Goal: Task Accomplishment & Management: Manage account settings

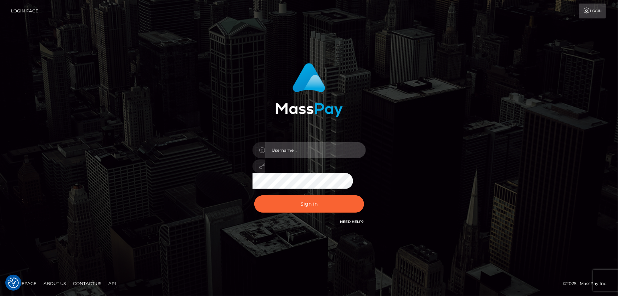
type input "[PERSON_NAME].Cirnat"
click at [361, 195] on div at bounding box center [300, 215] width 145 height 81
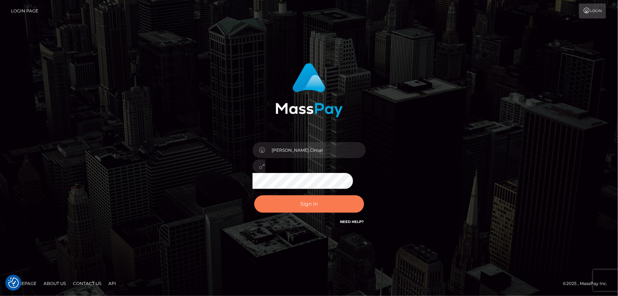
click at [299, 200] on button "Sign in" at bounding box center [309, 203] width 110 height 17
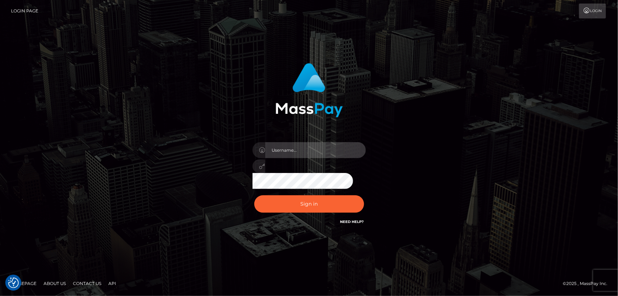
type input "[PERSON_NAME].Cirnat"
click at [364, 196] on div at bounding box center [300, 215] width 145 height 81
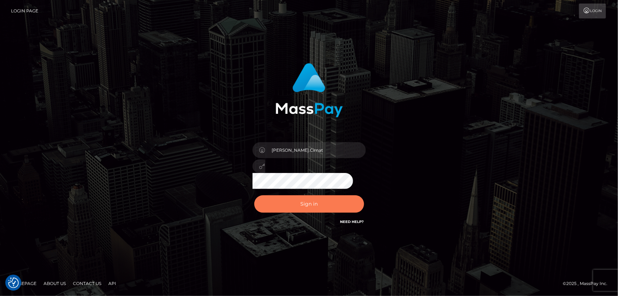
click at [325, 204] on button "Sign in" at bounding box center [309, 203] width 110 height 17
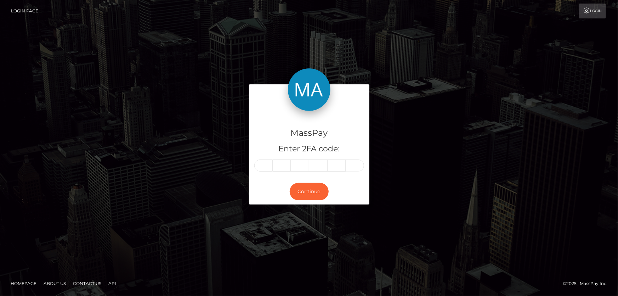
click at [260, 165] on input "text" at bounding box center [263, 165] width 18 height 12
type input "8"
type input "3"
type input "2"
type input "7"
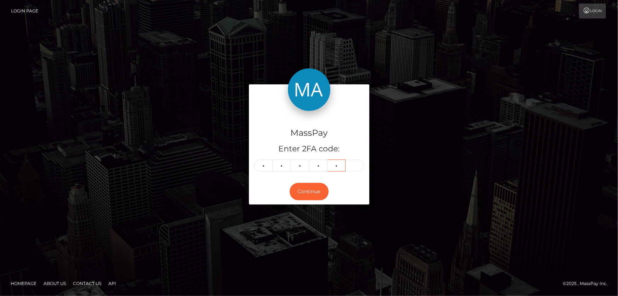
type input "1"
type input "4"
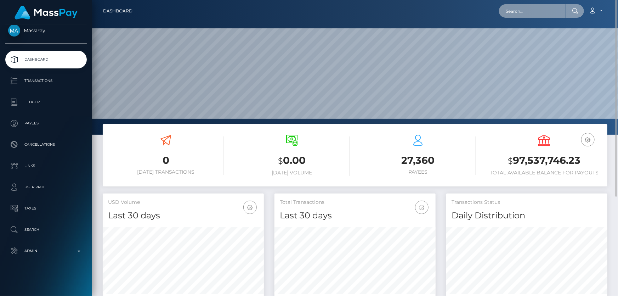
paste input "1315094829"
type input "1315094829"
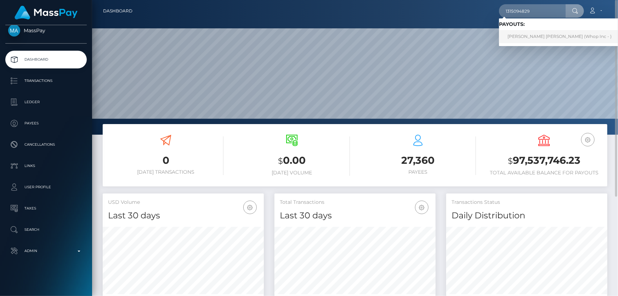
click at [552, 35] on link "MUHAMMED MARUF ABDULHADI (Whop Inc - )" at bounding box center [559, 36] width 121 height 13
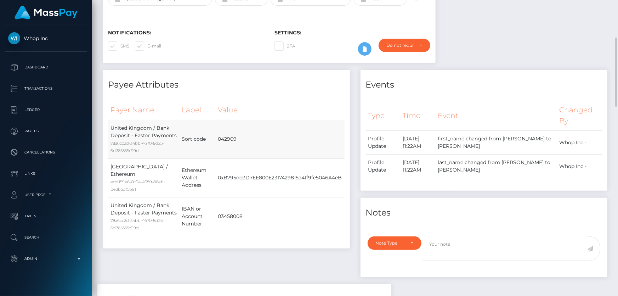
scroll to position [32, 0]
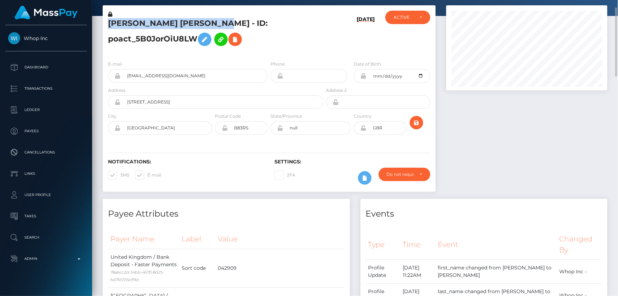
drag, startPoint x: 246, startPoint y: 23, endPoint x: 124, endPoint y: 16, distance: 122.1
click at [124, 15] on div "MUHAMMED MARUF ABDULHADI - ID: poact_5B0JorOiU8LW" at bounding box center [214, 33] width 222 height 44
copy div "MUHAMMED MARUF ABDULHADI"
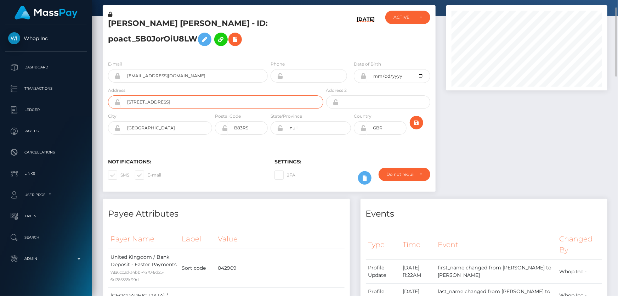
drag, startPoint x: 165, startPoint y: 104, endPoint x: 128, endPoint y: 104, distance: 37.2
click at [128, 104] on input "239 cotterills lane" at bounding box center [222, 101] width 203 height 13
drag, startPoint x: 162, startPoint y: 131, endPoint x: 124, endPoint y: 128, distance: 37.4
click at [124, 128] on input "Birmingham" at bounding box center [166, 127] width 91 height 13
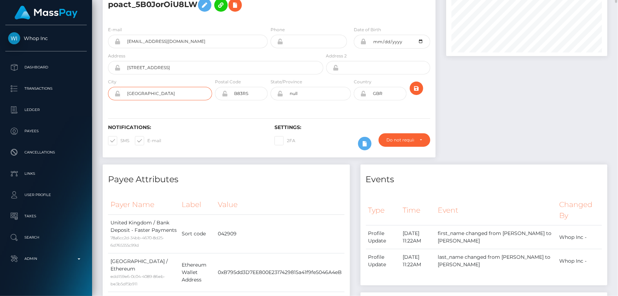
scroll to position [0, 0]
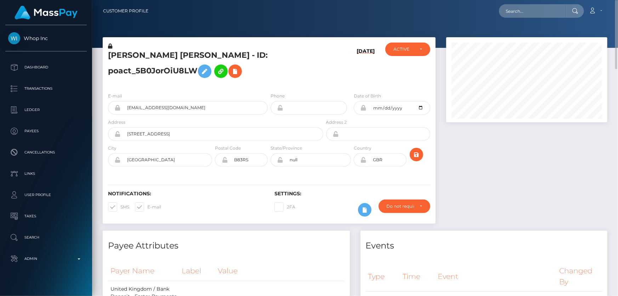
click at [300, 69] on h5 "MUHAMMED MARUF ABDULHADI - ID: poact_5B0JorOiU8LW" at bounding box center [213, 66] width 211 height 32
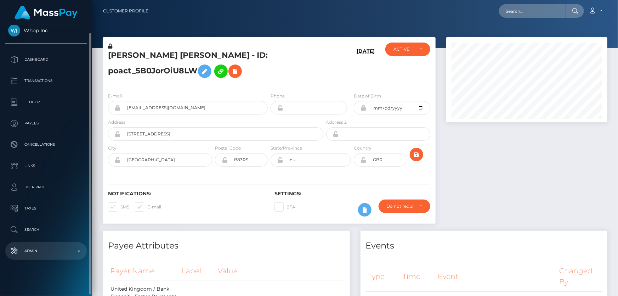
click at [51, 247] on p "Admin" at bounding box center [46, 250] width 76 height 11
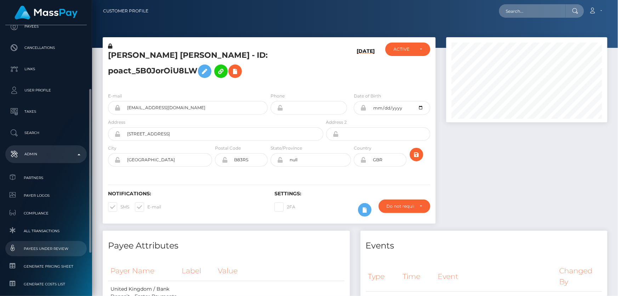
click at [55, 249] on span "Payees under Review" at bounding box center [46, 248] width 76 height 8
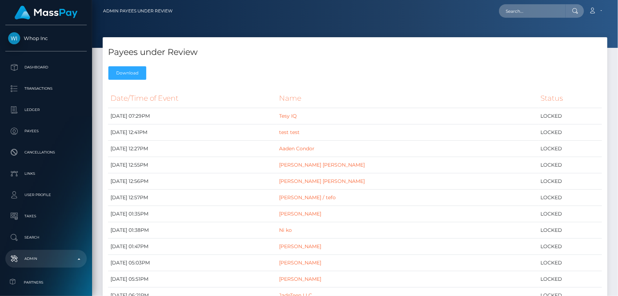
click at [120, 38] on div "Payees under Review Download" at bounding box center [355, 60] width 505 height 46
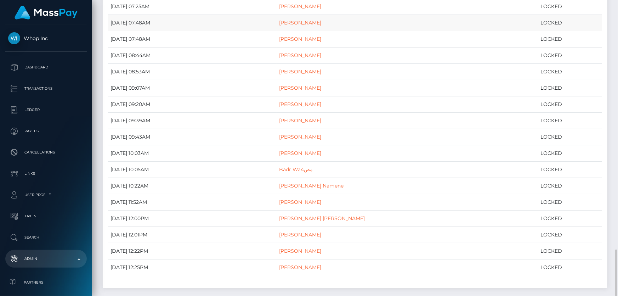
scroll to position [810, 0]
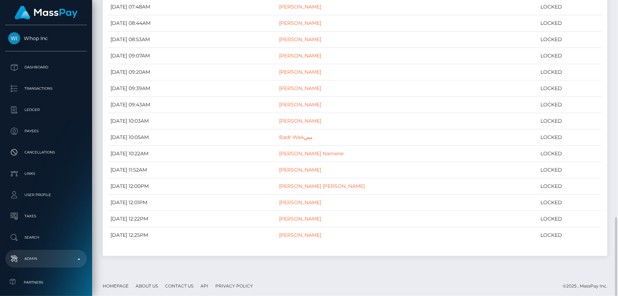
click at [358, 285] on footer "Homepage About Us Contact Us API Privacy Policy © 2025 , MassPay Inc." at bounding box center [355, 285] width 526 height 25
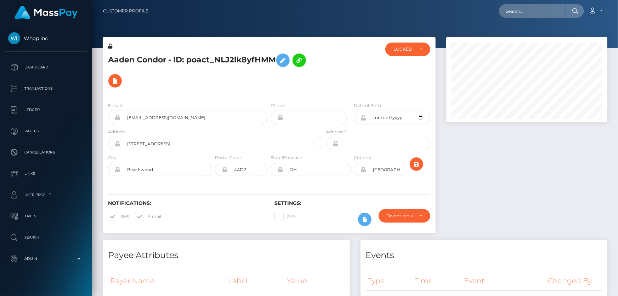
drag, startPoint x: 617, startPoint y: 36, endPoint x: 618, endPoint y: -8, distance: 43.9
click at [618, 0] on html "Whop Inc Dashboard Transactions Ledger Payees Cancellations Links" at bounding box center [309, 148] width 618 height 296
click at [407, 50] on div "LOCKED" at bounding box center [404, 49] width 21 height 6
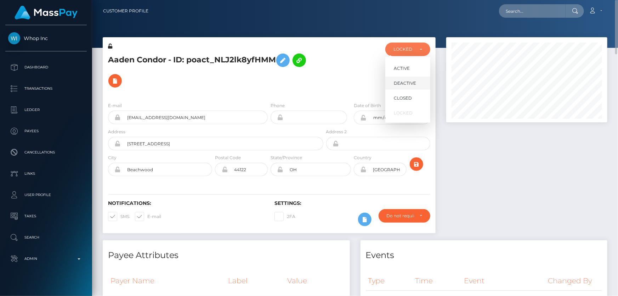
click at [403, 84] on span "DEACTIVE" at bounding box center [405, 83] width 22 height 6
select select "DEACTIVE"
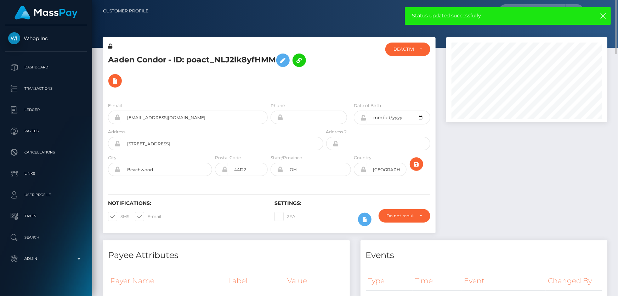
click at [520, 198] on div at bounding box center [527, 138] width 172 height 203
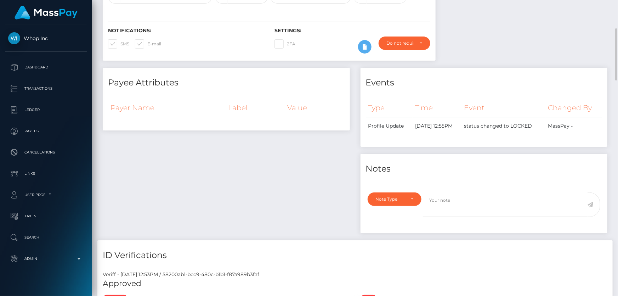
scroll to position [34, 0]
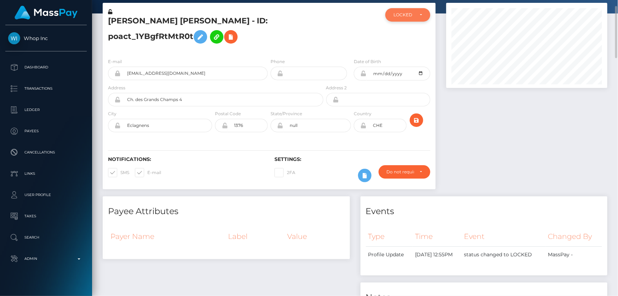
click at [410, 18] on div "LOCKED" at bounding box center [407, 14] width 45 height 13
click at [412, 51] on span "DEACTIVE" at bounding box center [405, 49] width 22 height 6
select select "DEACTIVE"
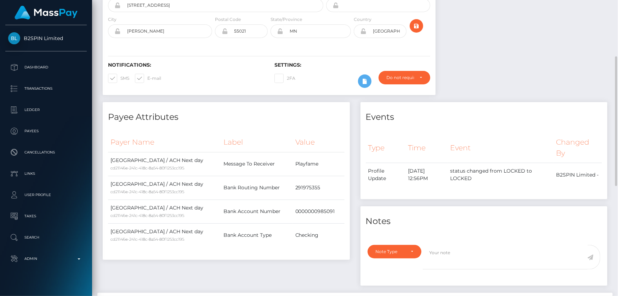
scroll to position [32, 0]
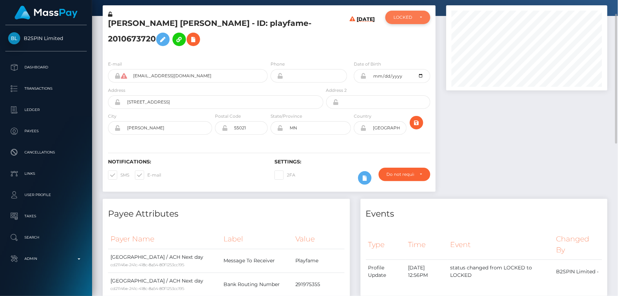
click at [400, 14] on div "LOCKED" at bounding box center [407, 17] width 45 height 13
click at [400, 50] on span "DEACTIVE" at bounding box center [405, 51] width 22 height 6
select select "DEACTIVE"
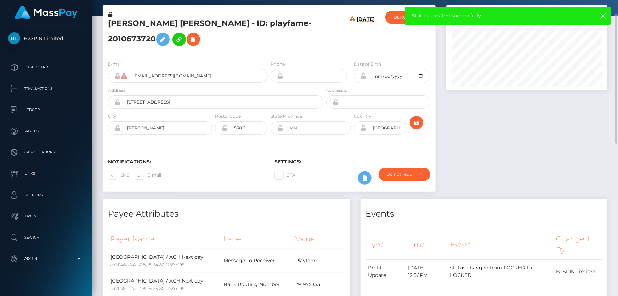
click at [136, 41] on h5 "JORDAN CHRISTIAN SMITH - ID: playfame-2010673720" at bounding box center [213, 34] width 211 height 32
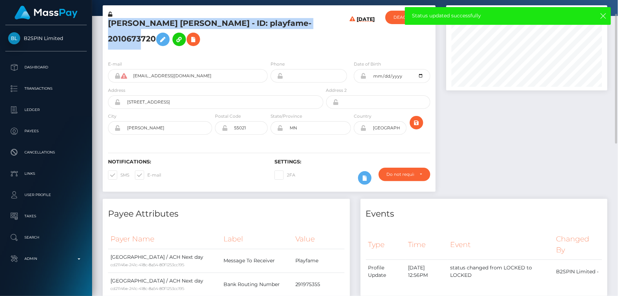
click at [136, 41] on h5 "JORDAN CHRISTIAN SMITH - ID: playfame-2010673720" at bounding box center [213, 34] width 211 height 32
copy h5 "JORDAN CHRISTIAN SMITH - ID: playfame-2010673720"
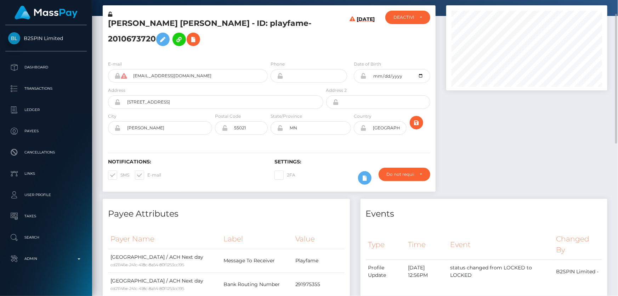
click at [510, 148] on div at bounding box center [527, 101] width 172 height 193
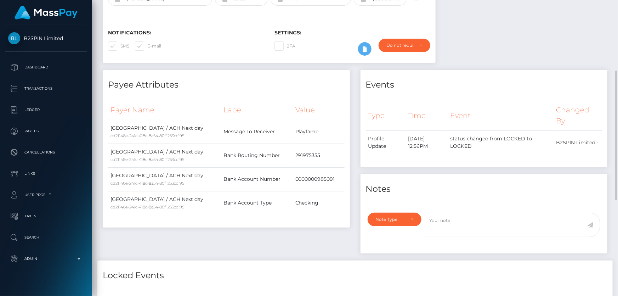
scroll to position [258, 0]
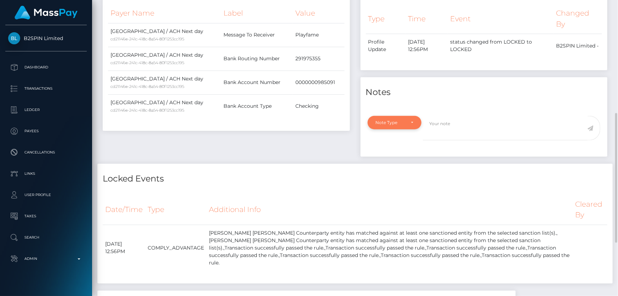
click at [394, 123] on div "Note Type" at bounding box center [391, 123] width 30 height 6
click at [397, 154] on span "Compliance" at bounding box center [389, 156] width 26 height 6
select select "COMPLIANCE"
click at [452, 130] on textarea at bounding box center [505, 128] width 165 height 24
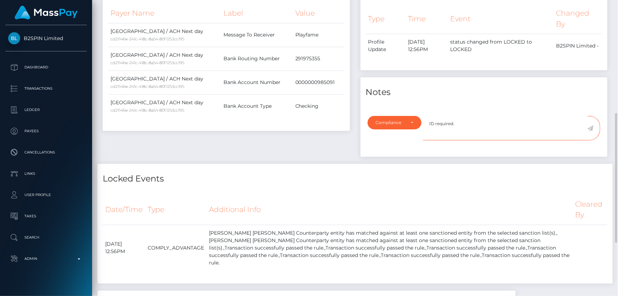
type textarea "ID required."
click at [590, 128] on icon at bounding box center [591, 128] width 6 height 6
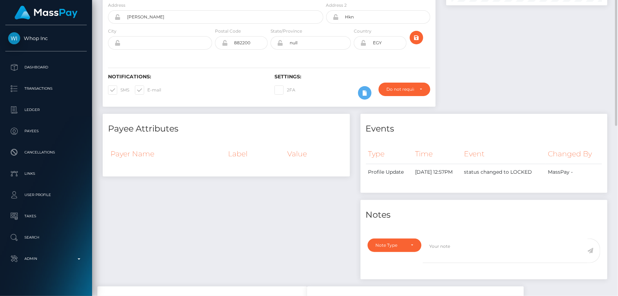
scroll to position [20, 0]
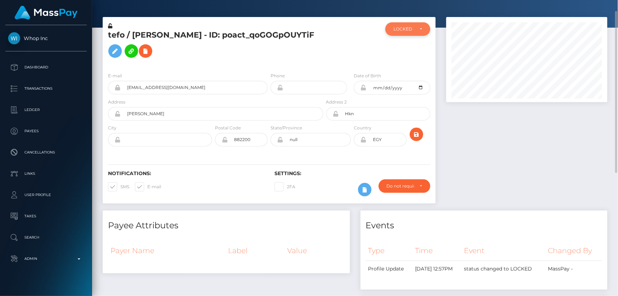
click at [406, 27] on div "LOCKED" at bounding box center [404, 29] width 21 height 6
click at [415, 65] on span "DEACTIVE" at bounding box center [405, 63] width 22 height 6
select select "DEACTIVE"
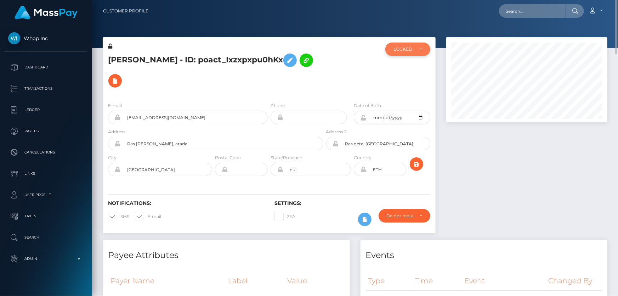
click at [412, 52] on div "LOCKED" at bounding box center [407, 49] width 45 height 13
click at [408, 83] on span "DEACTIVE" at bounding box center [405, 83] width 22 height 6
select select "DEACTIVE"
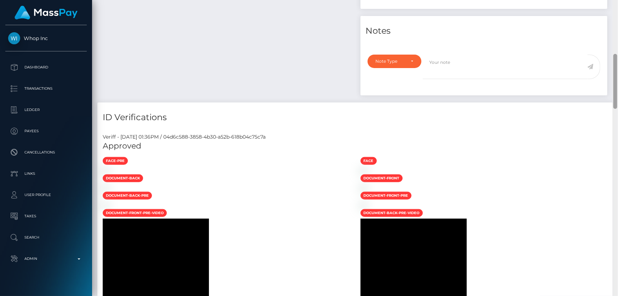
scroll to position [85, 161]
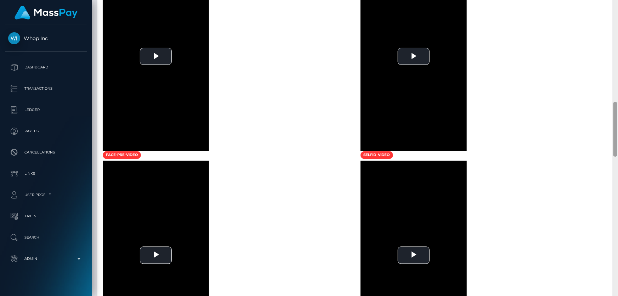
drag, startPoint x: 616, startPoint y: 97, endPoint x: 298, endPoint y: 120, distance: 319.6
click at [610, 141] on div "Customer Profile Loading... Loading..." at bounding box center [355, 148] width 526 height 296
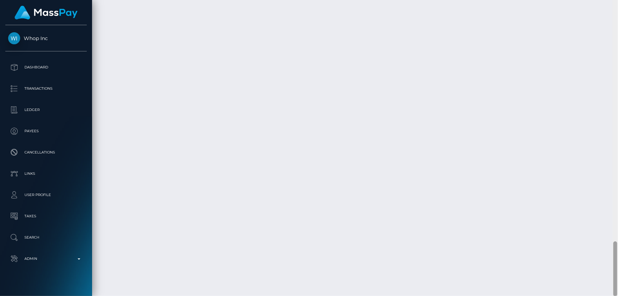
scroll to position [0, 0]
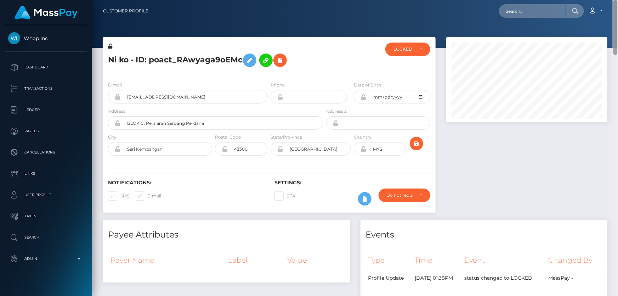
drag, startPoint x: 614, startPoint y: 145, endPoint x: 618, endPoint y: -15, distance: 159.4
click at [618, 0] on html "Whop Inc Dashboard Transactions Ledger Payees Cancellations Links" at bounding box center [309, 148] width 618 height 296
click at [397, 50] on div "LOCKED" at bounding box center [404, 49] width 21 height 6
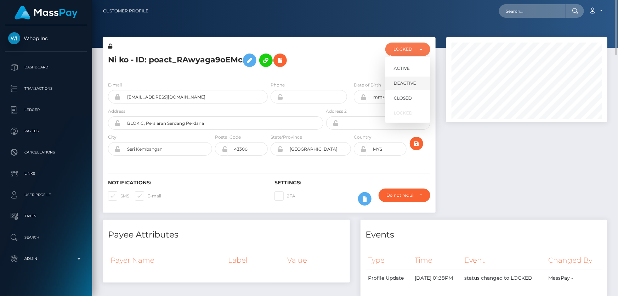
scroll to position [85, 161]
click at [410, 81] on span "DEACTIVE" at bounding box center [405, 83] width 22 height 6
select select "DEACTIVE"
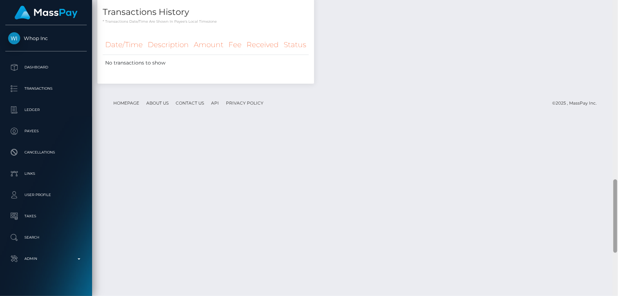
scroll to position [899, 0]
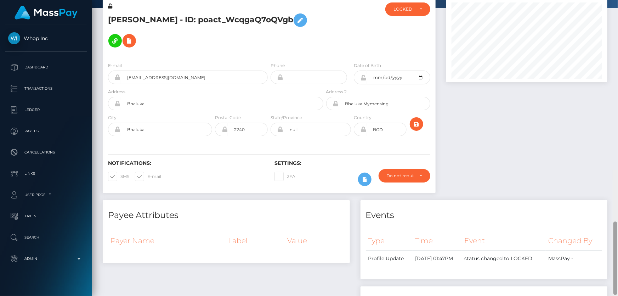
drag, startPoint x: 616, startPoint y: 34, endPoint x: 618, endPoint y: 14, distance: 19.6
click at [618, 18] on div "Customer Profile Loading... Loading..." at bounding box center [355, 148] width 526 height 296
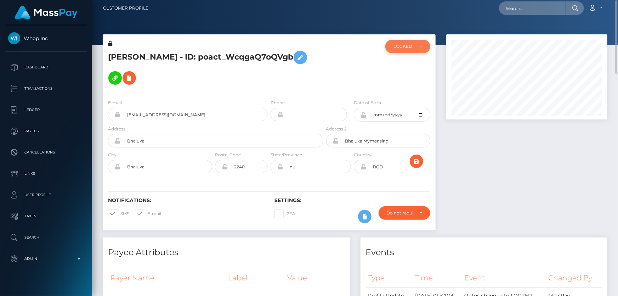
click at [404, 50] on div "LOCKED" at bounding box center [407, 46] width 45 height 13
click at [416, 80] on link "DEACTIVE" at bounding box center [407, 80] width 45 height 13
select select "DEACTIVE"
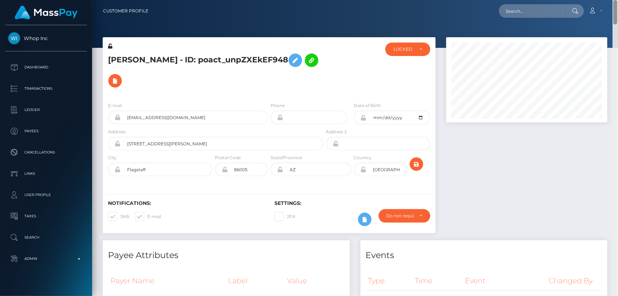
drag, startPoint x: 616, startPoint y: 61, endPoint x: 618, endPoint y: -19, distance: 80.1
click at [618, 0] on html "Whop Inc Dashboard Transactions Ledger Payees Cancellations Links" at bounding box center [309, 148] width 618 height 296
click at [420, 50] on div "LOCKED" at bounding box center [408, 49] width 29 height 6
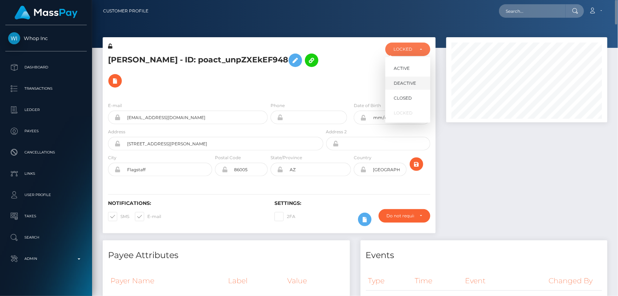
scroll to position [85, 161]
click at [414, 81] on span "DEACTIVE" at bounding box center [405, 83] width 22 height 6
select select "DEACTIVE"
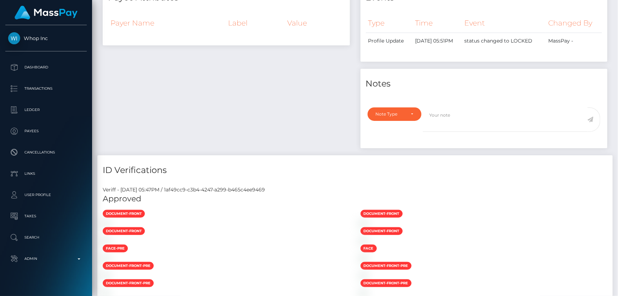
scroll to position [554, 0]
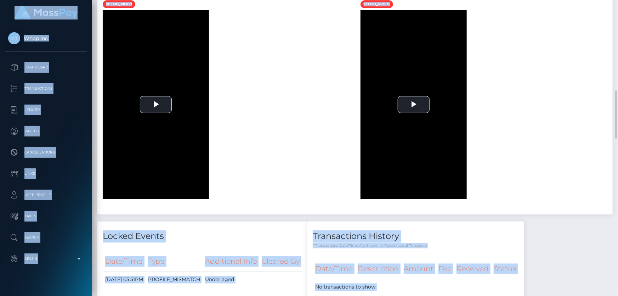
drag, startPoint x: 618, startPoint y: 79, endPoint x: 618, endPoint y: 306, distance: 227.0
click at [618, 295] on html "Whop Inc Dashboard Transactions Ledger Payees Cancellations Links" at bounding box center [309, 148] width 618 height 296
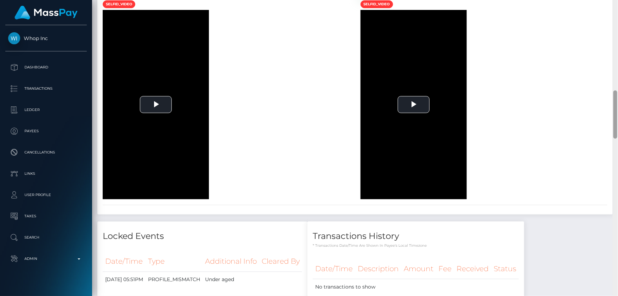
scroll to position [850, 0]
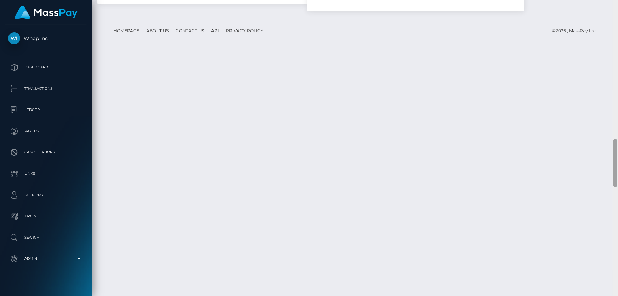
drag, startPoint x: 617, startPoint y: 124, endPoint x: 618, endPoint y: 258, distance: 133.9
click at [618, 258] on div at bounding box center [615, 148] width 5 height 296
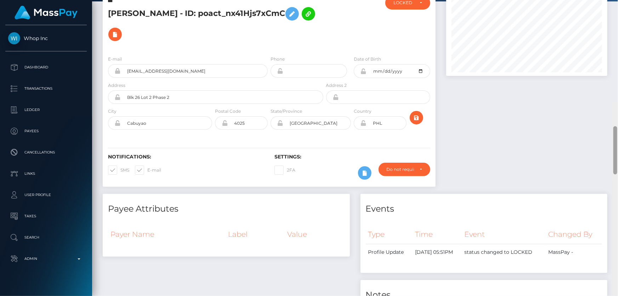
scroll to position [0, 0]
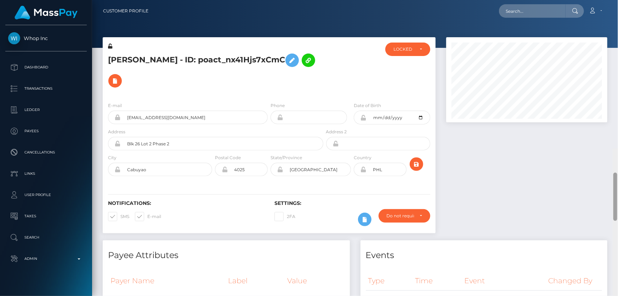
drag, startPoint x: 616, startPoint y: 159, endPoint x: 618, endPoint y: 15, distance: 143.5
click at [618, 15] on div "Customer Profile Loading... Loading..." at bounding box center [355, 148] width 526 height 296
click at [411, 45] on div "LOCKED" at bounding box center [407, 49] width 45 height 13
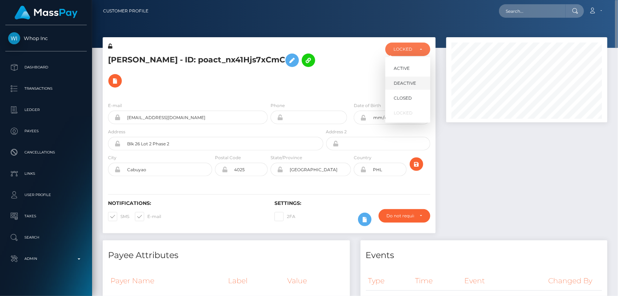
click at [416, 81] on link "DEACTIVE" at bounding box center [407, 83] width 45 height 13
select select "DEACTIVE"
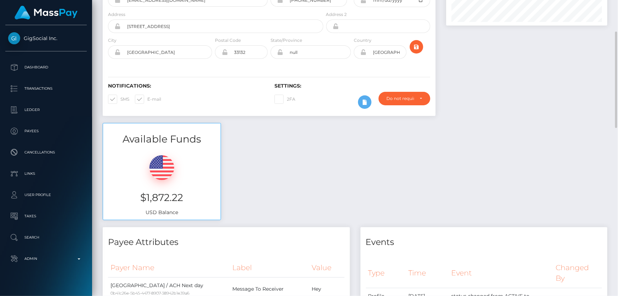
scroll to position [64, 0]
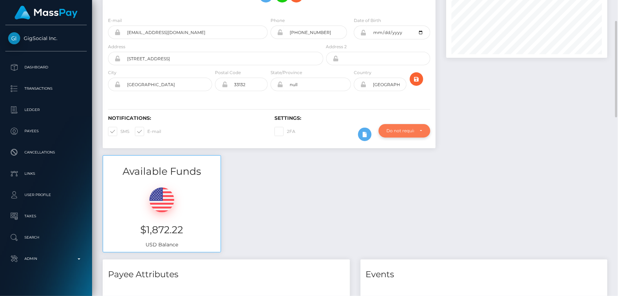
click at [407, 126] on div "Do not require" at bounding box center [405, 130] width 52 height 13
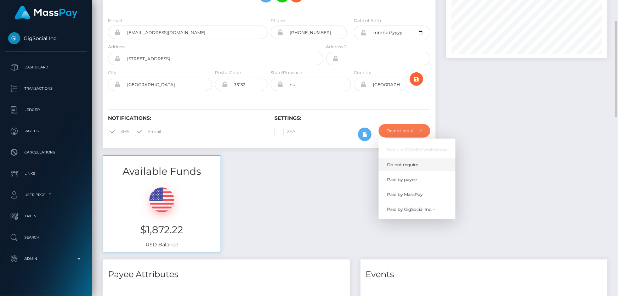
scroll to position [85, 161]
click at [419, 194] on span "Paid by MassPay" at bounding box center [405, 194] width 36 height 6
select select "2"
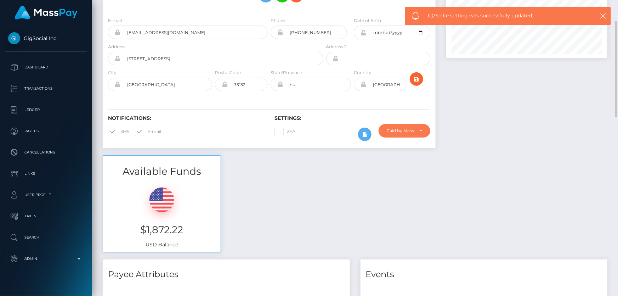
scroll to position [0, 0]
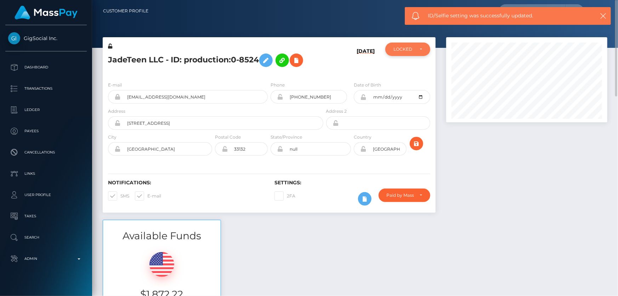
click at [416, 49] on div "LOCKED" at bounding box center [408, 49] width 29 height 6
drag, startPoint x: 408, startPoint y: 82, endPoint x: 497, endPoint y: 140, distance: 106.1
click at [408, 82] on span "DEACTIVE" at bounding box center [405, 83] width 22 height 6
select select "DEACTIVE"
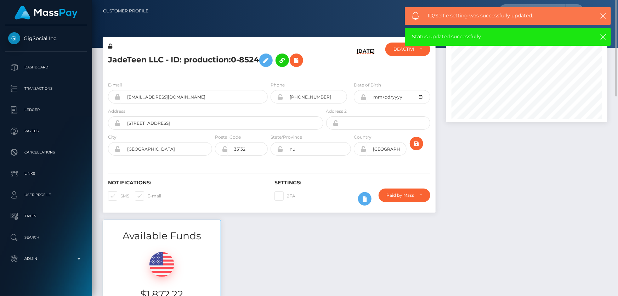
click at [198, 57] on h5 "JadeTeen LLC - ID: production:0-8524" at bounding box center [213, 60] width 211 height 21
copy h5 "JadeTeen LLC - ID: production:0-8524"
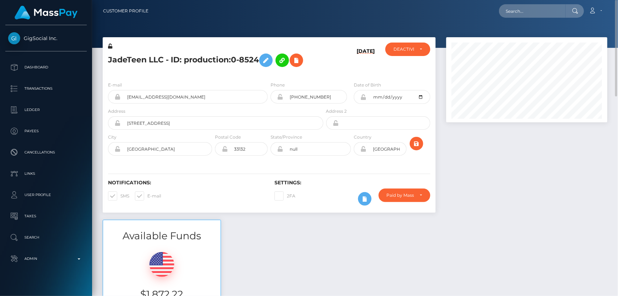
click at [507, 198] on div at bounding box center [527, 128] width 172 height 182
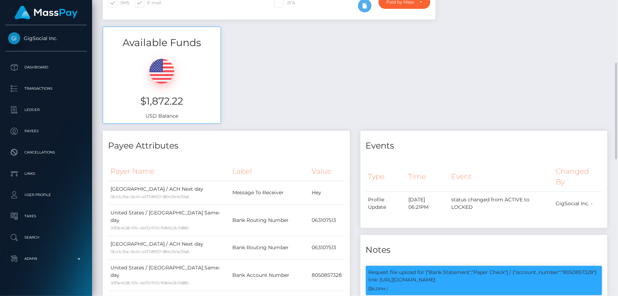
scroll to position [322, 0]
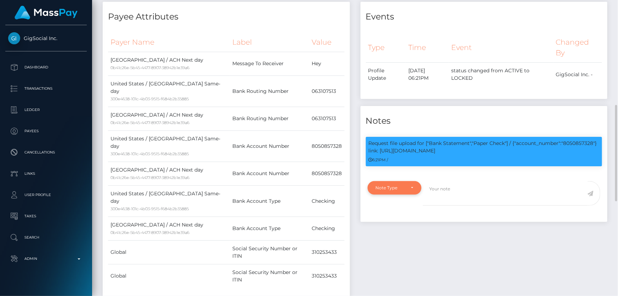
click at [404, 186] on div "Note Type" at bounding box center [391, 188] width 30 height 6
click at [399, 222] on span "Compliance" at bounding box center [389, 222] width 26 height 6
select select "COMPLIANCE"
drag, startPoint x: 456, startPoint y: 215, endPoint x: 505, endPoint y: 221, distance: 48.9
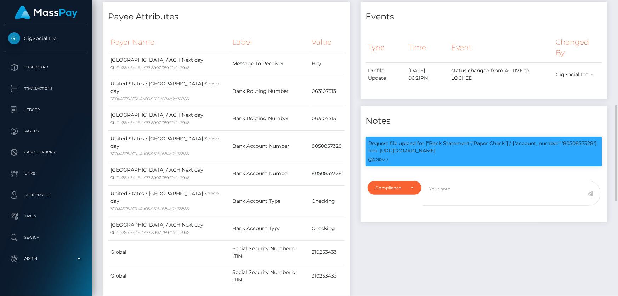
click at [458, 215] on div "Note Type Compliance Clear Compliance General Compliance Note Type Compliance C…" at bounding box center [484, 199] width 247 height 45
paste textarea "ID,Art of Inc and shareholders list required."
click at [435, 189] on textarea "ID,Art of Inc and shareholders list required." at bounding box center [505, 193] width 165 height 24
type textarea "ID, Art of Inc and shareholders list required."
click at [590, 191] on icon at bounding box center [591, 194] width 6 height 6
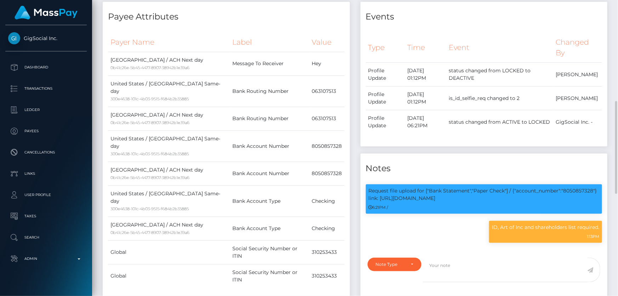
scroll to position [85, 161]
click at [457, 229] on div "ID, Art of Inc and shareholders list required. 1:13PM" at bounding box center [484, 235] width 247 height 29
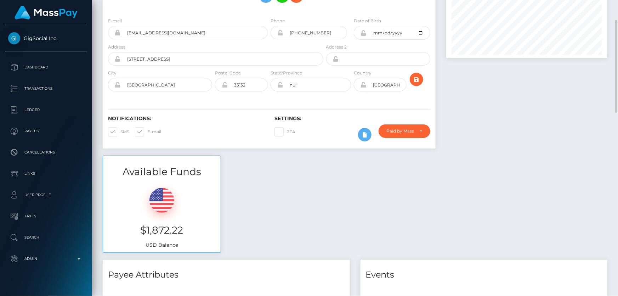
scroll to position [0, 0]
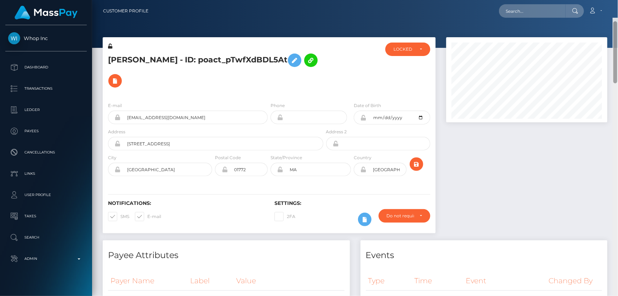
drag, startPoint x: 616, startPoint y: 102, endPoint x: 618, endPoint y: -23, distance: 125.0
click at [618, 0] on html "Whop Inc Dashboard Transactions Ledger Payees Cancellations Links" at bounding box center [309, 148] width 618 height 296
click at [415, 49] on div "LOCKED" at bounding box center [408, 49] width 29 height 6
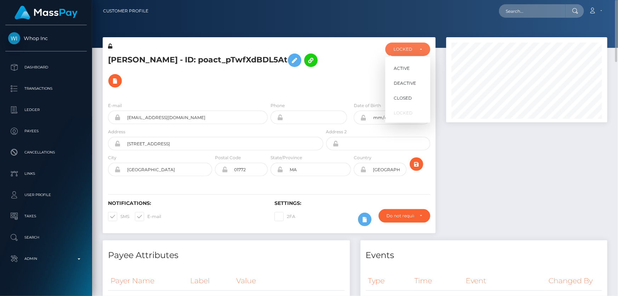
scroll to position [85, 161]
click at [414, 85] on span "DEACTIVE" at bounding box center [405, 83] width 22 height 6
select select "DEACTIVE"
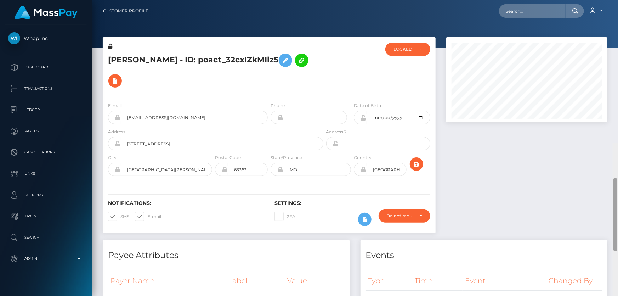
drag, startPoint x: 616, startPoint y: 143, endPoint x: 618, endPoint y: -12, distance: 155.2
click at [618, 0] on html "Whop Inc Dashboard Transactions Ledger Payees Cancellations Links" at bounding box center [309, 148] width 618 height 296
click at [412, 48] on div "LOCKED" at bounding box center [404, 49] width 21 height 6
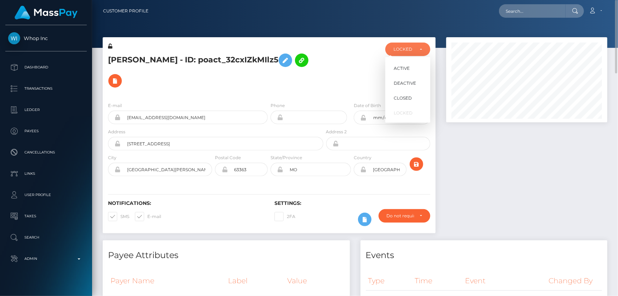
scroll to position [85, 161]
click at [413, 83] on span "DEACTIVE" at bounding box center [405, 83] width 22 height 6
select select "DEACTIVE"
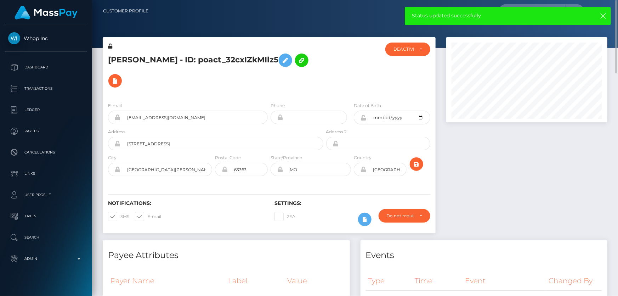
click at [567, 145] on div at bounding box center [527, 138] width 172 height 203
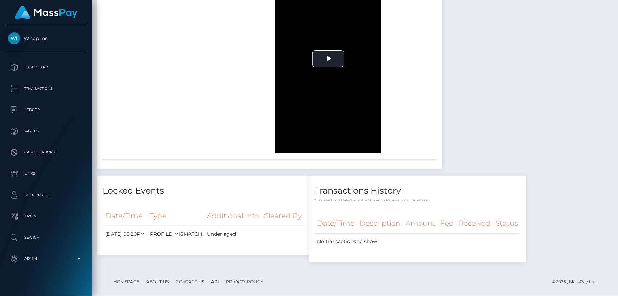
scroll to position [843, 0]
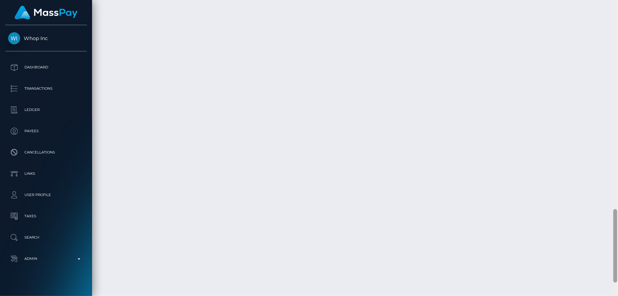
drag, startPoint x: 616, startPoint y: 174, endPoint x: 618, endPoint y: 232, distance: 57.8
click at [618, 232] on div at bounding box center [615, 148] width 5 height 296
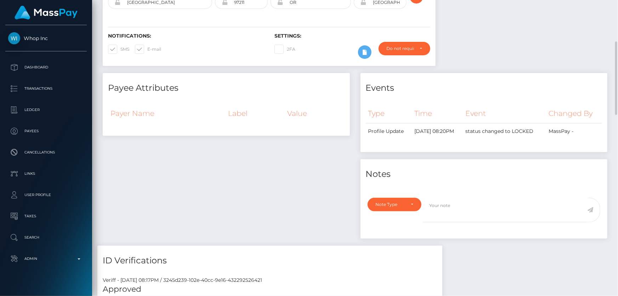
scroll to position [6, 0]
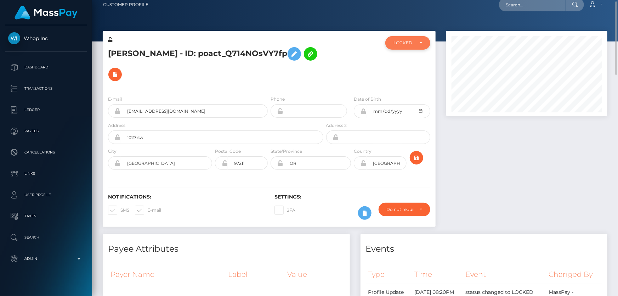
click at [416, 39] on div "LOCKED" at bounding box center [407, 42] width 45 height 13
click at [414, 78] on span "DEACTIVE" at bounding box center [405, 77] width 22 height 6
select select "DEACTIVE"
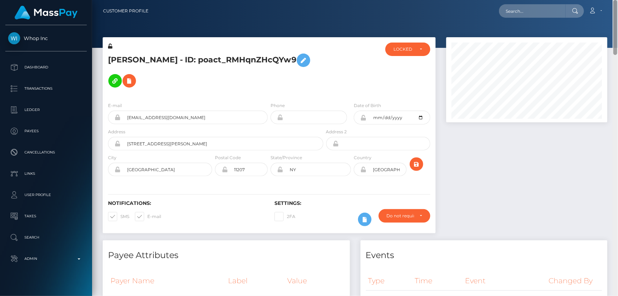
drag, startPoint x: 614, startPoint y: 30, endPoint x: 618, endPoint y: -37, distance: 67.0
click at [618, 0] on html "Whop Inc Dashboard Transactions Ledger Payees Cancellations Links" at bounding box center [309, 148] width 618 height 296
click at [417, 48] on div "LOCKED" at bounding box center [408, 49] width 29 height 6
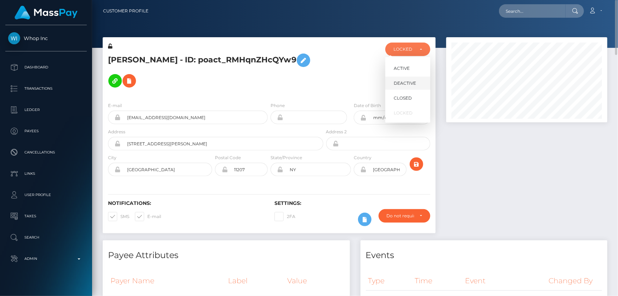
click at [412, 85] on span "DEACTIVE" at bounding box center [405, 83] width 22 height 6
select select "DEACTIVE"
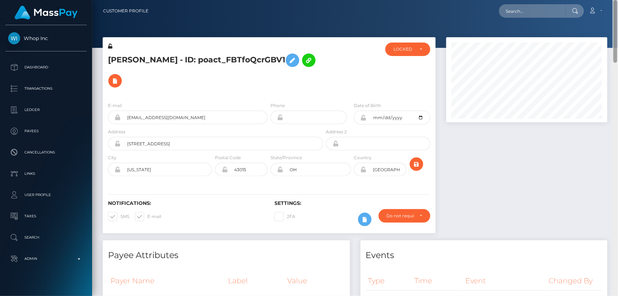
drag, startPoint x: 616, startPoint y: 45, endPoint x: 618, endPoint y: -2, distance: 47.5
click at [618, 0] on html "Whop Inc Dashboard Transactions Ledger Payees Cancellations Links" at bounding box center [309, 148] width 618 height 296
click at [388, 51] on div "LOCKED" at bounding box center [407, 49] width 45 height 13
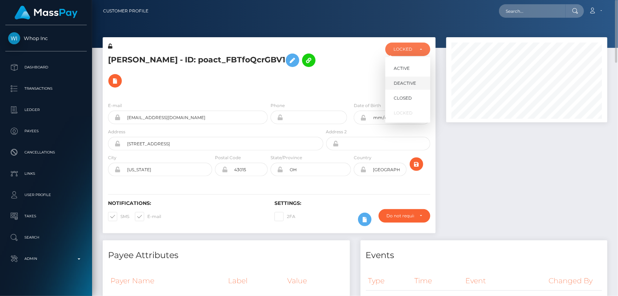
click at [409, 83] on span "DEACTIVE" at bounding box center [405, 83] width 22 height 6
select select "DEACTIVE"
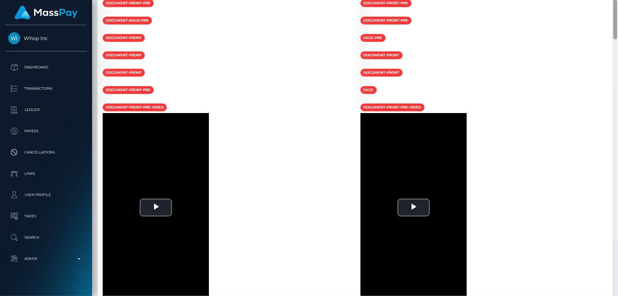
scroll to position [85, 161]
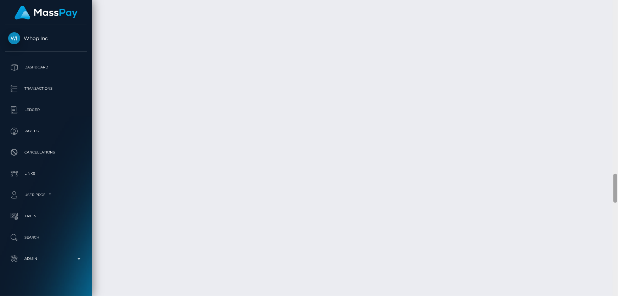
drag, startPoint x: 615, startPoint y: 94, endPoint x: 617, endPoint y: 306, distance: 211.8
click at [617, 295] on html "Whop Inc Dashboard Transactions Ledger Payees Cancellations Links" at bounding box center [309, 148] width 618 height 296
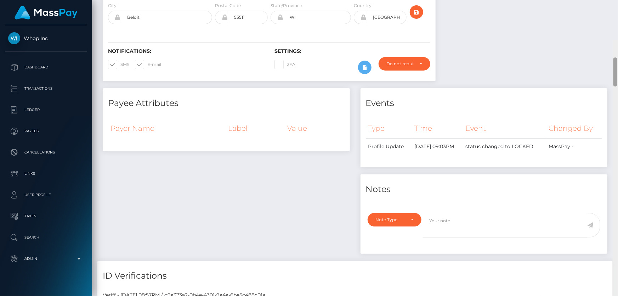
scroll to position [0, 0]
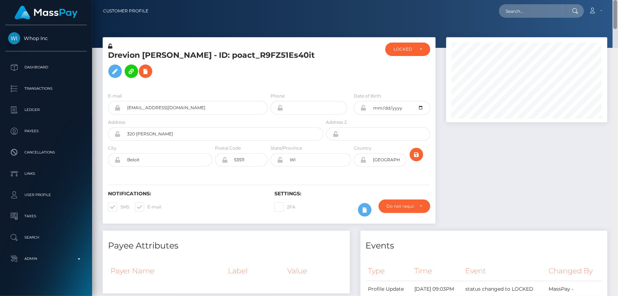
drag, startPoint x: 617, startPoint y: 212, endPoint x: 618, endPoint y: -15, distance: 226.7
click at [618, 0] on html "Whop Inc Dashboard Transactions Ledger Payees Cancellations Links" at bounding box center [309, 148] width 618 height 296
click at [410, 49] on div "LOCKED" at bounding box center [404, 49] width 21 height 6
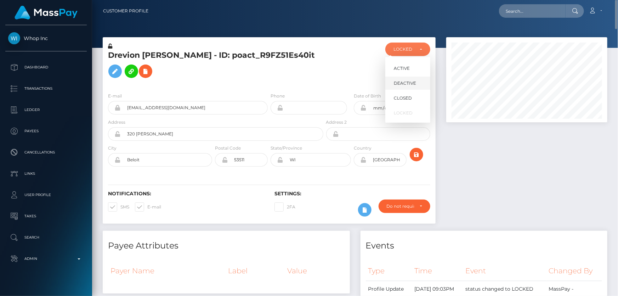
click at [413, 84] on span "DEACTIVE" at bounding box center [405, 83] width 22 height 6
select select "DEACTIVE"
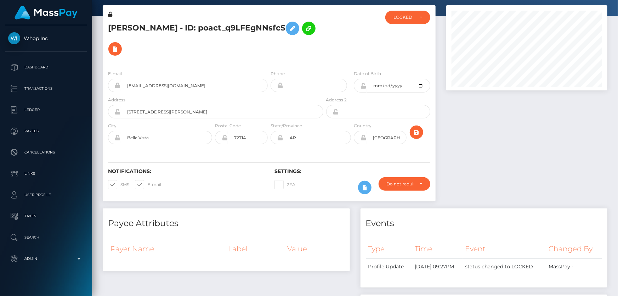
scroll to position [328, 0]
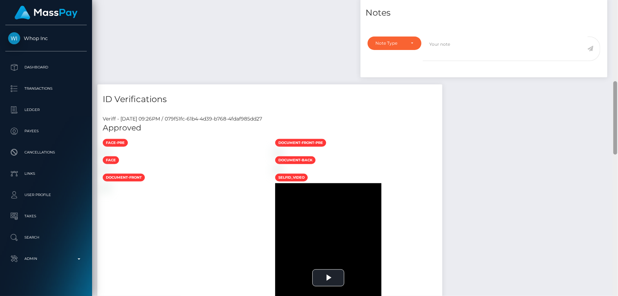
drag, startPoint x: 618, startPoint y: 26, endPoint x: 618, endPoint y: 194, distance: 167.9
click at [618, 194] on div at bounding box center [615, 148] width 5 height 296
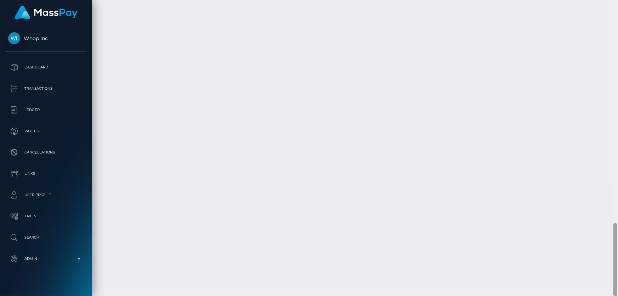
scroll to position [0, 0]
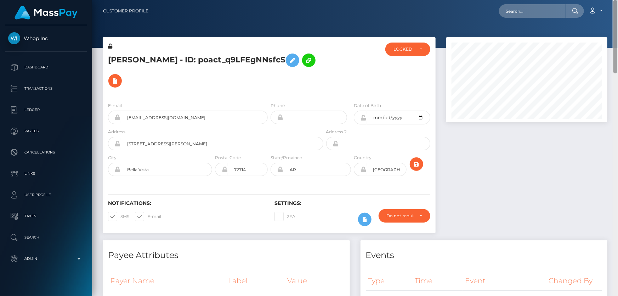
drag, startPoint x: 616, startPoint y: 108, endPoint x: 618, endPoint y: -5, distance: 112.3
click at [618, 0] on html "Whop Inc Dashboard Transactions Ledger Payees Cancellations Links" at bounding box center [309, 148] width 618 height 296
click at [408, 50] on div "LOCKED" at bounding box center [404, 49] width 21 height 6
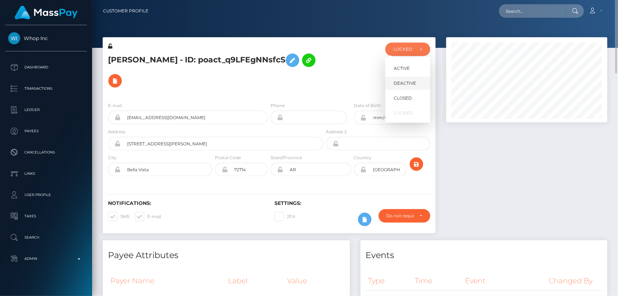
click at [411, 86] on span "DEACTIVE" at bounding box center [405, 83] width 22 height 6
select select "DEACTIVE"
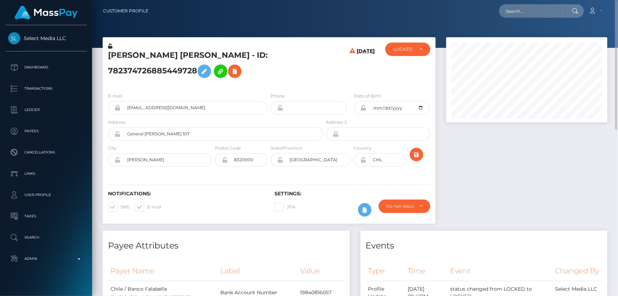
click at [145, 74] on h5 "[PERSON_NAME] [PERSON_NAME] - ID: 782374726885449728" at bounding box center [213, 66] width 211 height 32
click at [145, 73] on h5 "Maria Gabriela Moreno Fuentes - ID: 782374726885449728" at bounding box center [213, 66] width 211 height 32
copy h5 "Maria Gabriela Moreno Fuentes - ID: 782374726885449728"
click at [404, 44] on div "LOCKED" at bounding box center [407, 49] width 45 height 13
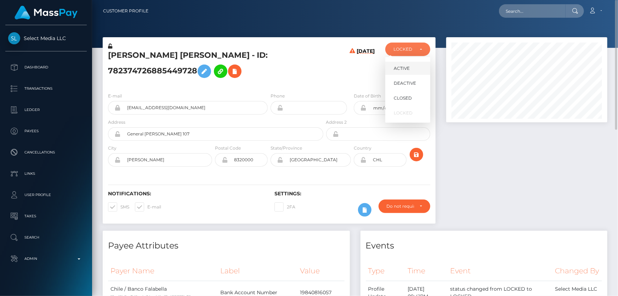
scroll to position [85, 161]
click at [411, 80] on span "DEACTIVE" at bounding box center [405, 83] width 22 height 6
select select "DEACTIVE"
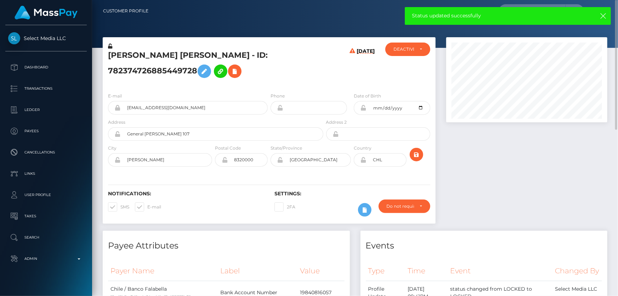
click at [370, 81] on h6 "08/10/25" at bounding box center [366, 66] width 18 height 36
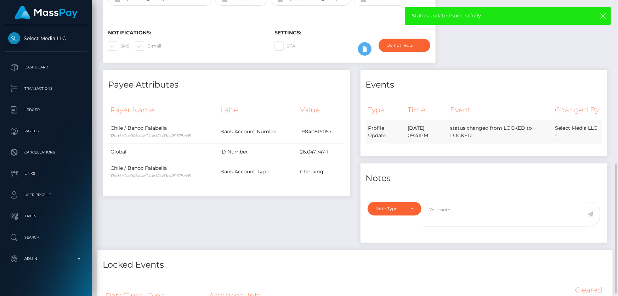
scroll to position [258, 0]
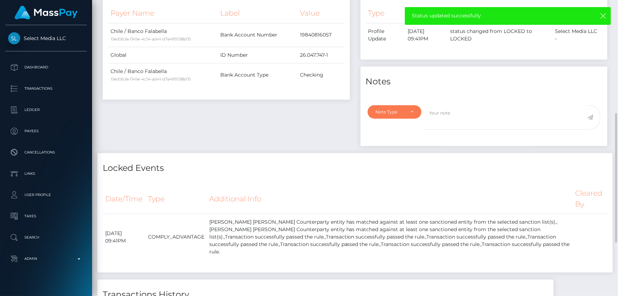
drag, startPoint x: 394, startPoint y: 120, endPoint x: 388, endPoint y: 128, distance: 10.0
click at [394, 119] on div "Note Type" at bounding box center [395, 111] width 54 height 13
click at [392, 149] on span "Compliance" at bounding box center [389, 146] width 26 height 6
select select "COMPLIANCE"
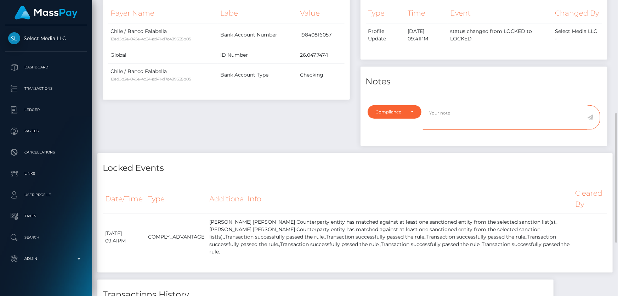
click at [439, 130] on textarea at bounding box center [505, 117] width 165 height 24
type textarea "ID required."
click at [590, 120] on icon at bounding box center [591, 117] width 6 height 6
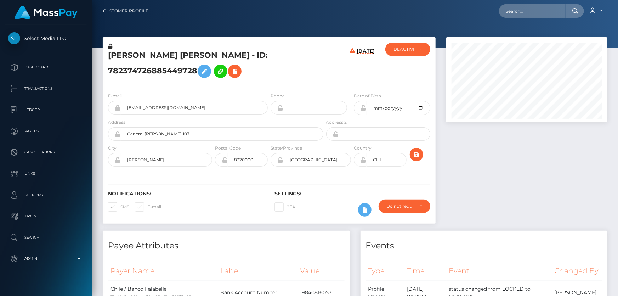
scroll to position [85, 161]
click at [396, 207] on div "Do not require" at bounding box center [400, 206] width 27 height 6
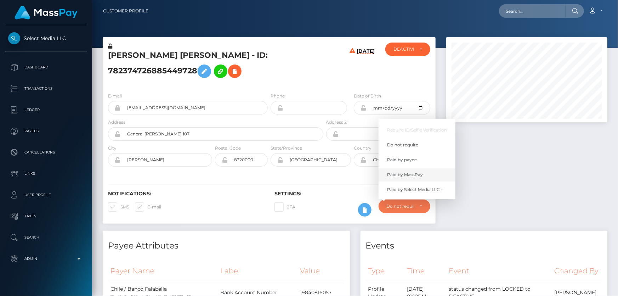
click at [404, 175] on span "Paid by MassPay" at bounding box center [405, 174] width 36 height 6
select select "2"
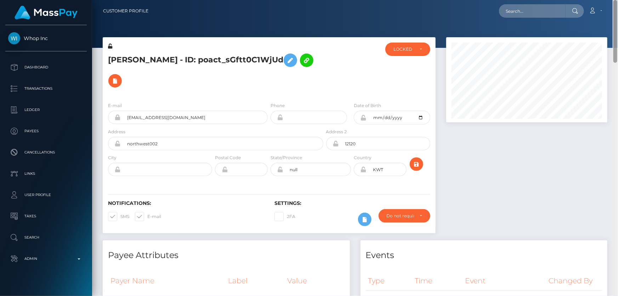
drag, startPoint x: 617, startPoint y: 130, endPoint x: 618, endPoint y: -12, distance: 142.7
click at [618, 0] on html "Whop Inc Dashboard Transactions Ledger Payees Cancellations Links" at bounding box center [309, 148] width 618 height 296
click at [400, 47] on div "LOCKED" at bounding box center [404, 49] width 21 height 6
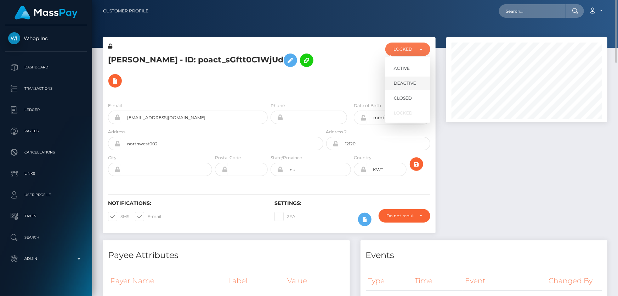
scroll to position [85, 161]
click at [411, 79] on link "DEACTIVE" at bounding box center [407, 83] width 45 height 13
select select "DEACTIVE"
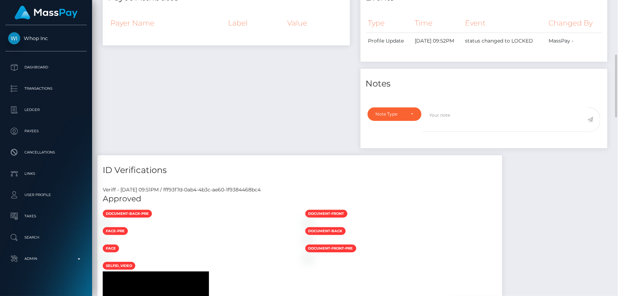
scroll to position [386, 0]
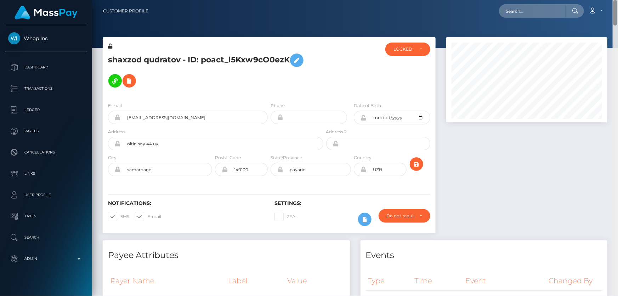
drag, startPoint x: 616, startPoint y: 84, endPoint x: 612, endPoint y: -39, distance: 123.3
click at [612, 0] on html "Whop Inc Dashboard Transactions Ledger Payees Cancellations Links" at bounding box center [309, 148] width 618 height 296
click at [406, 49] on div "LOCKED" at bounding box center [404, 49] width 21 height 6
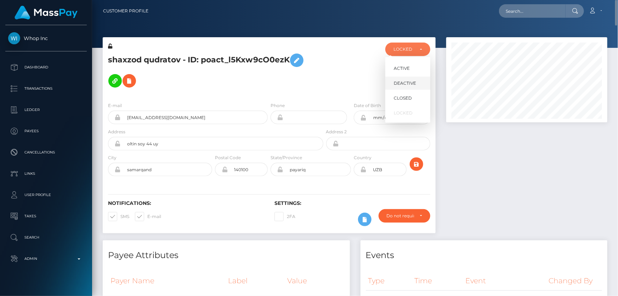
click at [408, 80] on span "DEACTIVE" at bounding box center [405, 83] width 22 height 6
select select "DEACTIVE"
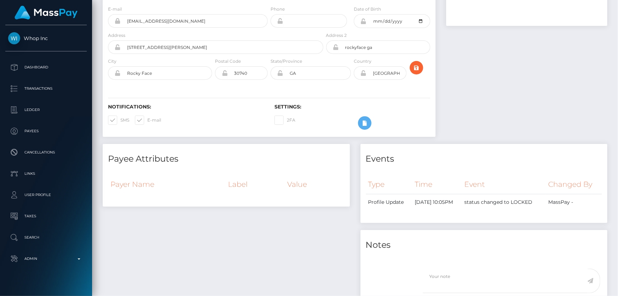
scroll to position [393, 0]
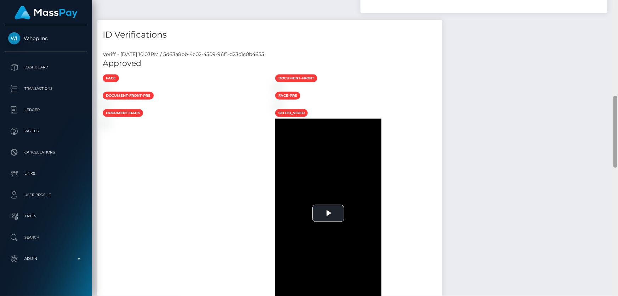
drag, startPoint x: 618, startPoint y: 81, endPoint x: 614, endPoint y: 151, distance: 69.9
click at [614, 192] on div at bounding box center [615, 148] width 5 height 296
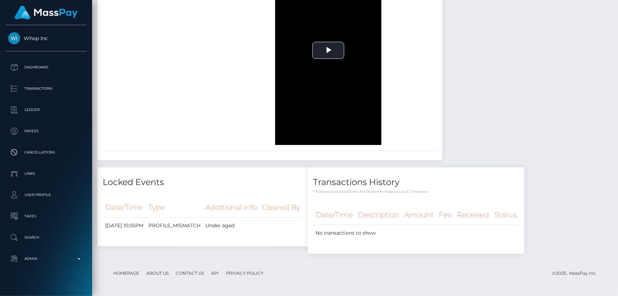
scroll to position [0, 0]
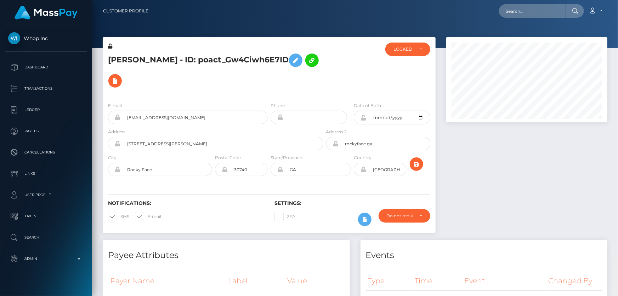
drag, startPoint x: 612, startPoint y: 155, endPoint x: 618, endPoint y: -14, distance: 168.7
click at [618, 0] on html "Whop Inc Dashboard Transactions Ledger Payees Cancellations Links" at bounding box center [309, 148] width 618 height 296
click at [412, 52] on div "LOCKED" at bounding box center [407, 49] width 45 height 13
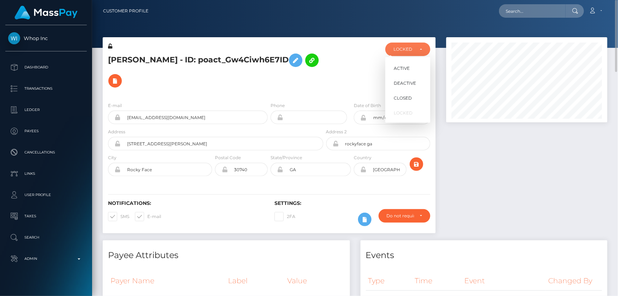
scroll to position [85, 161]
click at [411, 80] on span "DEACTIVE" at bounding box center [405, 83] width 22 height 6
select select "DEACTIVE"
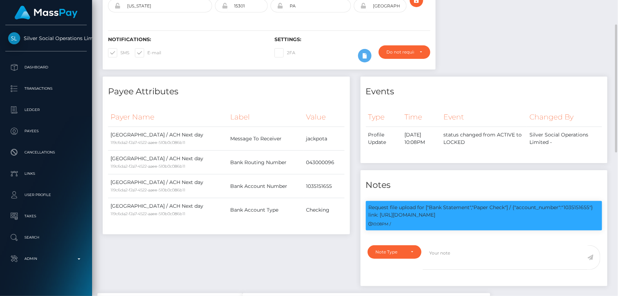
scroll to position [3, 0]
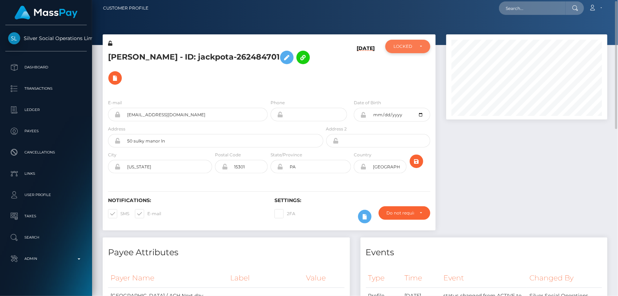
click at [401, 47] on div "LOCKED" at bounding box center [404, 47] width 21 height 6
click at [410, 68] on link "ACTIVE" at bounding box center [407, 65] width 45 height 13
select select "ACTIVE"
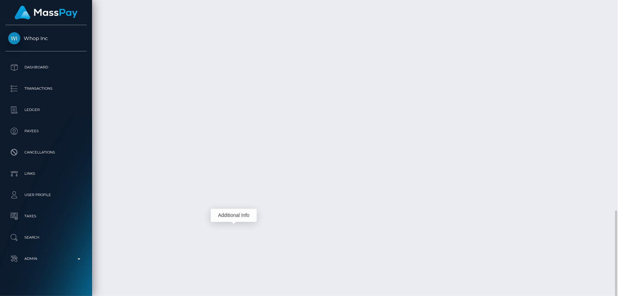
scroll to position [85, 161]
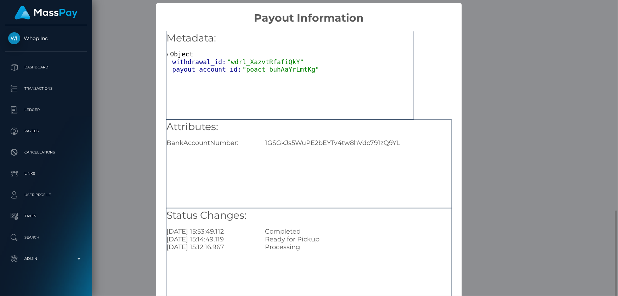
scroll to position [0, 0]
click at [324, 145] on div "1GSGkJs5WuPE2bEYTv4tw8hVdc791zQ9YL" at bounding box center [358, 143] width 197 height 8
copy div "1GSGkJs5WuPE2bEYTv4tw8hVdc791zQ9YL"
click at [541, 184] on div "× Payout Information Metadata: Object withdrawal_id: "wdrl_XazvtRfafiQkY" payou…" at bounding box center [309, 148] width 618 height 296
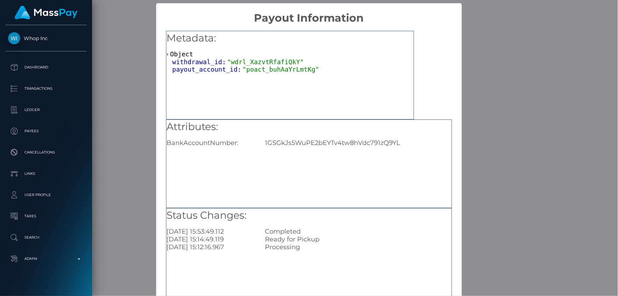
click at [541, 184] on div "× Payout Information Metadata: Object withdrawal_id: "wdrl_XazvtRfafiQkY" payou…" at bounding box center [309, 148] width 618 height 296
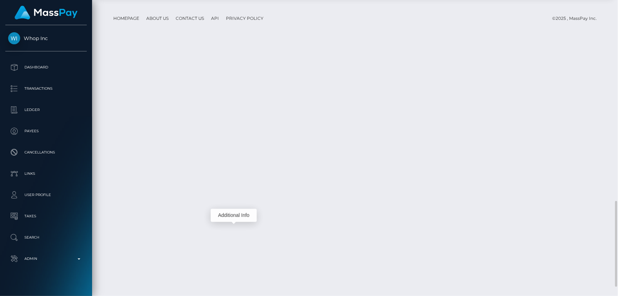
scroll to position [723, 0]
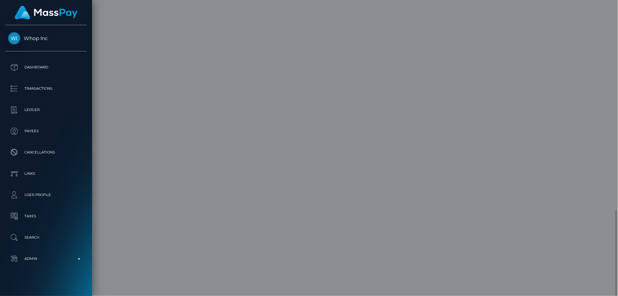
scroll to position [0, 0]
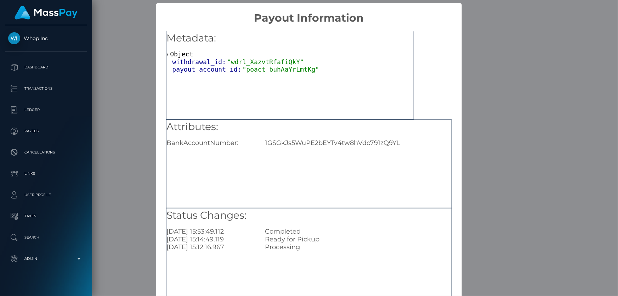
click at [482, 152] on div "× Payout Information Metadata: Object withdrawal_id: "wdrl_XazvtRfafiQkY" payou…" at bounding box center [309, 148] width 618 height 296
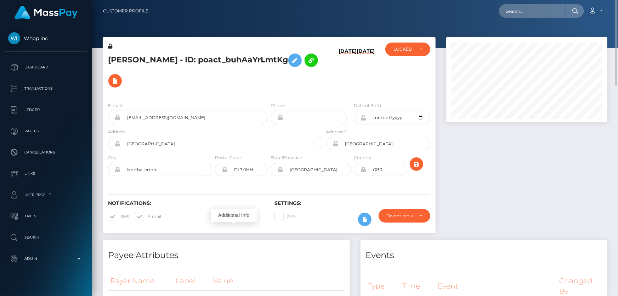
click at [216, 65] on h5 "SAMUEL LUKE FAWCETT - ID: poact_buhAaYrLmtKg" at bounding box center [213, 70] width 211 height 41
click at [169, 55] on h5 "SAMUEL LUKE FAWCETT - ID: poact_buhAaYrLmtKg" at bounding box center [213, 70] width 211 height 41
drag, startPoint x: 169, startPoint y: 56, endPoint x: 165, endPoint y: 54, distance: 4.3
click at [165, 54] on h5 "SAMUEL LUKE FAWCETT - ID: poact_buhAaYrLmtKg" at bounding box center [213, 70] width 211 height 41
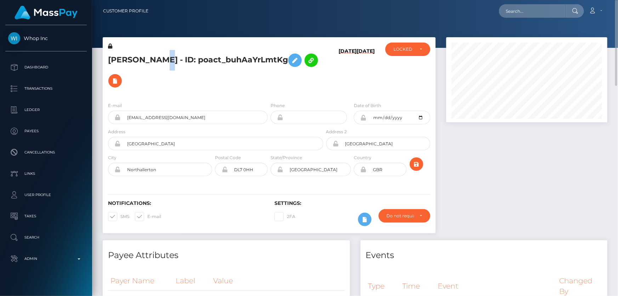
click at [165, 54] on h5 "SAMUEL LUKE FAWCETT - ID: poact_buhAaYrLmtKg" at bounding box center [213, 70] width 211 height 41
copy h5 "SAMUEL LUKE FAWCETT - ID: poact_buhAaYrLmtKg"
click at [408, 45] on div "LOCKED" at bounding box center [407, 49] width 45 height 13
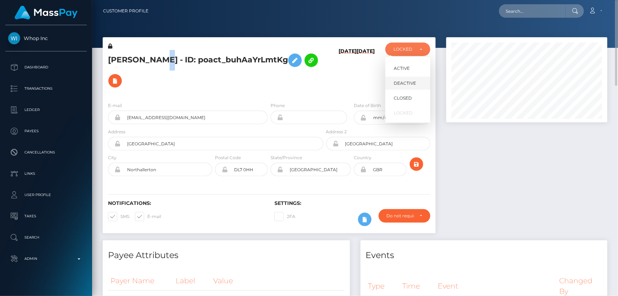
click at [414, 81] on span "DEACTIVE" at bounding box center [405, 83] width 22 height 6
select select "DEACTIVE"
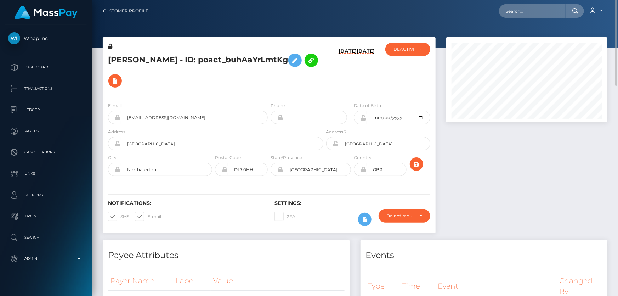
click at [492, 182] on div at bounding box center [527, 138] width 172 height 203
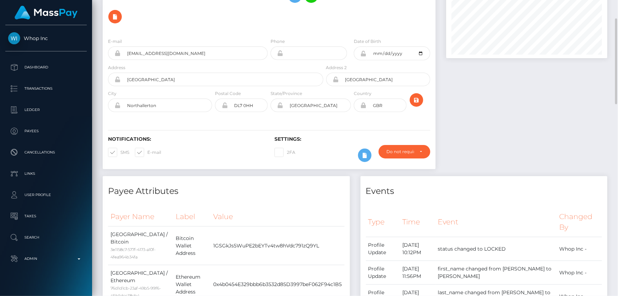
scroll to position [0, 0]
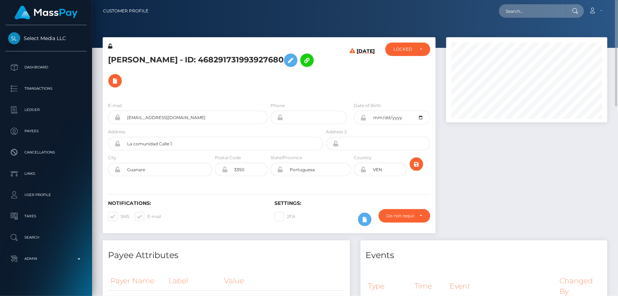
click at [188, 63] on h5 "[PERSON_NAME] - ID: 468291731993927680" at bounding box center [213, 70] width 211 height 41
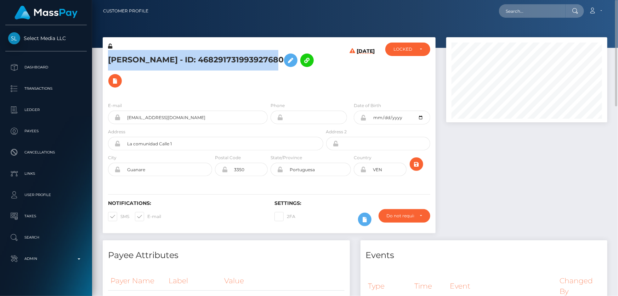
click at [188, 63] on h5 "[PERSON_NAME] - ID: 468291731993927680" at bounding box center [213, 70] width 211 height 41
copy h5 "[PERSON_NAME] - ID: 468291731993927680"
click at [405, 213] on div "Do not require" at bounding box center [400, 216] width 27 height 6
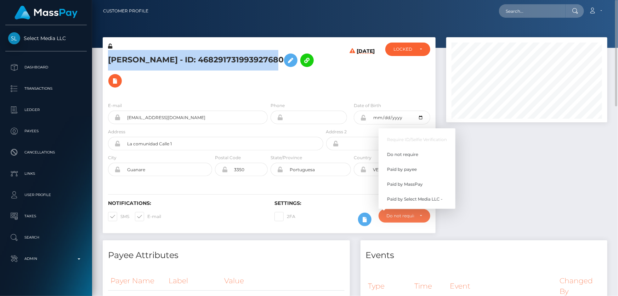
scroll to position [85, 161]
click at [409, 181] on span "Paid by MassPay" at bounding box center [405, 184] width 36 height 6
select select "2"
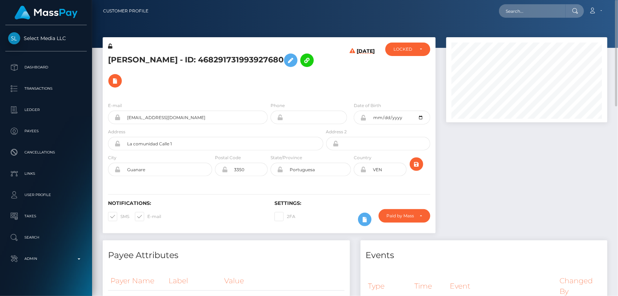
drag, startPoint x: 516, startPoint y: 164, endPoint x: 513, endPoint y: 161, distance: 4.8
click at [515, 162] on div at bounding box center [527, 138] width 172 height 203
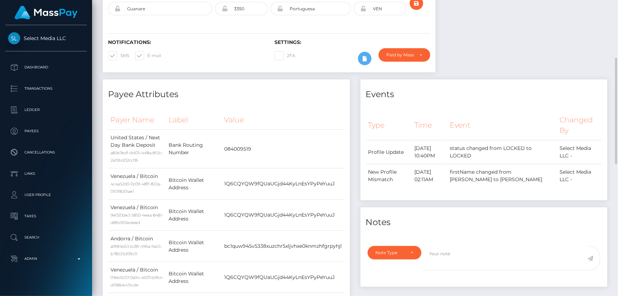
scroll to position [225, 0]
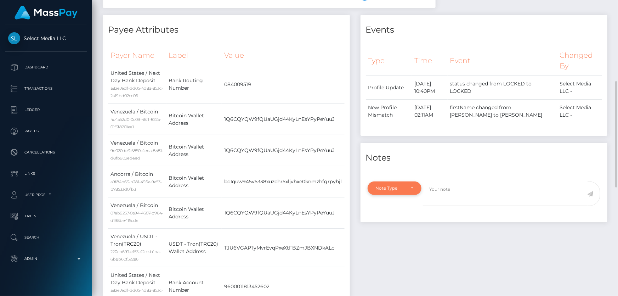
click at [401, 185] on div "Note Type" at bounding box center [391, 188] width 30 height 6
click at [397, 219] on span "Compliance" at bounding box center [389, 222] width 26 height 6
select select "COMPLIANCE"
click at [445, 185] on textarea at bounding box center [505, 193] width 165 height 24
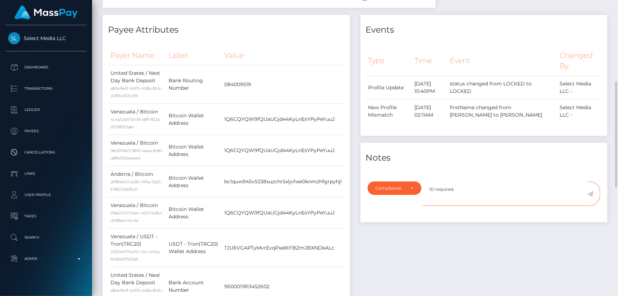
type textarea "ID required."
click at [592, 191] on icon at bounding box center [591, 194] width 6 height 6
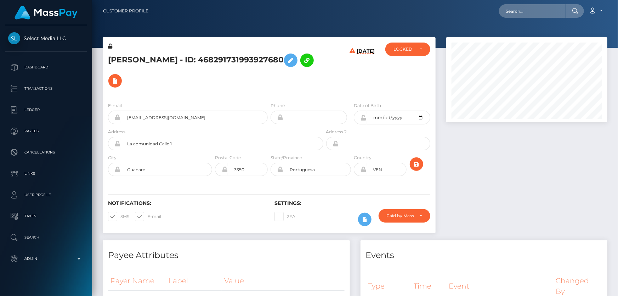
scroll to position [85, 161]
click at [398, 51] on div "LOCKED" at bounding box center [404, 49] width 21 height 6
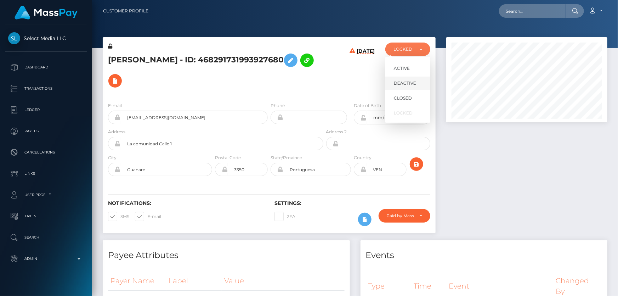
click at [411, 81] on span "DEACTIVE" at bounding box center [405, 83] width 22 height 6
select select "DEACTIVE"
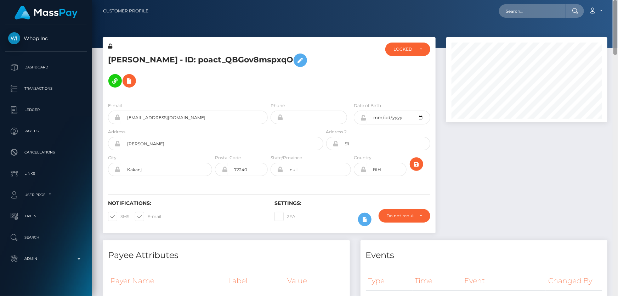
drag, startPoint x: 616, startPoint y: 102, endPoint x: 618, endPoint y: -21, distance: 122.9
click at [618, 0] on html "Whop Inc Dashboard Transactions Ledger Payees Cancellations Links" at bounding box center [309, 148] width 618 height 296
click at [419, 46] on div "LOCKED" at bounding box center [407, 49] width 45 height 13
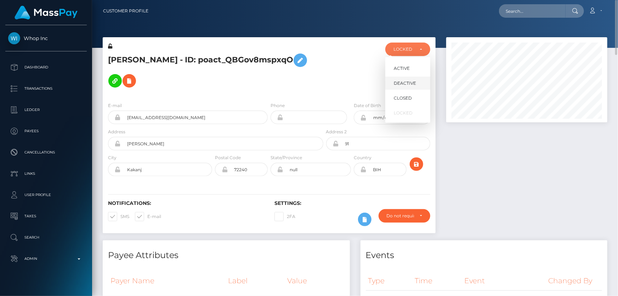
click at [416, 83] on link "DEACTIVE" at bounding box center [407, 83] width 45 height 13
select select "DEACTIVE"
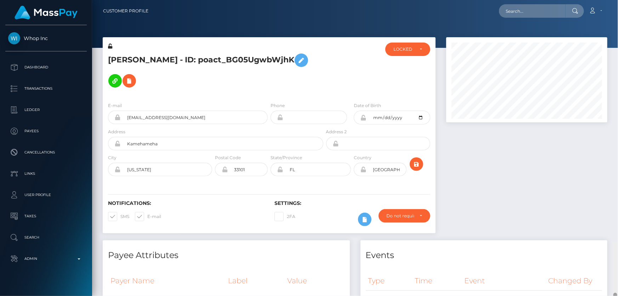
click at [618, 0] on html "Whop Inc Dashboard Transactions Ledger Payees Cancellations Links" at bounding box center [309, 148] width 618 height 296
click at [411, 50] on div "LOCKED" at bounding box center [404, 49] width 21 height 6
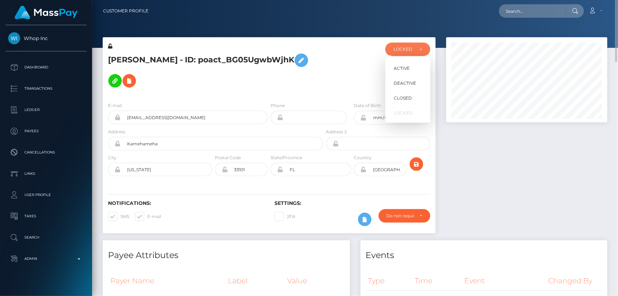
scroll to position [85, 161]
click at [417, 81] on link "DEACTIVE" at bounding box center [407, 83] width 45 height 13
select select "DEACTIVE"
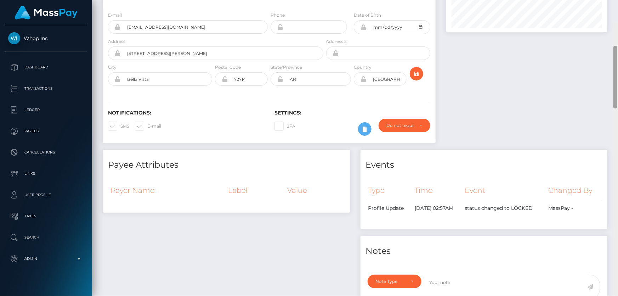
scroll to position [12, 0]
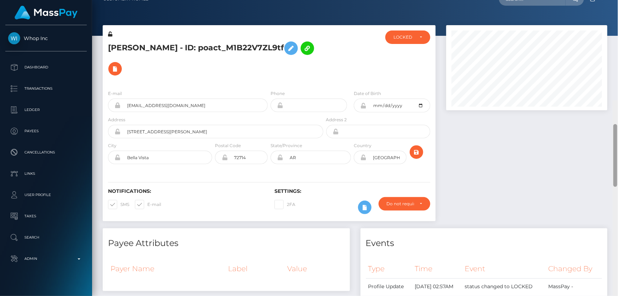
drag, startPoint x: 618, startPoint y: 147, endPoint x: 618, endPoint y: 22, distance: 125.0
click at [618, 100] on div at bounding box center [615, 248] width 5 height 296
click at [398, 38] on div "LOCKED" at bounding box center [404, 37] width 21 height 6
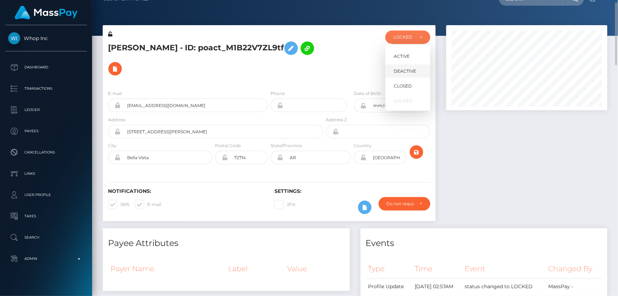
scroll to position [85, 161]
click at [409, 71] on span "DEACTIVE" at bounding box center [405, 71] width 22 height 6
select select "DEACTIVE"
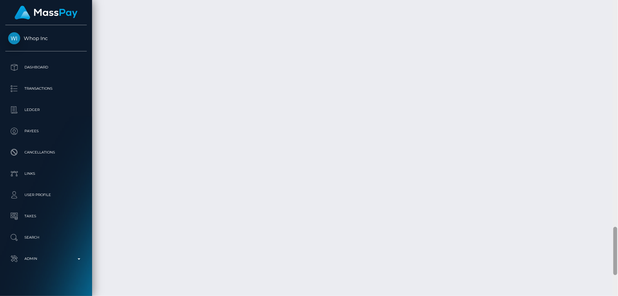
scroll to position [1445, 0]
click at [614, 295] on html "Whop Inc Dashboard Transactions Ledger Payees Cancellations Links" at bounding box center [309, 148] width 618 height 296
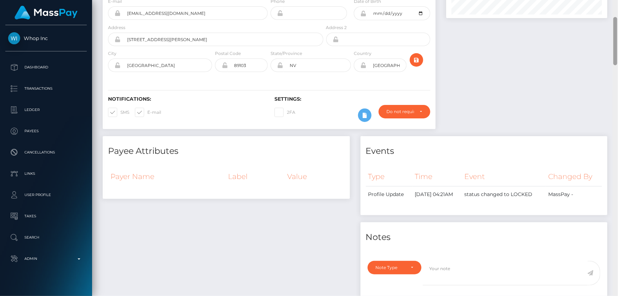
scroll to position [0, 0]
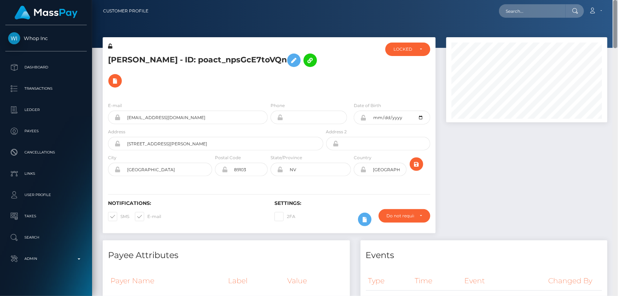
drag, startPoint x: 611, startPoint y: 209, endPoint x: 618, endPoint y: 7, distance: 202.4
click at [618, 7] on div "Customer Profile Loading... Loading..." at bounding box center [355, 148] width 526 height 296
click at [418, 50] on div "LOCKED" at bounding box center [408, 49] width 29 height 6
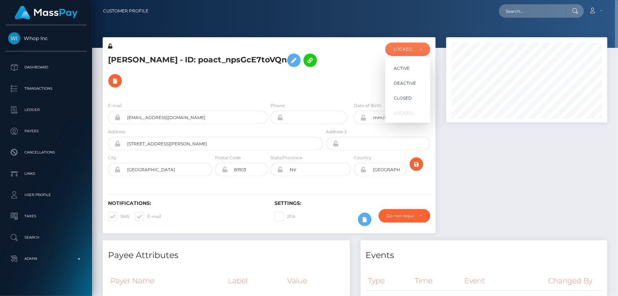
scroll to position [85, 161]
click at [415, 80] on link "DEACTIVE" at bounding box center [407, 83] width 45 height 13
select select "DEACTIVE"
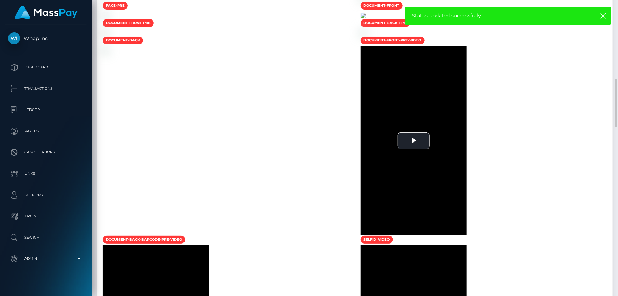
scroll to position [547, 0]
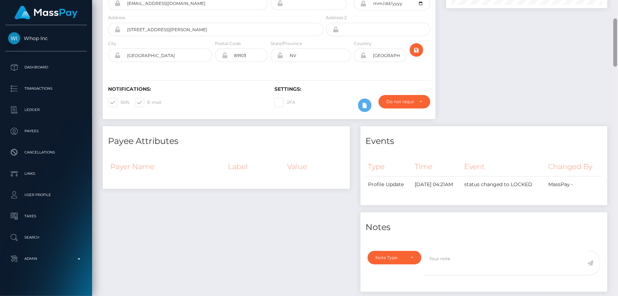
scroll to position [0, 0]
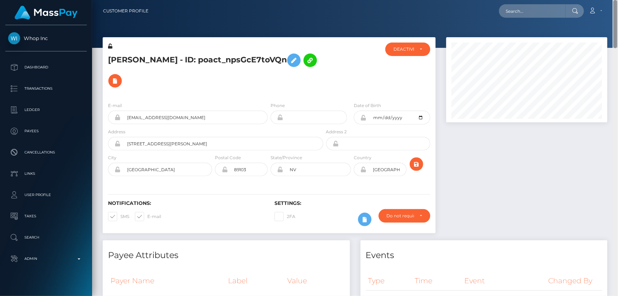
drag, startPoint x: 615, startPoint y: 127, endPoint x: 609, endPoint y: 15, distance: 112.8
click at [609, 15] on div "Customer Profile Loading... Loading..." at bounding box center [355, 148] width 526 height 296
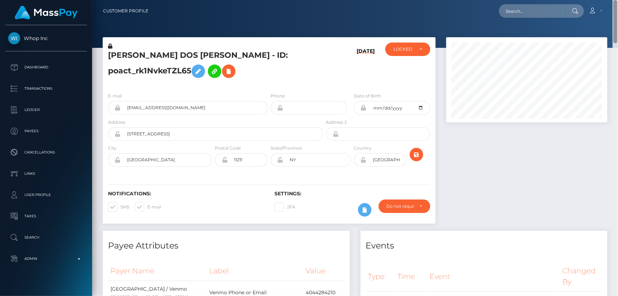
drag, startPoint x: 616, startPoint y: 275, endPoint x: 618, endPoint y: 11, distance: 263.9
click at [618, 11] on div "Customer Profile Loading... Loading..." at bounding box center [355, 148] width 526 height 296
click at [398, 52] on div "LOCKED" at bounding box center [407, 49] width 45 height 13
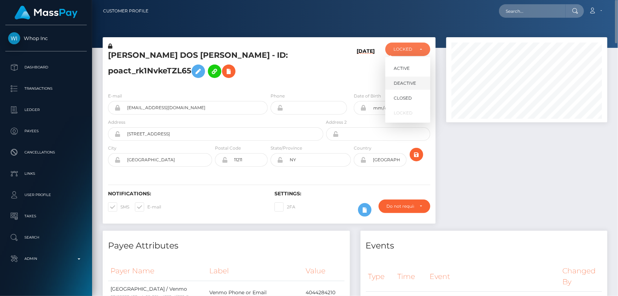
scroll to position [85, 161]
click at [407, 67] on span "ACTIVE" at bounding box center [402, 68] width 16 height 6
select select "ACTIVE"
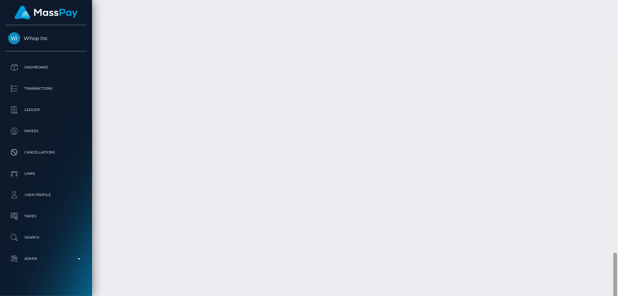
scroll to position [1664, 0]
drag, startPoint x: 616, startPoint y: 163, endPoint x: 618, endPoint y: 308, distance: 145.6
click at [618, 295] on html "Whop Inc Dashboard Transactions Ledger Payees Cancellations Links" at bounding box center [309, 148] width 618 height 296
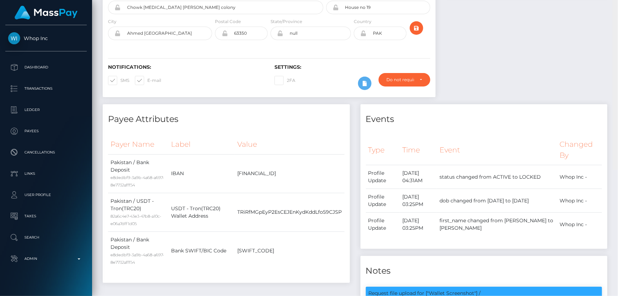
scroll to position [0, 0]
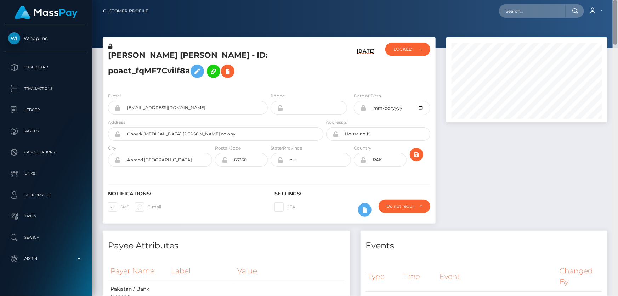
drag, startPoint x: 617, startPoint y: 267, endPoint x: 618, endPoint y: 10, distance: 256.8
click at [618, 10] on div "Customer Profile Loading... Loading..." at bounding box center [355, 148] width 526 height 296
click at [341, 74] on div "[DATE]" at bounding box center [353, 65] width 56 height 44
click at [418, 47] on div "LOCKED" at bounding box center [408, 49] width 29 height 6
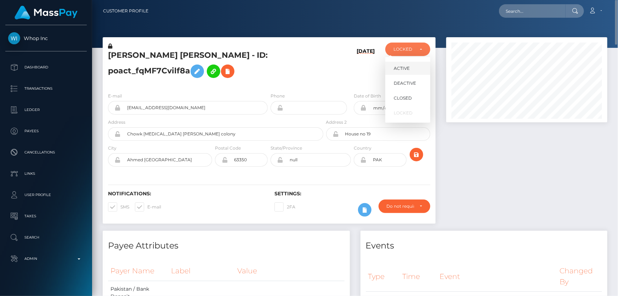
scroll to position [85, 161]
click at [408, 68] on span "ACTIVE" at bounding box center [402, 68] width 16 height 6
select select "ACTIVE"
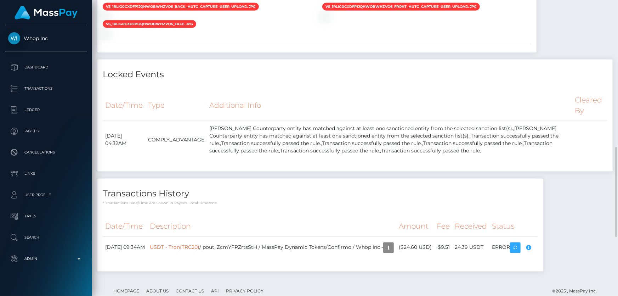
scroll to position [354, 0]
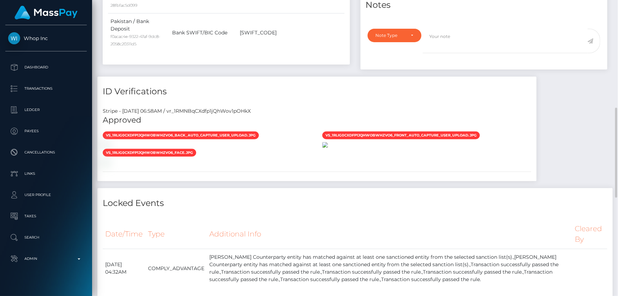
click at [328, 148] on img at bounding box center [325, 145] width 6 height 6
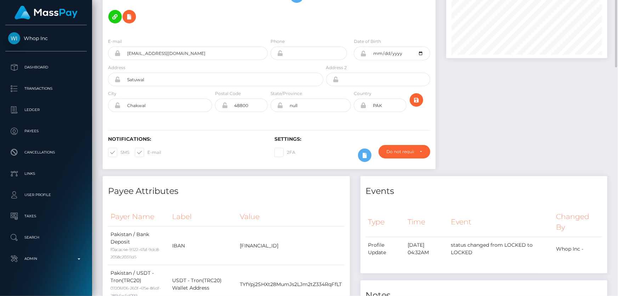
scroll to position [0, 0]
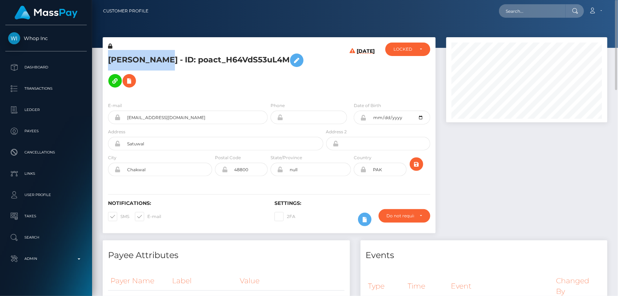
drag, startPoint x: 159, startPoint y: 60, endPoint x: 109, endPoint y: 60, distance: 50.3
click at [109, 60] on h5 "[PERSON_NAME] - ID: poact_H64VdS53uL4M" at bounding box center [213, 70] width 211 height 41
copy h5 "Raheel Khan"
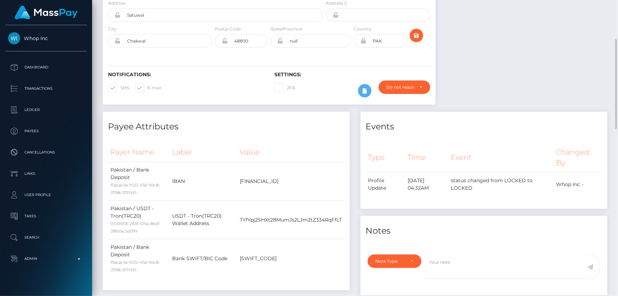
scroll to position [225, 0]
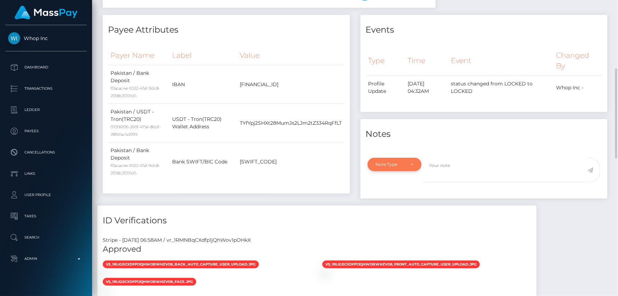
click at [395, 158] on div "Note Type" at bounding box center [395, 164] width 54 height 13
click at [398, 210] on span "Clear Compliance" at bounding box center [395, 213] width 38 height 6
select select "CLEAR_COMPLIANCE"
paste textarea "The hit refers to a person with a different Last Name ( Khan )."
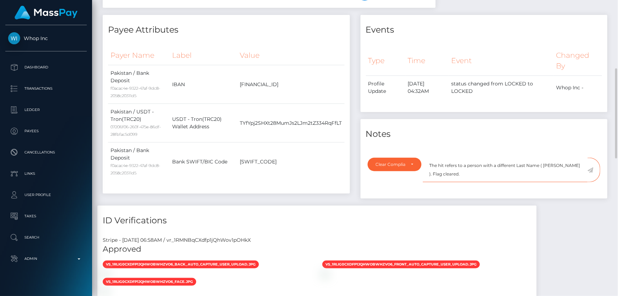
type textarea "The hit refers to a person with a different Last Name ( [PERSON_NAME] ). Flag c…"
click at [590, 167] on icon at bounding box center [591, 170] width 6 height 6
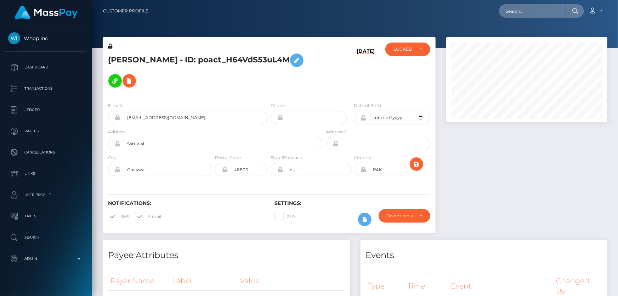
scroll to position [354118, 354042]
click at [400, 52] on div "LOCKED" at bounding box center [404, 49] width 21 height 6
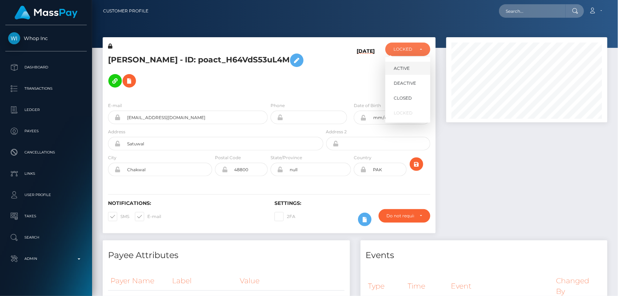
drag, startPoint x: 407, startPoint y: 70, endPoint x: 269, endPoint y: 135, distance: 152.3
click at [407, 69] on span "ACTIVE" at bounding box center [402, 68] width 16 height 6
select select "ACTIVE"
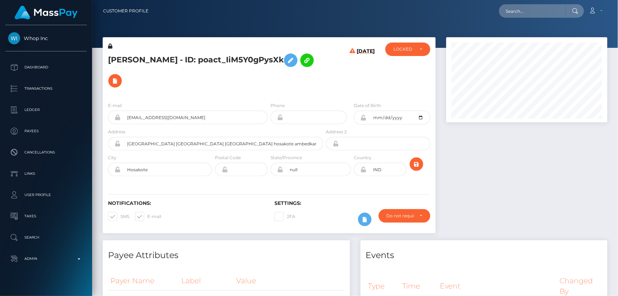
scroll to position [85, 161]
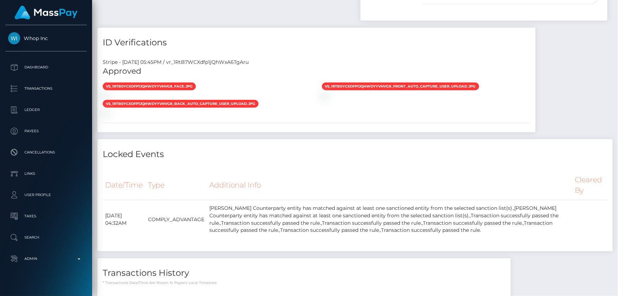
click at [328, 99] on img at bounding box center [325, 96] width 6 height 6
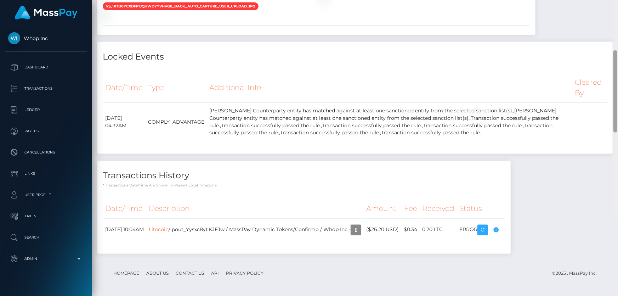
scroll to position [0, 0]
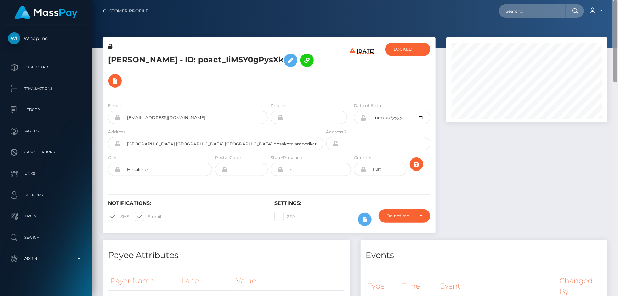
drag, startPoint x: 613, startPoint y: 91, endPoint x: 618, endPoint y: 21, distance: 69.9
click at [618, 21] on div "Customer Profile Loading... Loading..." at bounding box center [355, 148] width 526 height 296
drag, startPoint x: 195, startPoint y: 58, endPoint x: 108, endPoint y: 60, distance: 87.2
click at [108, 60] on h5 "[PERSON_NAME] - ID: poact_IiM5Y0gPysXk" at bounding box center [213, 70] width 211 height 41
copy h5 "MOHAMMED ZAHEER"
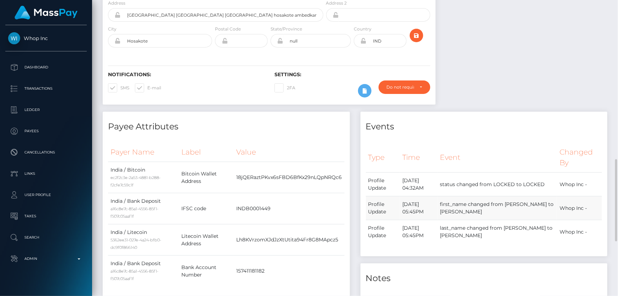
scroll to position [258, 0]
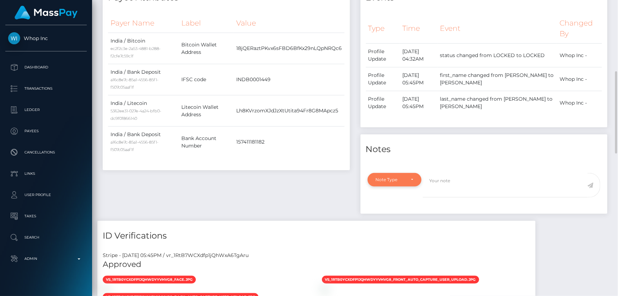
click at [397, 174] on div "Note Type" at bounding box center [395, 179] width 54 height 13
click at [404, 227] on span "Clear Compliance" at bounding box center [395, 228] width 38 height 6
select select "CLEAR_COMPLIANCE"
paste textarea "The hits refers to person with Middle Names ( Naveed/ Ghulam)."
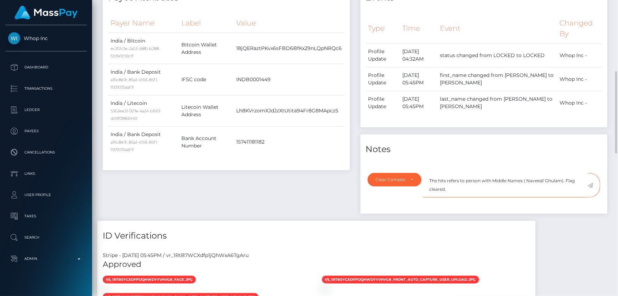
type textarea "The hits refers to person with Middle Names ( Naveed/ Ghulam). Flag cleared."
click at [592, 185] on icon at bounding box center [591, 185] width 6 height 6
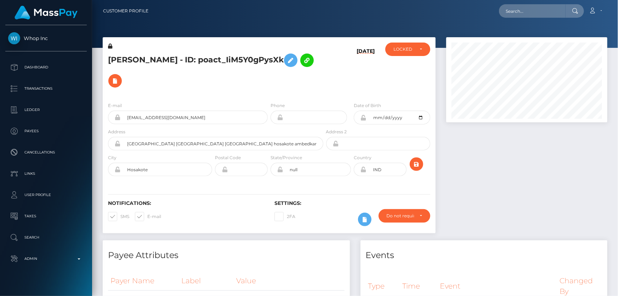
scroll to position [354118, 354042]
drag, startPoint x: 416, startPoint y: 51, endPoint x: 414, endPoint y: 58, distance: 7.7
click at [416, 51] on div "LOCKED" at bounding box center [408, 49] width 29 height 6
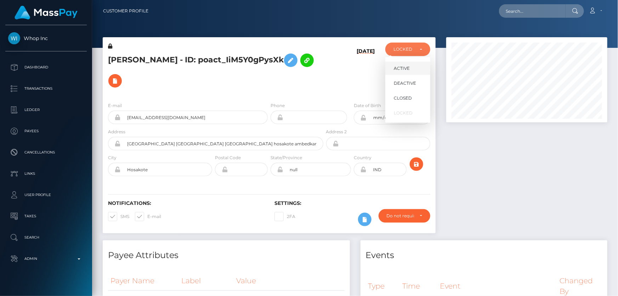
click at [407, 68] on span "ACTIVE" at bounding box center [402, 68] width 16 height 6
select select "ACTIVE"
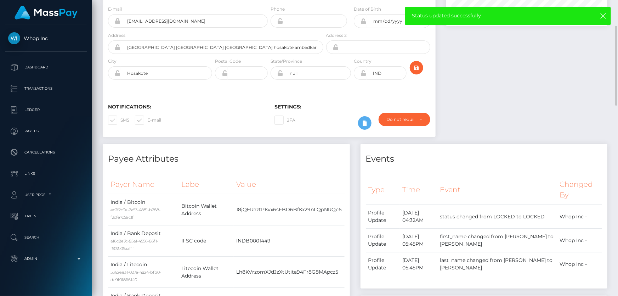
scroll to position [0, 0]
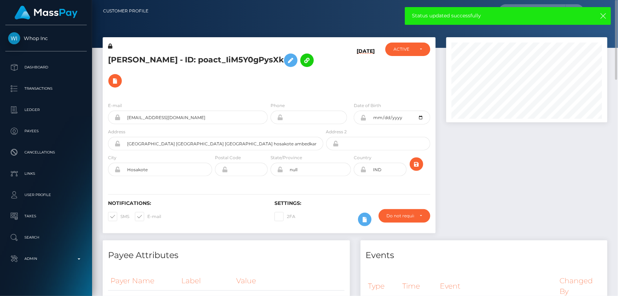
click at [242, 91] on div "[PERSON_NAME] - ID: poact_IiM5Y0gPysXk" at bounding box center [214, 70] width 222 height 54
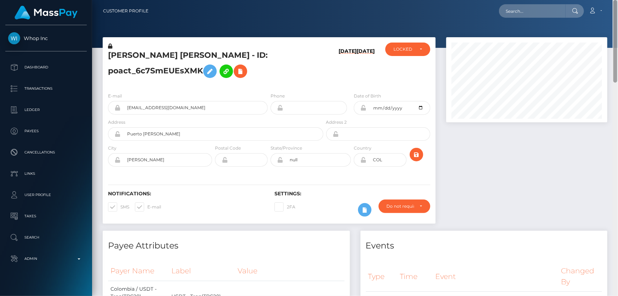
drag, startPoint x: 617, startPoint y: 177, endPoint x: 618, endPoint y: -29, distance: 205.8
click at [618, 0] on html "Whop Inc Dashboard Transactions Ledger Payees Cancellations Links" at bounding box center [309, 148] width 618 height 296
click at [409, 53] on div "LOCKED" at bounding box center [407, 49] width 45 height 13
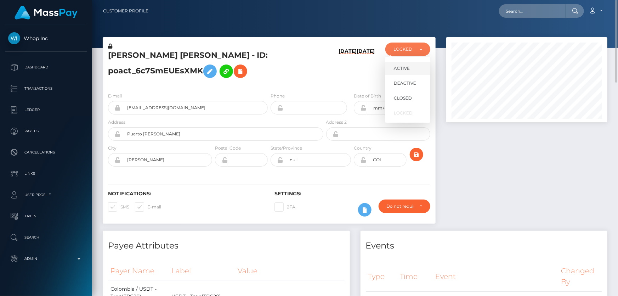
click at [406, 69] on span "ACTIVE" at bounding box center [402, 68] width 16 height 6
select select "ACTIVE"
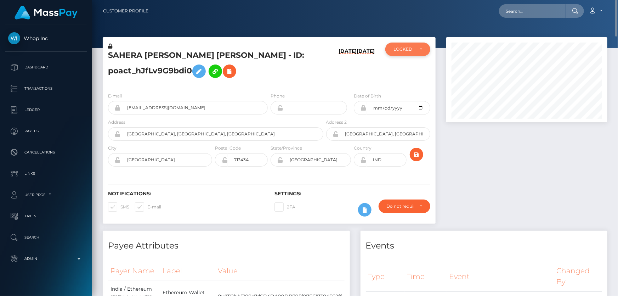
click at [386, 47] on div "LOCKED" at bounding box center [407, 49] width 45 height 13
click at [411, 64] on link "ACTIVE" at bounding box center [407, 68] width 45 height 13
select select "ACTIVE"
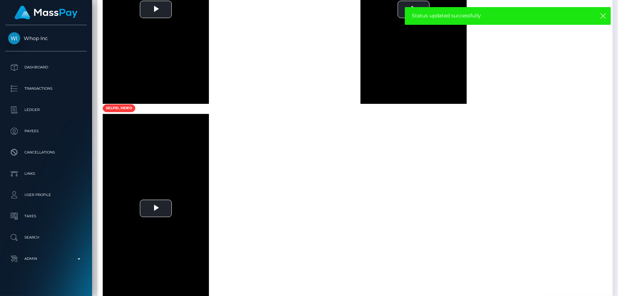
scroll to position [0, 0]
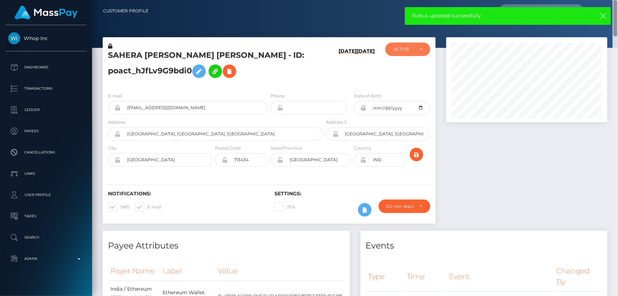
drag, startPoint x: 615, startPoint y: 36, endPoint x: 616, endPoint y: -37, distance: 73.0
click at [616, 0] on html "Whop Inc Dashboard Transactions Ledger Payees Cancellations Links" at bounding box center [309, 148] width 618 height 296
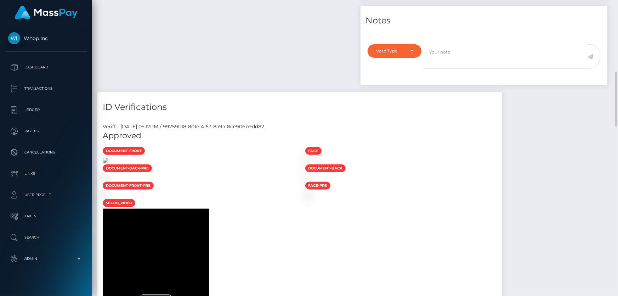
scroll to position [85, 161]
click at [108, 163] on img at bounding box center [106, 161] width 6 height 6
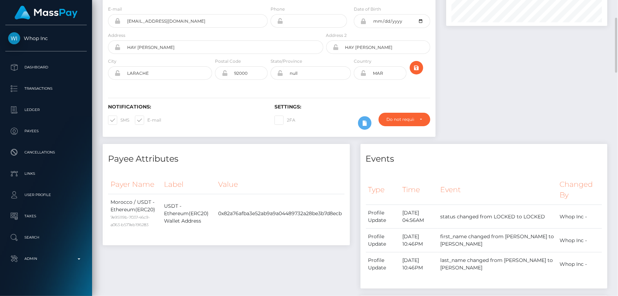
scroll to position [0, 0]
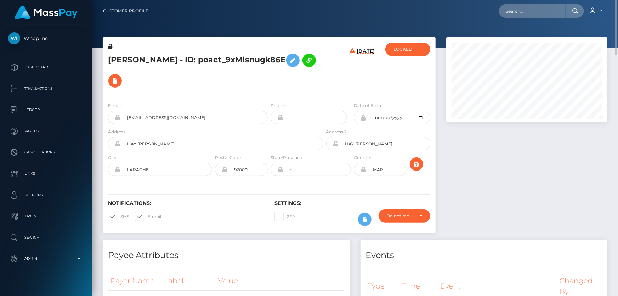
click at [222, 76] on h5 "[PERSON_NAME] - ID: poact_9xMlsnugk86E" at bounding box center [213, 70] width 211 height 41
drag, startPoint x: 203, startPoint y: 57, endPoint x: 117, endPoint y: 54, distance: 85.4
click at [106, 57] on div "[PERSON_NAME] - ID: poact_9xMlsnugk86E" at bounding box center [214, 70] width 222 height 54
copy h5 "[PERSON_NAME]"
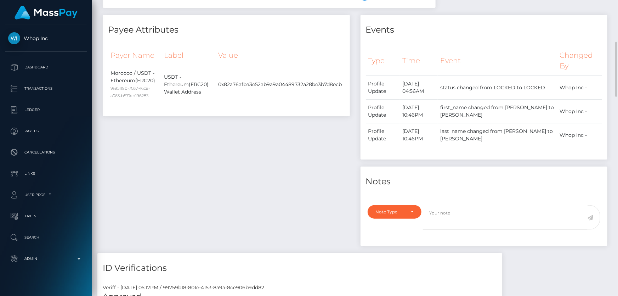
scroll to position [290, 0]
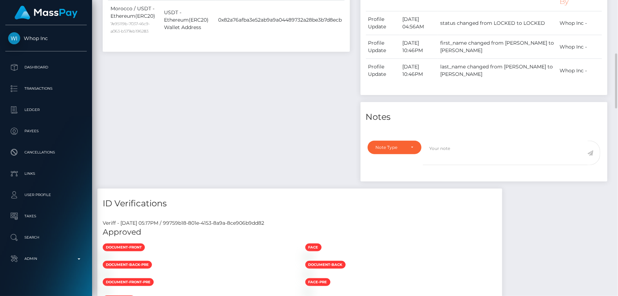
drag, startPoint x: 403, startPoint y: 115, endPoint x: 399, endPoint y: 120, distance: 5.8
click at [402, 116] on div "Notes Note Type Compliance Clear Compliance General Note Type" at bounding box center [484, 141] width 247 height 79
click at [392, 145] on div "Note Type" at bounding box center [391, 148] width 30 height 6
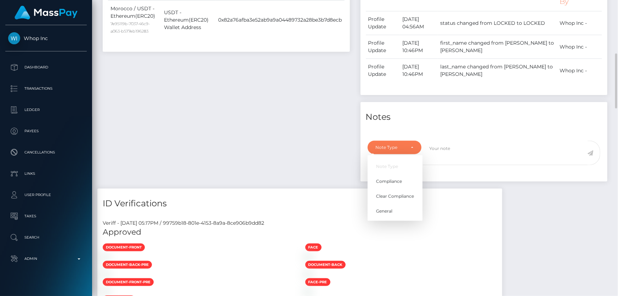
scroll to position [85, 161]
drag, startPoint x: 402, startPoint y: 186, endPoint x: 414, endPoint y: 191, distance: 12.8
click at [402, 193] on span "Clear Compliance" at bounding box center [395, 196] width 38 height 6
select select "CLEAR_COMPLIANCE"
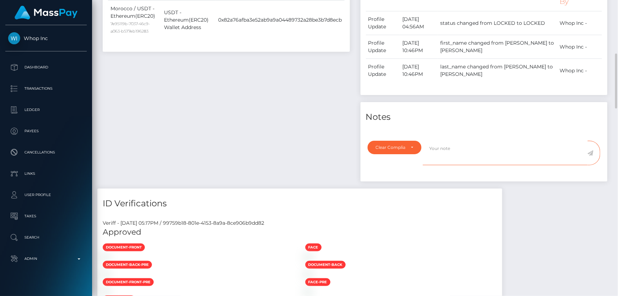
paste textarea "The hit refers to a person with a different Last Name ( [PERSON_NAME] )."
type textarea "The hit refers to a person with a different Last Name ( [PERSON_NAME] ). Flag c…"
click at [590, 150] on icon at bounding box center [591, 153] width 6 height 6
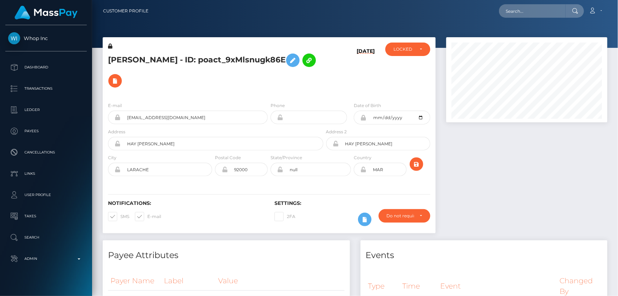
scroll to position [85, 161]
click at [400, 48] on div "LOCKED" at bounding box center [404, 49] width 21 height 6
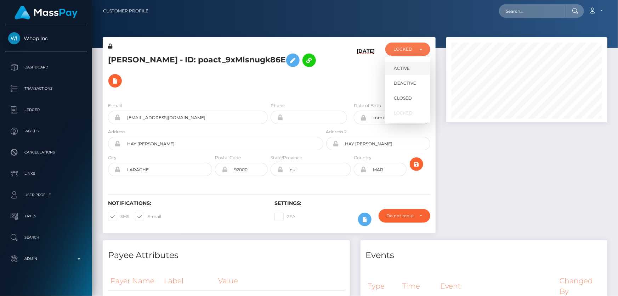
drag, startPoint x: 406, startPoint y: 67, endPoint x: 488, endPoint y: 159, distance: 122.9
click at [406, 67] on span "ACTIVE" at bounding box center [402, 68] width 16 height 6
select select "ACTIVE"
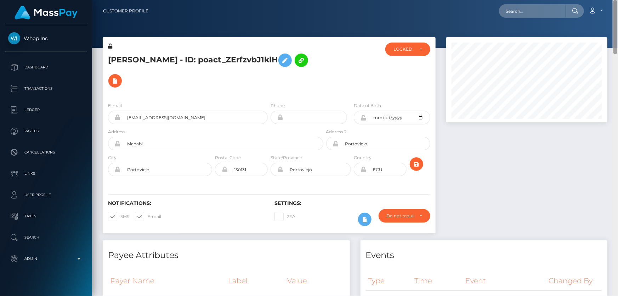
drag, startPoint x: 616, startPoint y: 264, endPoint x: 618, endPoint y: 10, distance: 253.6
click at [618, 10] on div "Customer Profile Loading... Loading..." at bounding box center [355, 148] width 526 height 296
click at [407, 46] on div "LOCKED" at bounding box center [407, 49] width 45 height 13
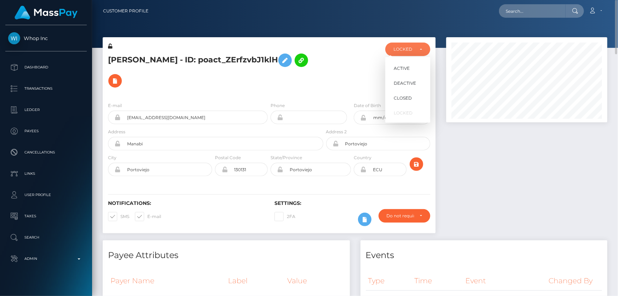
scroll to position [85, 161]
click at [415, 85] on span "DEACTIVE" at bounding box center [405, 83] width 22 height 6
select select "DEACTIVE"
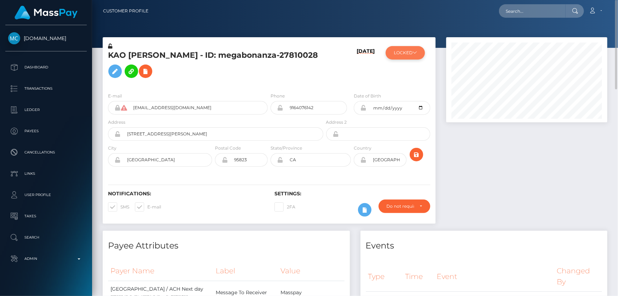
click at [417, 53] on icon at bounding box center [415, 52] width 4 height 4
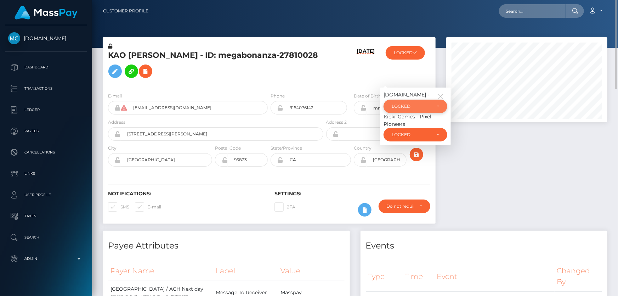
click at [420, 103] on div "LOCKED" at bounding box center [411, 106] width 39 height 6
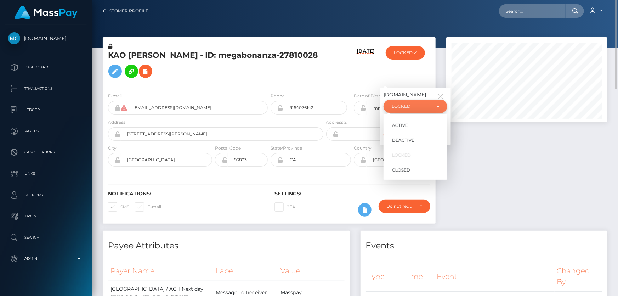
scroll to position [85, 161]
click at [421, 123] on link "ACTIVE" at bounding box center [416, 125] width 64 height 13
select select "ACTIVE"
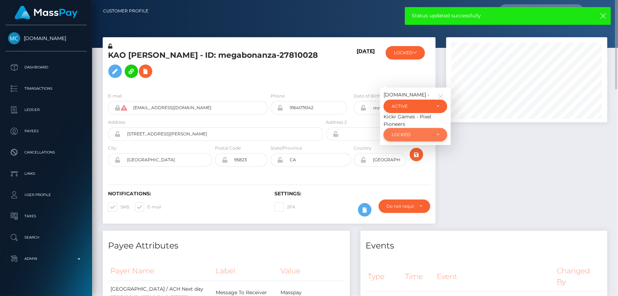
click at [418, 136] on div "LOCKED" at bounding box center [411, 135] width 39 height 6
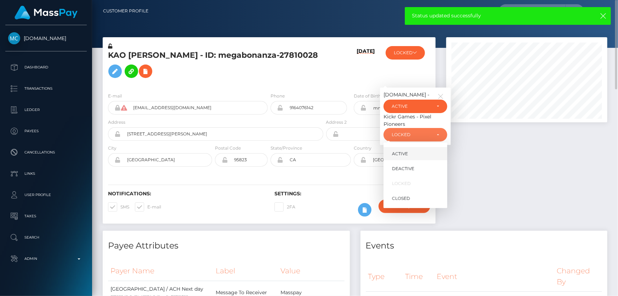
drag, startPoint x: 417, startPoint y: 156, endPoint x: 499, endPoint y: 163, distance: 82.5
click at [417, 156] on link "ACTIVE" at bounding box center [416, 153] width 64 height 13
select select "ACTIVE"
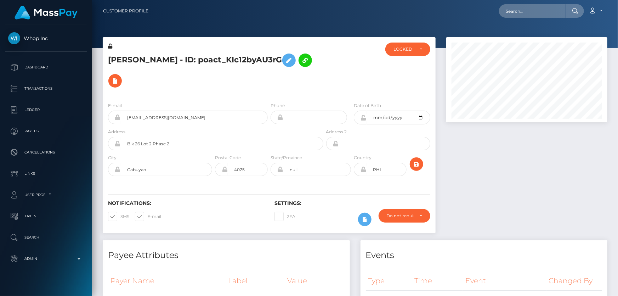
click at [618, 4] on div "Customer Profile Loading... Loading..." at bounding box center [355, 148] width 526 height 296
click at [401, 51] on div "LOCKED" at bounding box center [404, 49] width 21 height 6
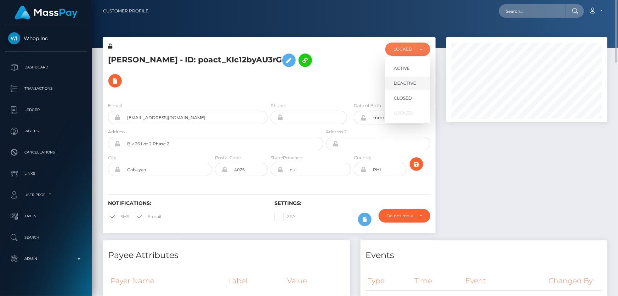
scroll to position [85, 161]
click at [408, 81] on span "DEACTIVE" at bounding box center [405, 83] width 22 height 6
select select "DEACTIVE"
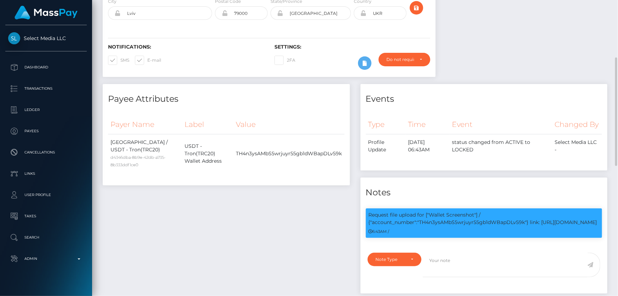
scroll to position [60, 0]
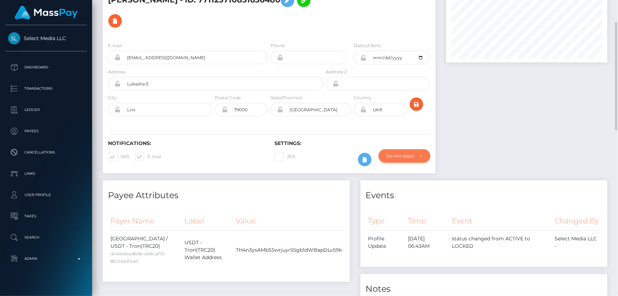
click at [397, 158] on div "Do not require" at bounding box center [400, 156] width 27 height 6
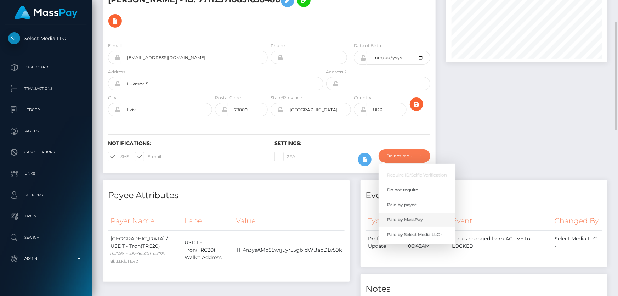
click at [414, 215] on link "Paid by MassPay" at bounding box center [417, 219] width 77 height 13
select select "2"
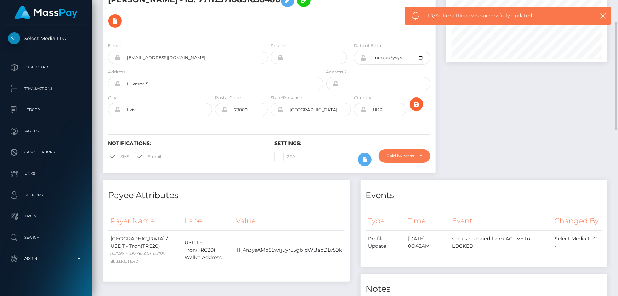
scroll to position [0, 0]
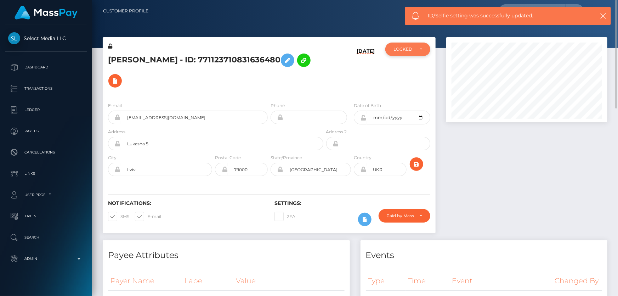
click at [400, 49] on div "LOCKED" at bounding box center [404, 49] width 21 height 6
click at [407, 70] on span "ACTIVE" at bounding box center [402, 68] width 16 height 6
select select "ACTIVE"
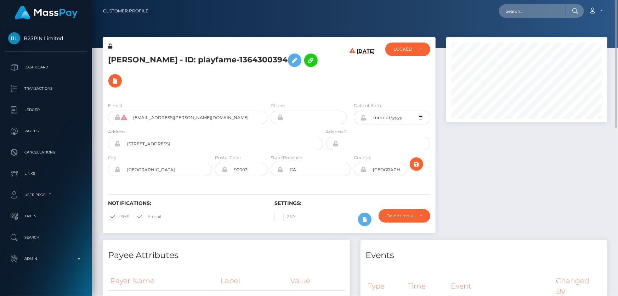
click at [209, 64] on h5 "[PERSON_NAME] - ID: playfame-1364300394" at bounding box center [213, 70] width 211 height 41
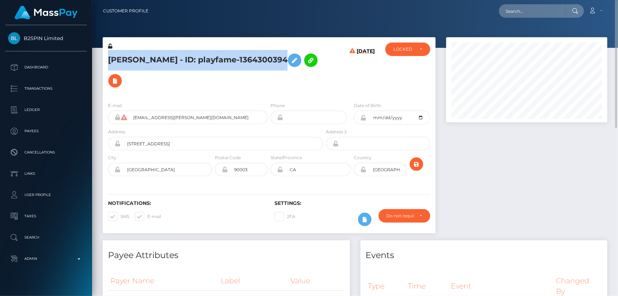
click at [209, 64] on h5 "[PERSON_NAME] - ID: playfame-1364300394" at bounding box center [213, 70] width 211 height 41
copy h5 "[PERSON_NAME] - ID: playfame-1364300394"
click at [414, 47] on div "LOCKED" at bounding box center [408, 49] width 29 height 6
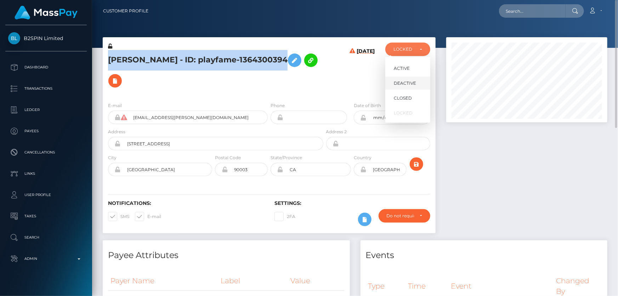
scroll to position [85, 161]
drag, startPoint x: 415, startPoint y: 84, endPoint x: 462, endPoint y: 163, distance: 91.2
click at [415, 84] on span "DEACTIVE" at bounding box center [405, 83] width 22 height 6
select select "DEACTIVE"
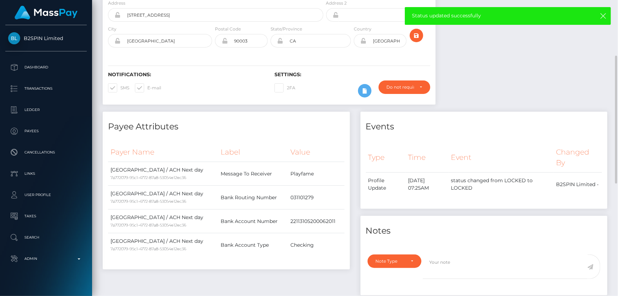
scroll to position [225, 0]
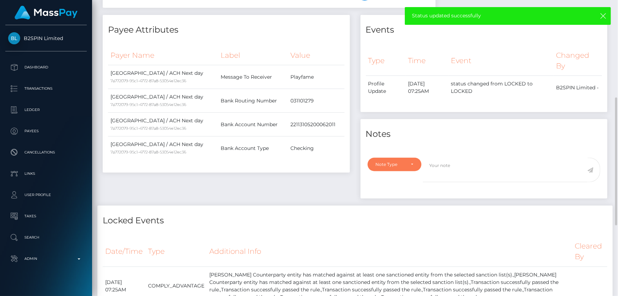
click at [386, 166] on div "Note Type" at bounding box center [391, 165] width 30 height 6
click at [392, 195] on span "Compliance" at bounding box center [389, 198] width 26 height 6
select select "COMPLIANCE"
click at [460, 166] on textarea at bounding box center [505, 170] width 165 height 24
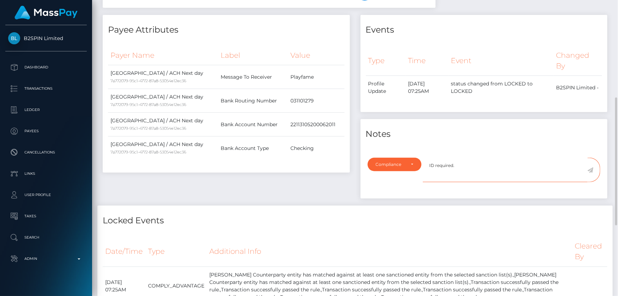
type textarea "ID required."
click at [592, 168] on icon at bounding box center [591, 170] width 6 height 6
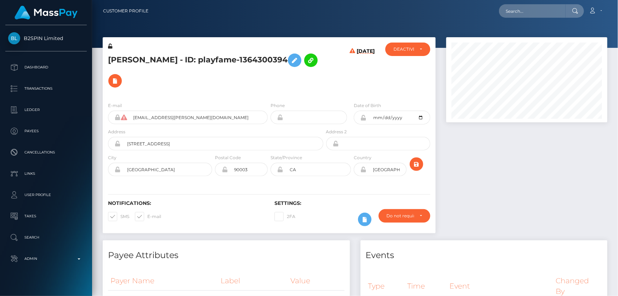
scroll to position [85, 161]
click at [534, 175] on div at bounding box center [527, 138] width 172 height 203
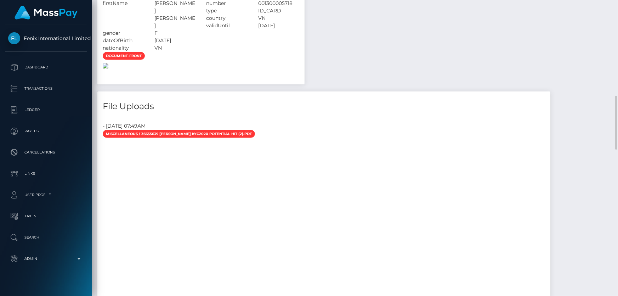
scroll to position [463, 0]
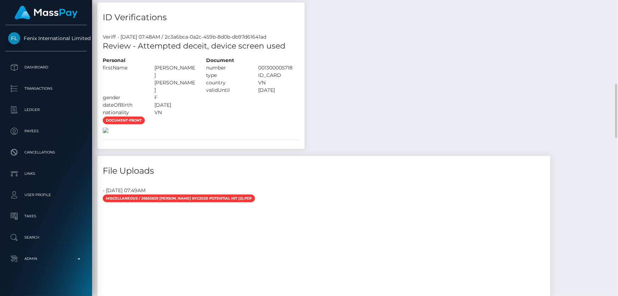
click at [108, 128] on img at bounding box center [106, 131] width 6 height 6
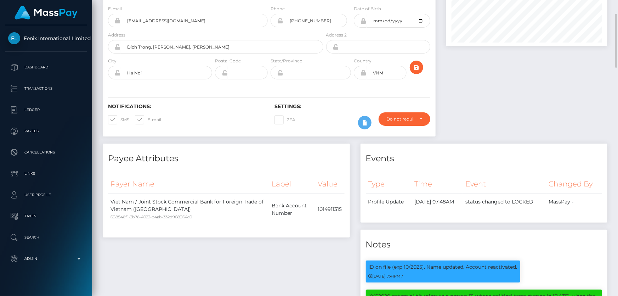
scroll to position [0, 0]
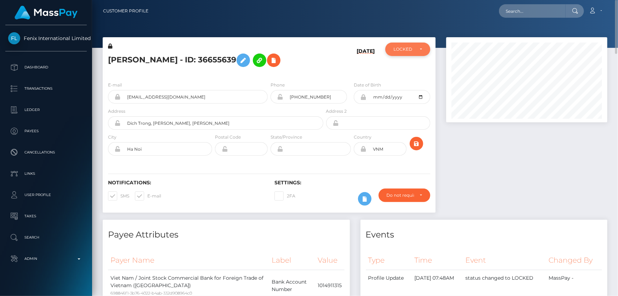
click at [418, 52] on div "LOCKED" at bounding box center [407, 49] width 45 height 13
click at [414, 67] on link "ACTIVE" at bounding box center [407, 68] width 45 height 13
select select "ACTIVE"
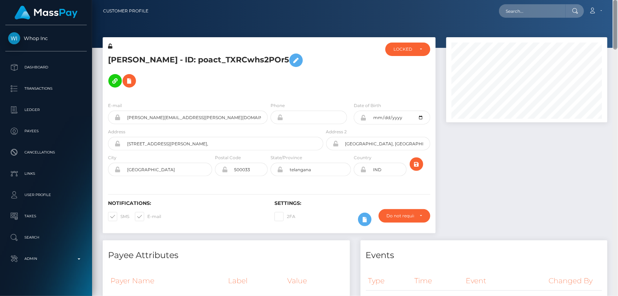
drag, startPoint x: 616, startPoint y: 73, endPoint x: 618, endPoint y: -7, distance: 80.4
click at [618, 0] on html "Whop Inc Dashboard Transactions Ledger Payees Cancellations Links" at bounding box center [309, 148] width 618 height 296
click at [411, 49] on div "LOCKED" at bounding box center [404, 49] width 21 height 6
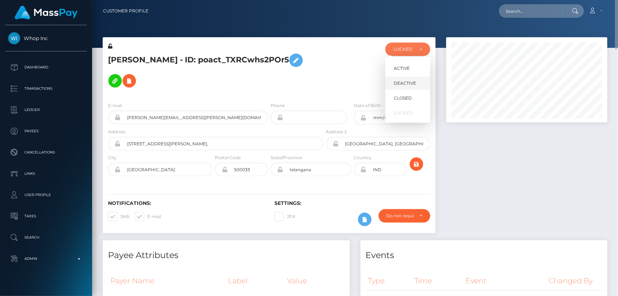
scroll to position [85, 161]
click at [413, 83] on span "DEACTIVE" at bounding box center [405, 83] width 22 height 6
select select "DEACTIVE"
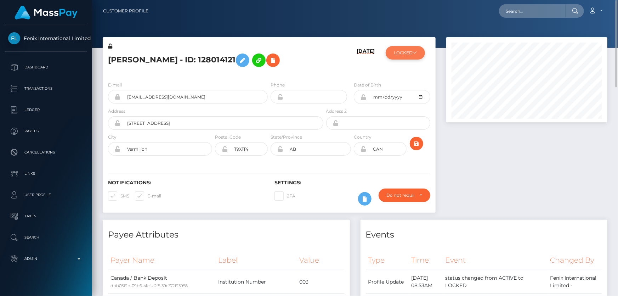
click at [417, 54] on icon at bounding box center [415, 52] width 4 height 4
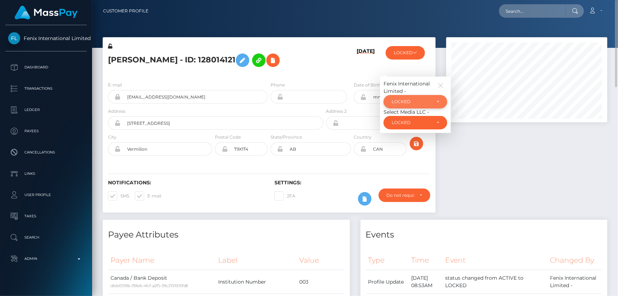
click at [418, 99] on div "LOCKED" at bounding box center [411, 102] width 39 height 6
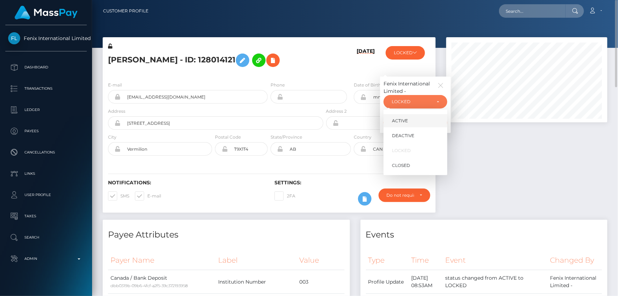
click at [423, 118] on link "ACTIVE" at bounding box center [416, 120] width 64 height 13
select select "ACTIVE"
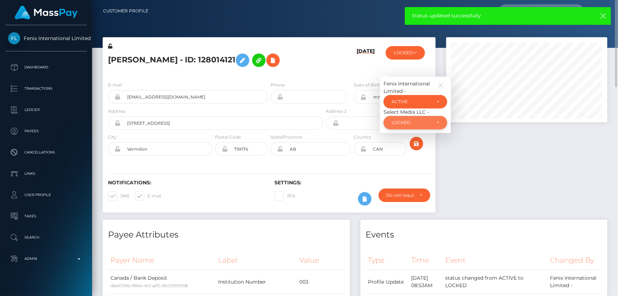
click at [411, 118] on div "LOCKED" at bounding box center [416, 122] width 64 height 13
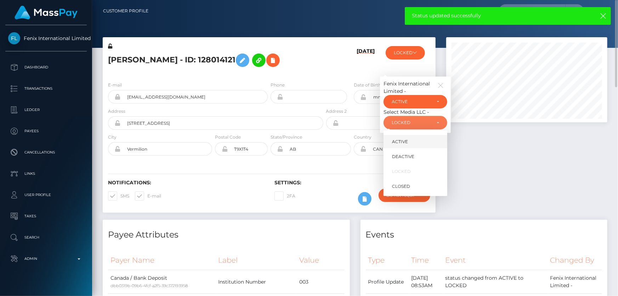
click at [400, 138] on span "ACTIVE" at bounding box center [400, 141] width 16 height 6
select select "ACTIVE"
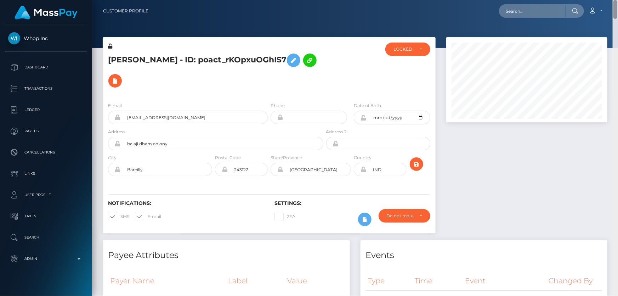
drag, startPoint x: 615, startPoint y: 33, endPoint x: 618, endPoint y: -11, distance: 44.4
click at [618, 0] on html "Whop Inc Dashboard Transactions Ledger Payees Cancellations Links" at bounding box center [309, 148] width 618 height 296
click at [409, 46] on div "LOCKED" at bounding box center [404, 49] width 21 height 6
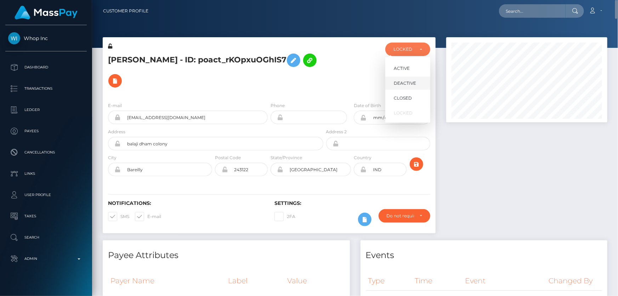
scroll to position [85, 161]
click at [417, 85] on link "DEACTIVE" at bounding box center [407, 83] width 45 height 13
select select "DEACTIVE"
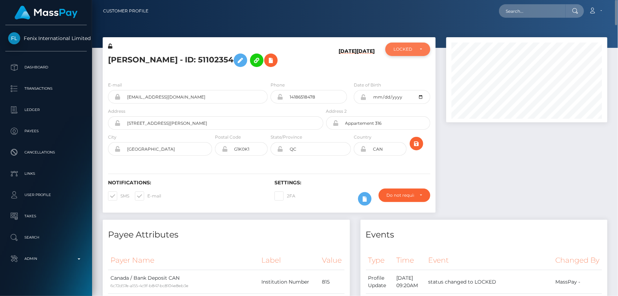
click at [404, 51] on div "LOCKED" at bounding box center [404, 49] width 21 height 6
click at [402, 69] on span "ACTIVE" at bounding box center [402, 68] width 16 height 6
select select "ACTIVE"
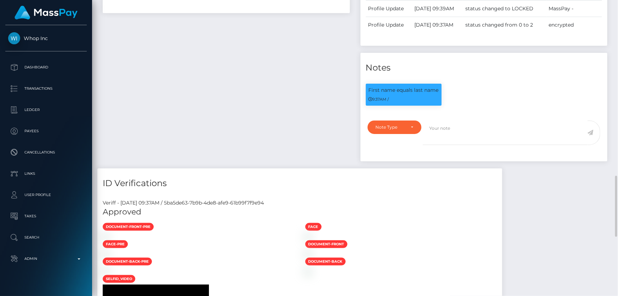
scroll to position [418, 0]
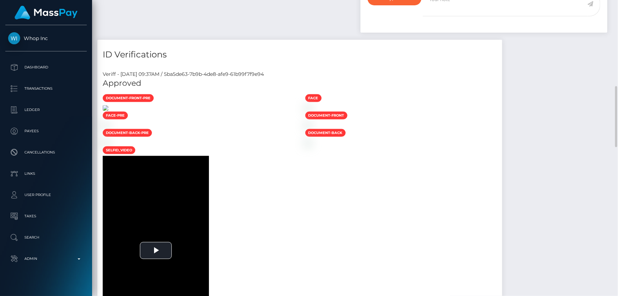
click at [108, 111] on img at bounding box center [106, 108] width 6 height 6
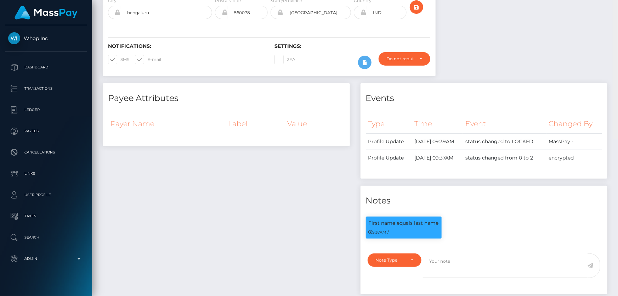
scroll to position [0, 0]
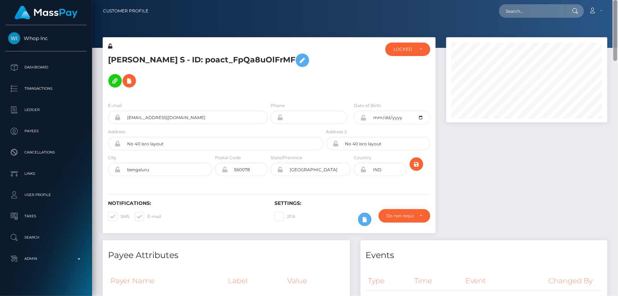
drag, startPoint x: 616, startPoint y: 129, endPoint x: 618, endPoint y: 18, distance: 111.6
click at [618, 19] on div "Customer Profile Loading... Loading..." at bounding box center [355, 148] width 526 height 296
click at [405, 51] on div "LOCKED" at bounding box center [404, 49] width 21 height 6
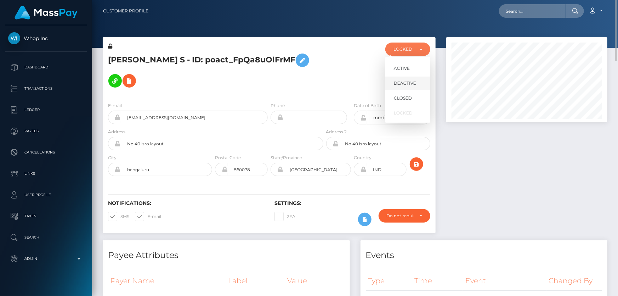
scroll to position [85, 161]
click at [412, 83] on span "DEACTIVE" at bounding box center [405, 83] width 22 height 6
select select "DEACTIVE"
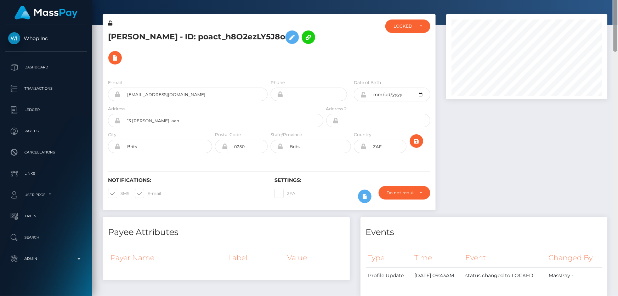
scroll to position [17, 0]
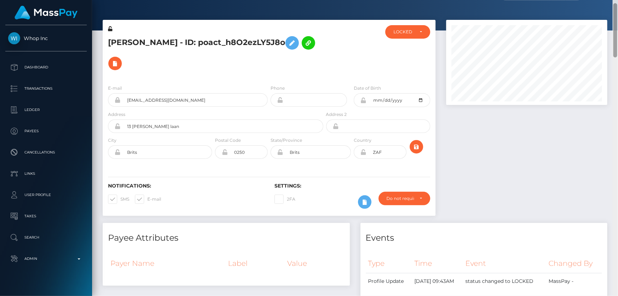
drag, startPoint x: 616, startPoint y: 267, endPoint x: 618, endPoint y: 28, distance: 238.4
click at [618, 28] on div at bounding box center [615, 148] width 5 height 296
click at [407, 35] on div "LOCKED" at bounding box center [407, 31] width 45 height 13
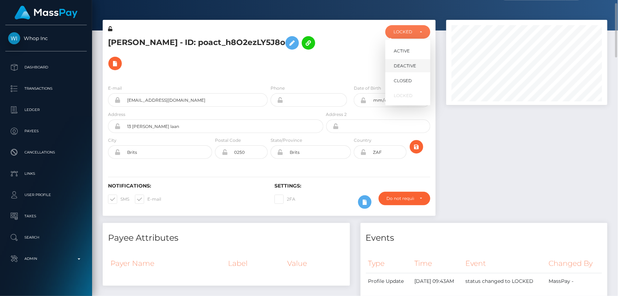
scroll to position [85, 161]
click at [407, 66] on span "DEACTIVE" at bounding box center [405, 66] width 22 height 6
select select "DEACTIVE"
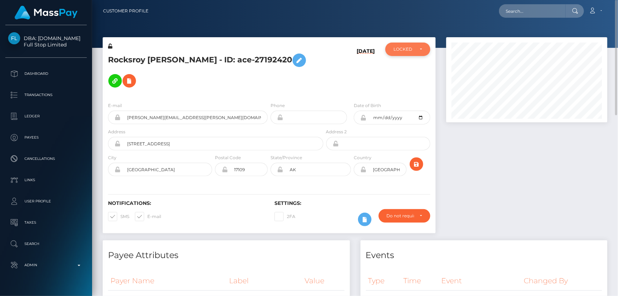
click at [403, 52] on div "LOCKED" at bounding box center [407, 49] width 45 height 13
click at [400, 67] on span "ACTIVE" at bounding box center [402, 68] width 16 height 6
select select "ACTIVE"
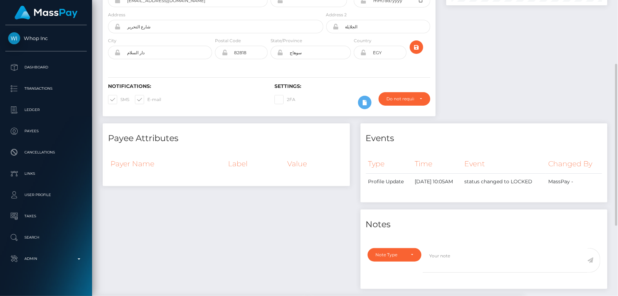
scroll to position [20, 0]
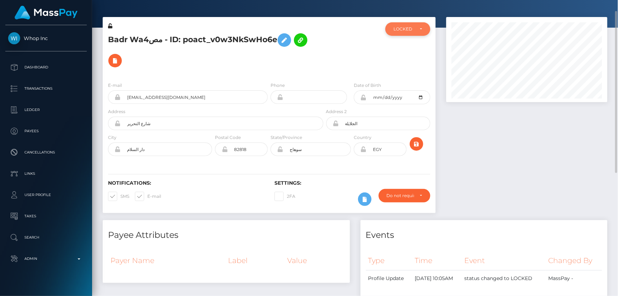
click at [407, 27] on div "LOCKED" at bounding box center [404, 29] width 21 height 6
click at [414, 63] on span "DEACTIVE" at bounding box center [405, 63] width 22 height 6
select select "DEACTIVE"
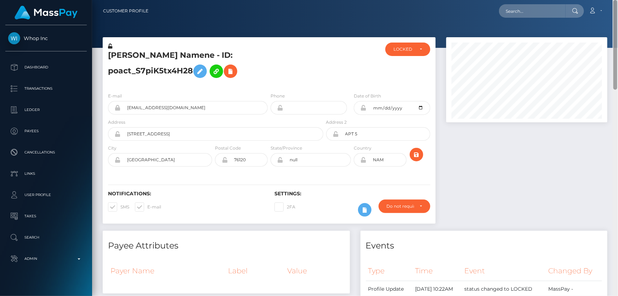
drag, startPoint x: 615, startPoint y: 225, endPoint x: 614, endPoint y: 1, distance: 223.9
click at [618, 1] on div "Customer Profile Loading... Loading..." at bounding box center [355, 148] width 526 height 296
click at [406, 50] on div "LOCKED" at bounding box center [404, 49] width 21 height 6
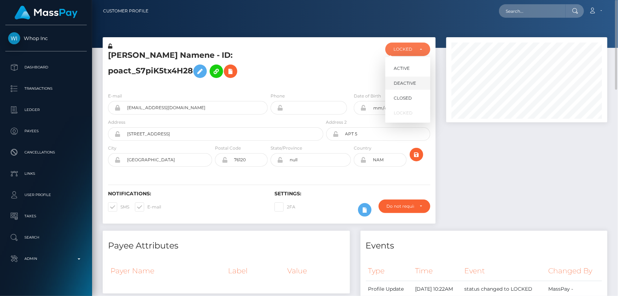
click at [402, 82] on span "DEACTIVE" at bounding box center [405, 83] width 22 height 6
select select "DEACTIVE"
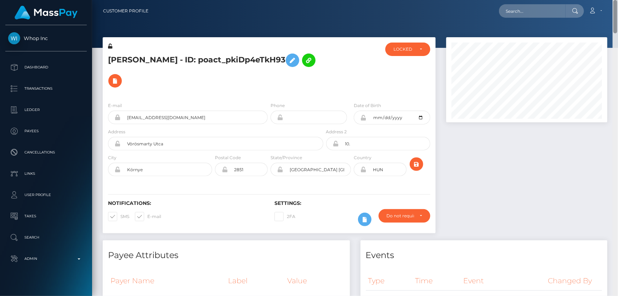
click at [618, 0] on html "Whop Inc Dashboard Transactions Ledger Payees Cancellations Links" at bounding box center [309, 148] width 618 height 296
drag, startPoint x: 417, startPoint y: 46, endPoint x: 408, endPoint y: 75, distance: 30.4
click at [417, 47] on div "LOCKED" at bounding box center [408, 49] width 29 height 6
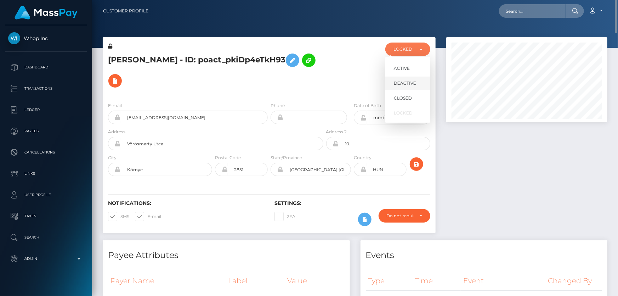
scroll to position [85, 161]
click at [411, 78] on link "DEACTIVE" at bounding box center [407, 83] width 45 height 13
select select "DEACTIVE"
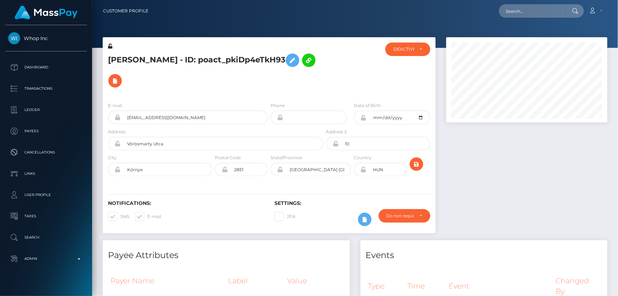
scroll to position [85, 161]
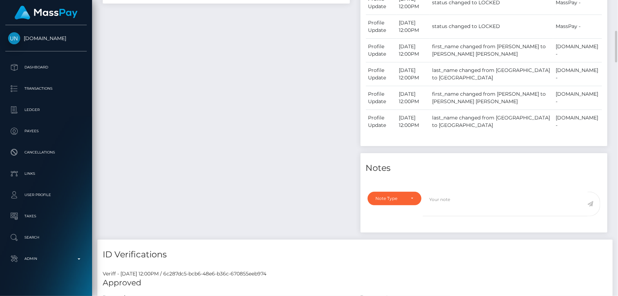
scroll to position [418, 0]
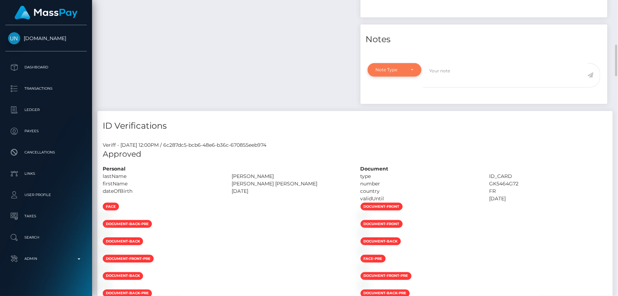
click at [400, 76] on div "Note Type" at bounding box center [395, 69] width 54 height 13
click at [404, 109] on link "Compliance" at bounding box center [395, 103] width 55 height 13
select select "COMPLIANCE"
click at [457, 87] on textarea at bounding box center [505, 75] width 165 height 24
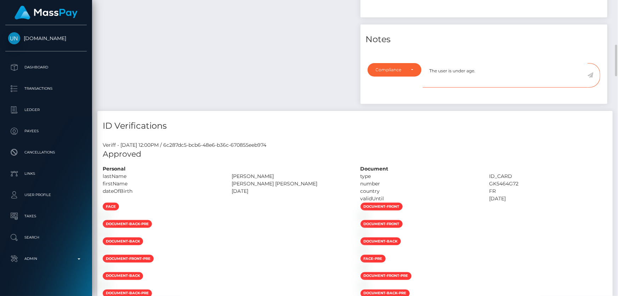
type textarea "The user is under age."
click at [592, 78] on icon at bounding box center [591, 75] width 6 height 6
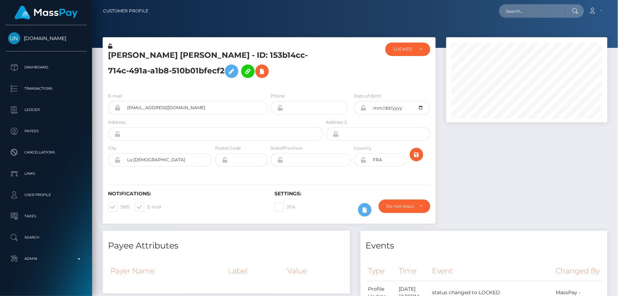
scroll to position [85, 161]
click at [415, 51] on div "LOCKED" at bounding box center [408, 49] width 29 height 6
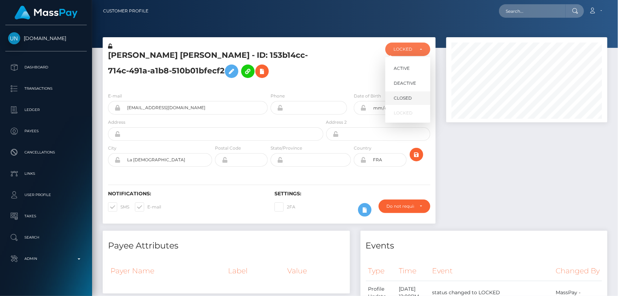
click at [411, 95] on span "CLOSED" at bounding box center [403, 98] width 18 height 6
select select "CLOSED"
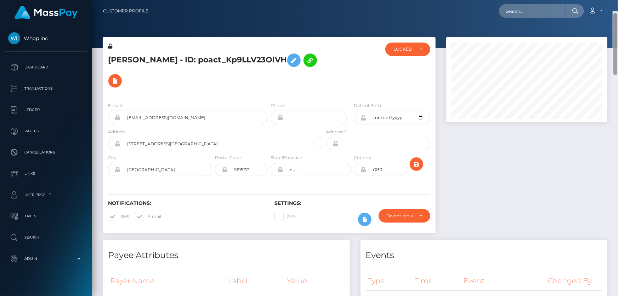
drag, startPoint x: 616, startPoint y: 139, endPoint x: 616, endPoint y: 19, distance: 120.1
click at [618, 19] on div "Customer Profile Loading... Loading..." at bounding box center [355, 148] width 526 height 296
click at [409, 55] on div "LOCKED" at bounding box center [407, 49] width 45 height 13
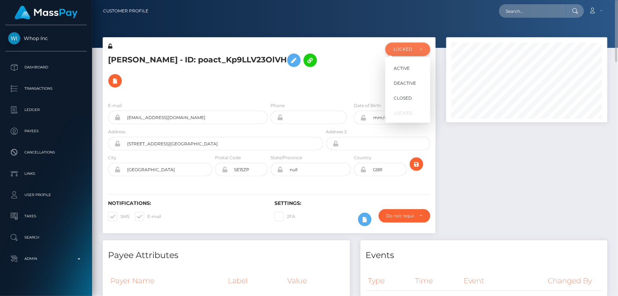
scroll to position [85, 161]
click at [413, 81] on span "DEACTIVE" at bounding box center [405, 83] width 22 height 6
select select "DEACTIVE"
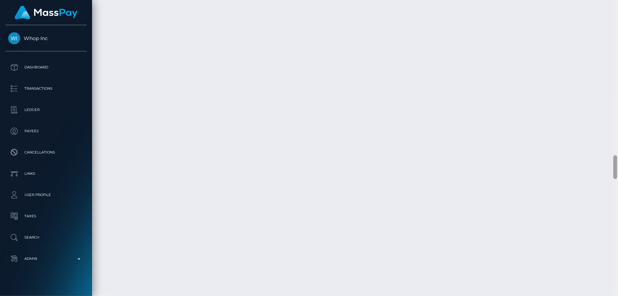
scroll to position [2259, 0]
drag, startPoint x: 615, startPoint y: 64, endPoint x: 618, endPoint y: 291, distance: 227.1
click at [618, 295] on html "Whop Inc Dashboard Transactions Ledger Payees Cancellations Links" at bounding box center [309, 148] width 618 height 296
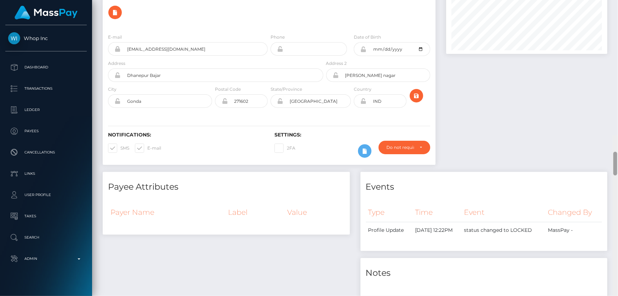
drag, startPoint x: 616, startPoint y: 188, endPoint x: 618, endPoint y: 10, distance: 178.2
click at [618, 135] on div at bounding box center [615, 283] width 5 height 296
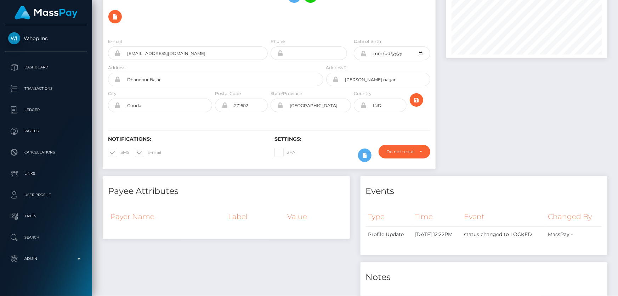
scroll to position [0, 0]
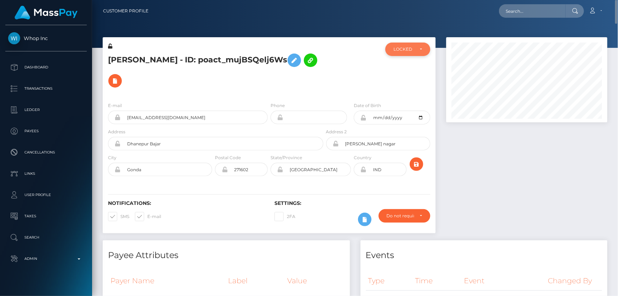
click at [406, 48] on div "Anjum Bano - ID: poact_mujBSQelj6Ws ACTIVE DEACTIVE CLOSED LOCKED LOCKED" at bounding box center [269, 66] width 333 height 59
click at [408, 53] on div "LOCKED" at bounding box center [407, 49] width 45 height 13
click at [414, 79] on link "DEACTIVE" at bounding box center [407, 83] width 45 height 13
select select "DEACTIVE"
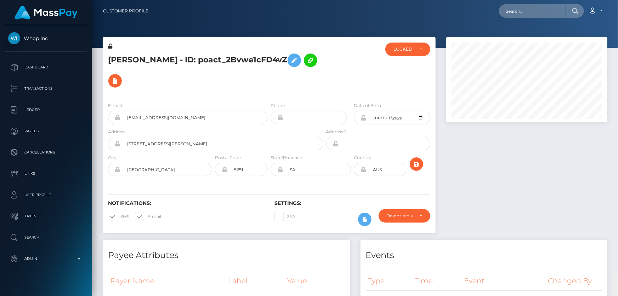
drag, startPoint x: 616, startPoint y: 88, endPoint x: 618, endPoint y: 2, distance: 85.7
click at [618, 3] on div "Customer Profile Loading... Loading..." at bounding box center [355, 148] width 526 height 296
click at [417, 50] on div "LOCKED" at bounding box center [408, 49] width 29 height 6
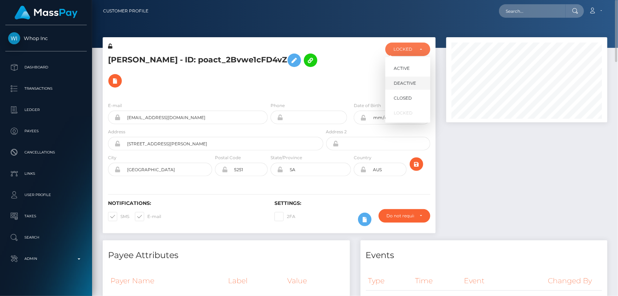
click at [414, 83] on span "DEACTIVE" at bounding box center [405, 83] width 22 height 6
select select "DEACTIVE"
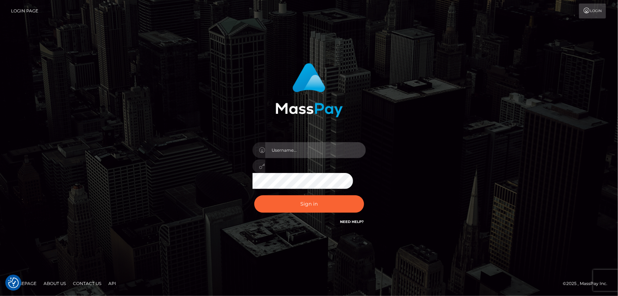
type input "[PERSON_NAME].Cirnat"
click at [364, 191] on div at bounding box center [300, 215] width 145 height 81
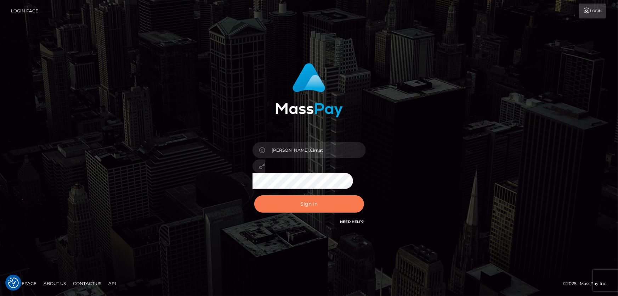
click at [341, 204] on button "Sign in" at bounding box center [309, 203] width 110 height 17
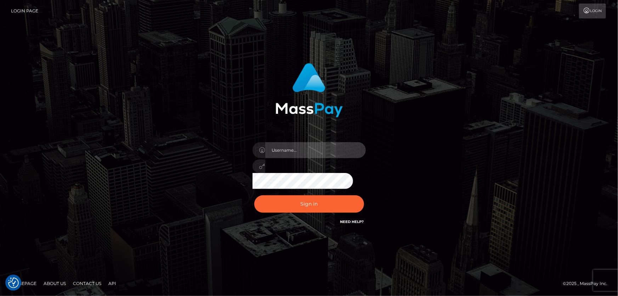
type input "[PERSON_NAME].Cirnat"
click at [364, 195] on div at bounding box center [300, 215] width 145 height 81
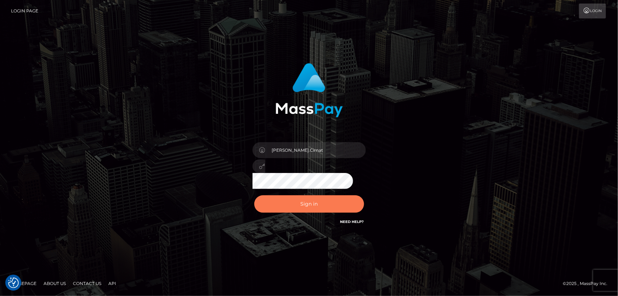
click at [322, 205] on button "Sign in" at bounding box center [309, 203] width 110 height 17
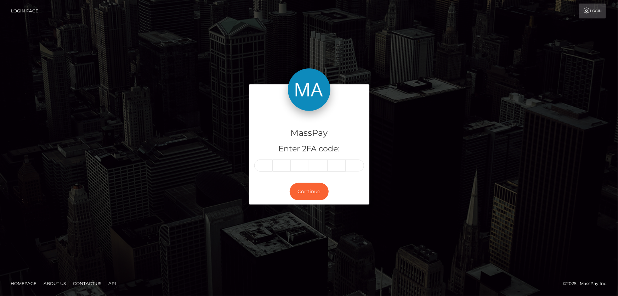
click at [262, 165] on input "text" at bounding box center [263, 165] width 18 height 12
type input "3"
type input "0"
type input "4"
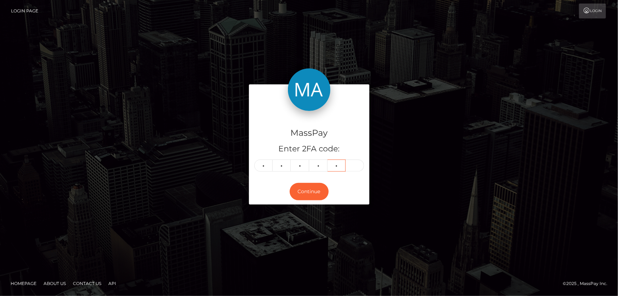
type input "8"
type input "9"
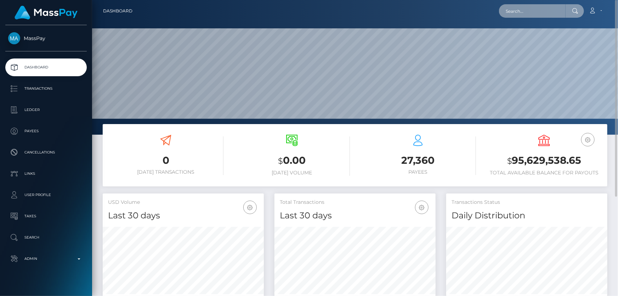
paste input "509640116222828544"
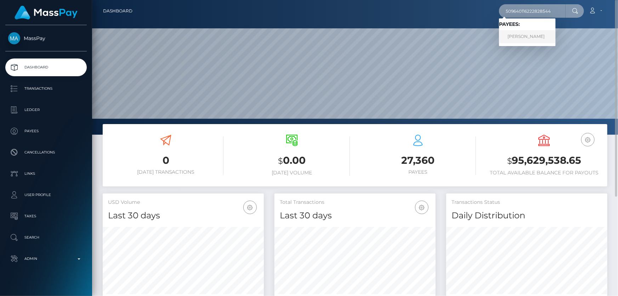
type input "509640116222828544"
click at [510, 37] on link "Emiliya Andreevna Chunosova" at bounding box center [527, 36] width 57 height 13
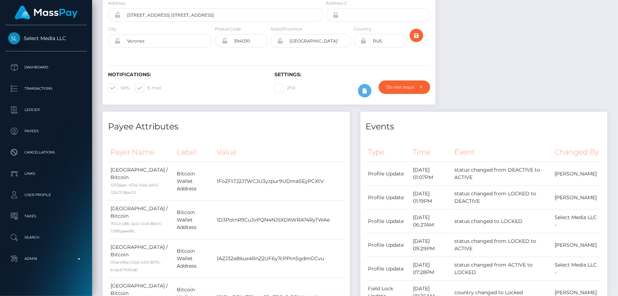
scroll to position [32, 0]
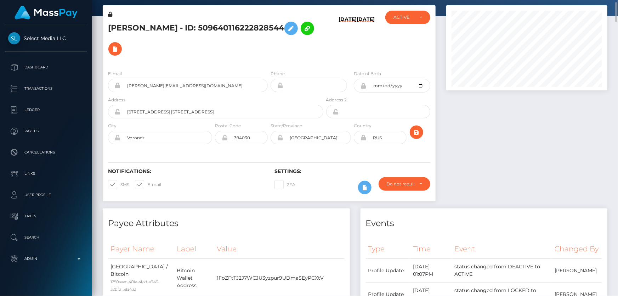
click at [302, 49] on div "Emiliya Andreevna Chunosova - ID: 509640116222828544" at bounding box center [214, 38] width 222 height 54
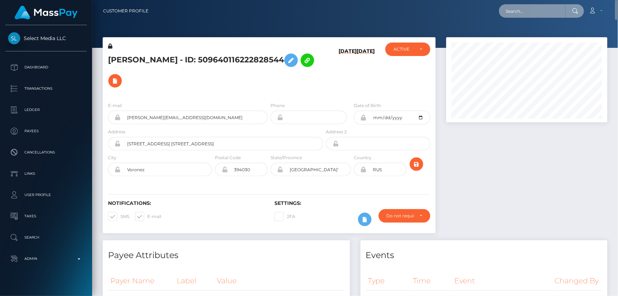
paste input "616505"
type input "616505"
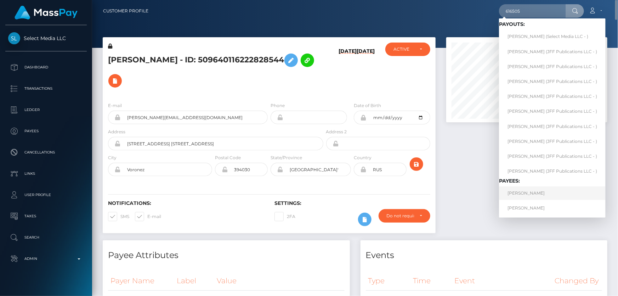
click at [539, 194] on link "[PERSON_NAME]" at bounding box center [552, 192] width 107 height 13
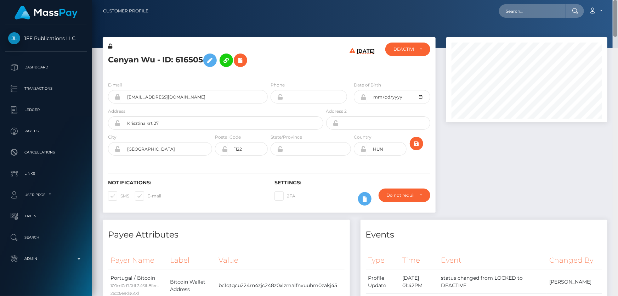
drag, startPoint x: 616, startPoint y: 148, endPoint x: 617, endPoint y: -39, distance: 187.0
click at [617, 0] on html "JFF Publications LLC Dashboard Transactions Ledger Payees Links" at bounding box center [309, 148] width 618 height 296
paste input "616505"
type input "616505"
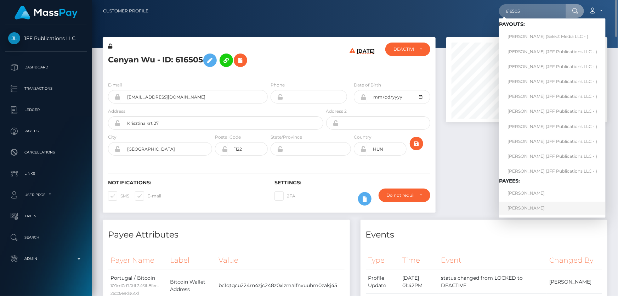
click at [524, 209] on link "[PERSON_NAME]" at bounding box center [552, 208] width 107 height 13
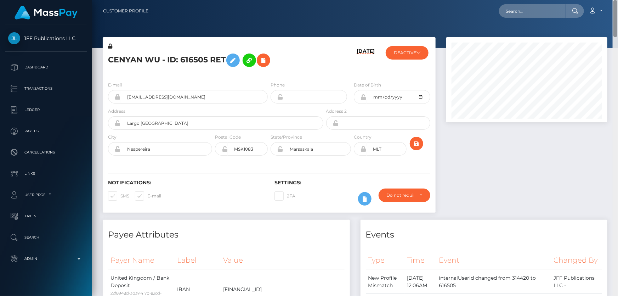
drag, startPoint x: 616, startPoint y: 155, endPoint x: 618, endPoint y: 21, distance: 134.3
click at [618, 21] on div "Customer Profile Loading... Loading..." at bounding box center [355, 148] width 526 height 296
click at [414, 53] on button "DEACTIVE" at bounding box center [407, 52] width 43 height 13
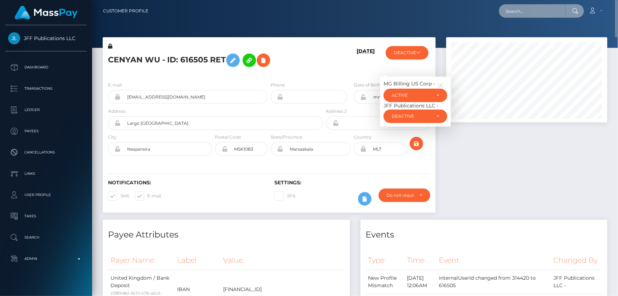
paste input "616505"
type input "616505"
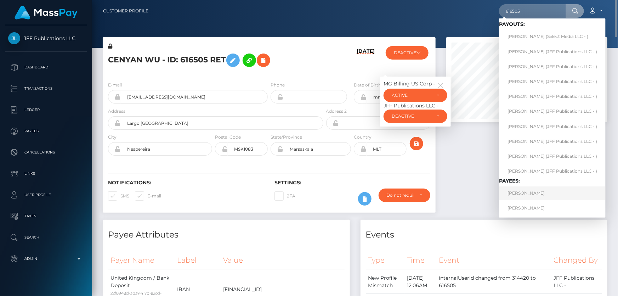
click at [527, 192] on link "Cenyan Wu" at bounding box center [552, 192] width 107 height 13
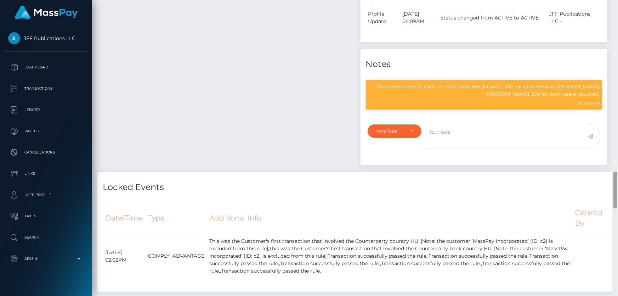
scroll to position [1355, 0]
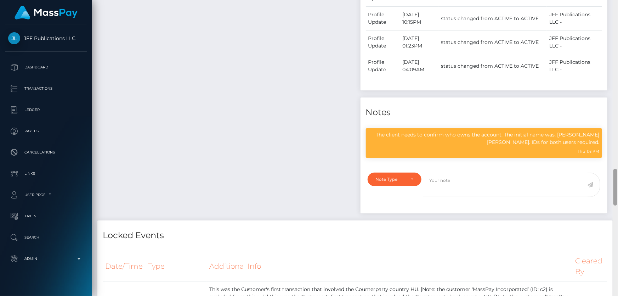
drag, startPoint x: 614, startPoint y: 156, endPoint x: 614, endPoint y: 186, distance: 30.5
click at [614, 186] on div at bounding box center [615, 187] width 4 height 37
drag, startPoint x: 250, startPoint y: 160, endPoint x: 262, endPoint y: 149, distance: 16.6
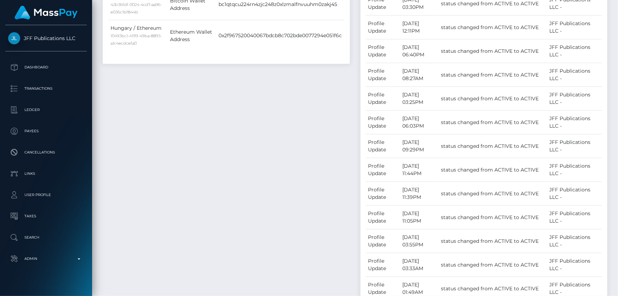
scroll to position [0, 0]
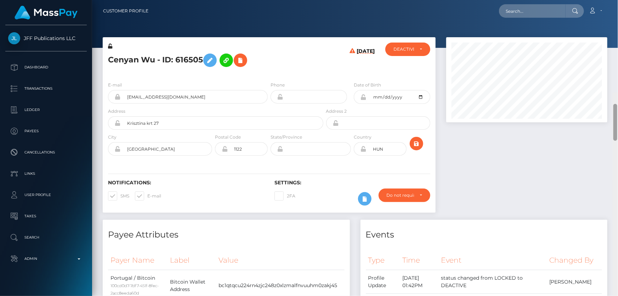
drag, startPoint x: 616, startPoint y: 148, endPoint x: 618, endPoint y: 13, distance: 135.0
click at [618, 13] on div "Customer Profile Loading... Loading..." at bounding box center [355, 148] width 526 height 296
paste input "poact_km8SJPcl4vCV"
type input "poact_km8SJPcl4vCV"
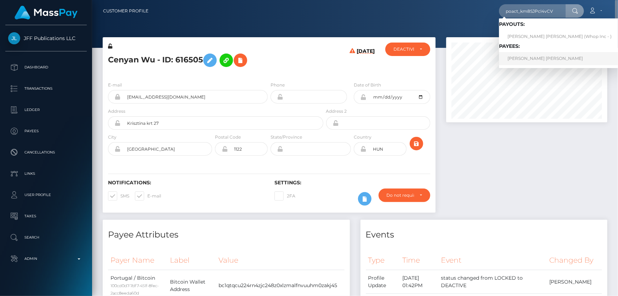
click at [553, 60] on link "SERGIO ANDRES PARRA LUNA" at bounding box center [559, 58] width 121 height 13
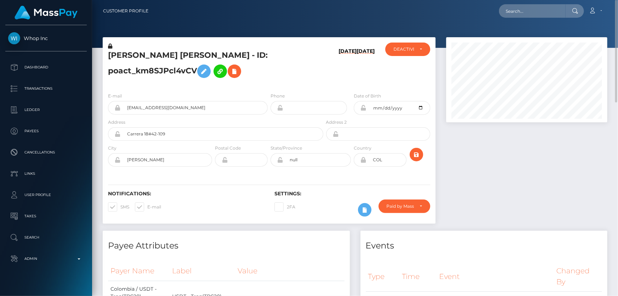
click at [304, 84] on div "SERGIO ANDRES PARRA LUNA - ID: poact_km8SJPcl4vCV" at bounding box center [214, 65] width 222 height 44
click at [235, 70] on icon at bounding box center [234, 71] width 9 height 9
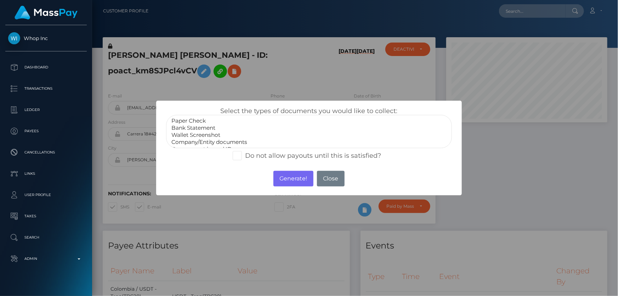
scroll to position [13, 0]
select select "Miscellaneous"
click at [201, 143] on option "Miscellaneous" at bounding box center [309, 142] width 276 height 7
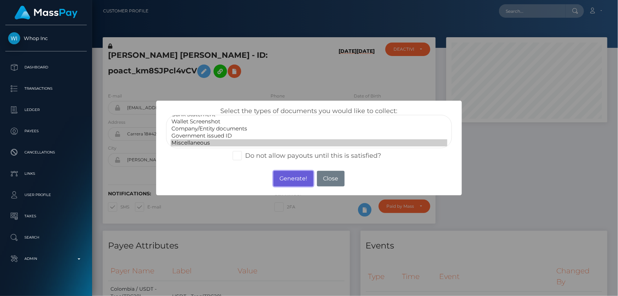
click at [292, 181] on button "Generate!" at bounding box center [293, 179] width 40 height 16
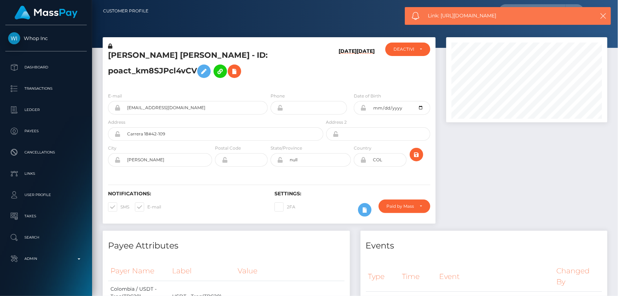
drag, startPoint x: 507, startPoint y: 15, endPoint x: 443, endPoint y: 19, distance: 63.9
click at [443, 19] on span "Link: https://l.maspay.io/1gUiE" at bounding box center [506, 15] width 157 height 7
drag, startPoint x: 507, startPoint y: 17, endPoint x: 446, endPoint y: 18, distance: 60.6
click at [442, 18] on span "Link: https://l.maspay.io/1gUiE" at bounding box center [506, 15] width 157 height 7
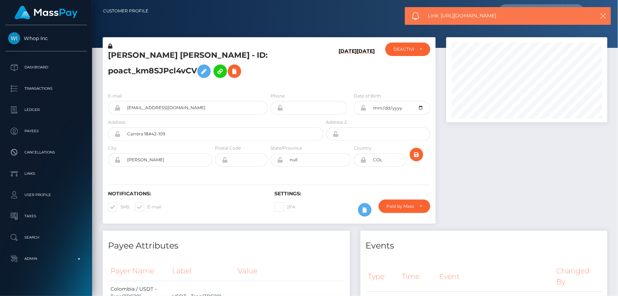
copy span "https://l.maspay.io/1gUiE"
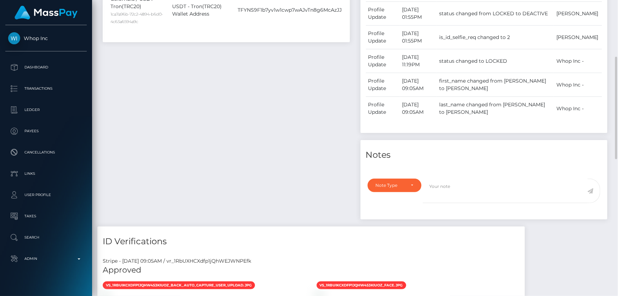
scroll to position [193, 0]
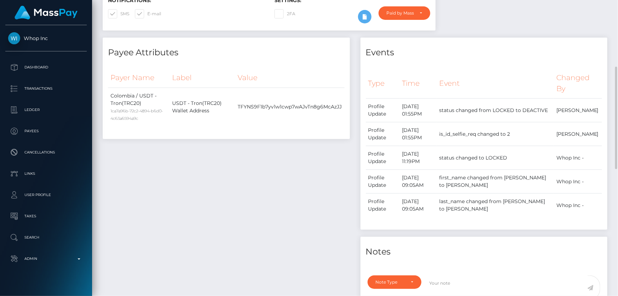
click at [265, 237] on div "Payee Attributes Payer Name Label Value Colombia / USDT - Tron(TRC20) 1ca7a96b-…" at bounding box center [226, 180] width 258 height 285
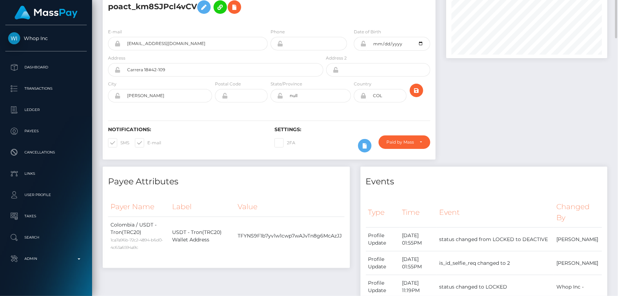
scroll to position [0, 0]
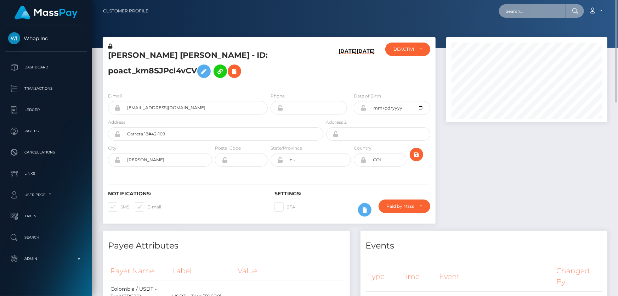
paste input "poact_HmRuSc5FIyTX"
type input "poact_HmRuSc5FIyTX"
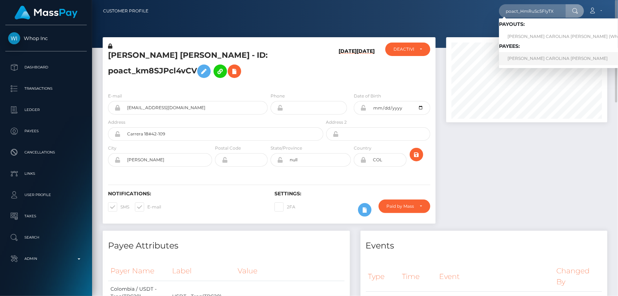
click at [531, 59] on link "VANESSA CAROLINA VALERA LUJAN" at bounding box center [572, 58] width 146 height 13
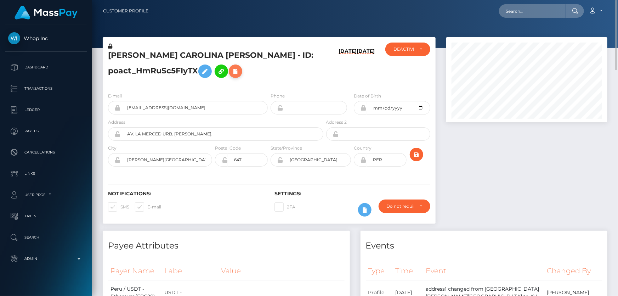
click at [237, 71] on icon at bounding box center [235, 71] width 9 height 9
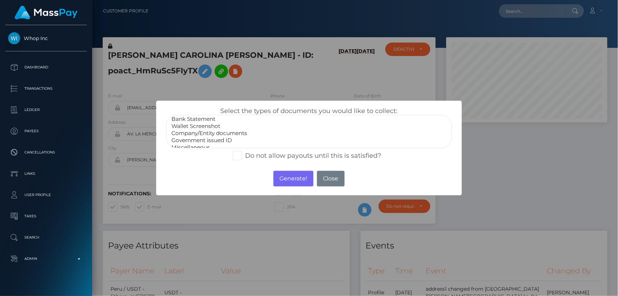
scroll to position [13, 0]
select select "Miscellaneous"
click at [204, 141] on option "Miscellaneous" at bounding box center [309, 142] width 276 height 7
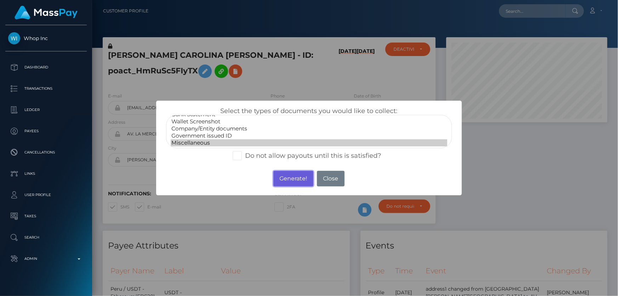
click at [291, 177] on button "Generate!" at bounding box center [293, 179] width 40 height 16
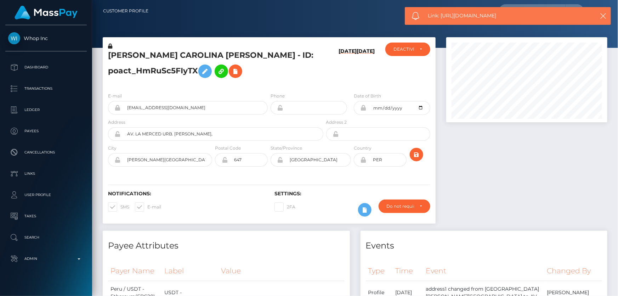
drag, startPoint x: 509, startPoint y: 14, endPoint x: 441, endPoint y: 21, distance: 68.3
click at [441, 21] on div "Link: https://l.maspay.io/IgUoP" at bounding box center [508, 16] width 206 height 18
copy span "https://l.maspay.io/IgUoP"
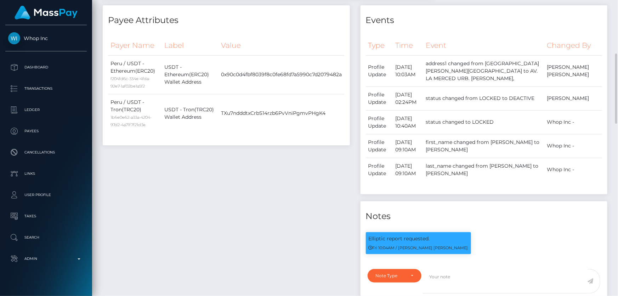
scroll to position [322, 0]
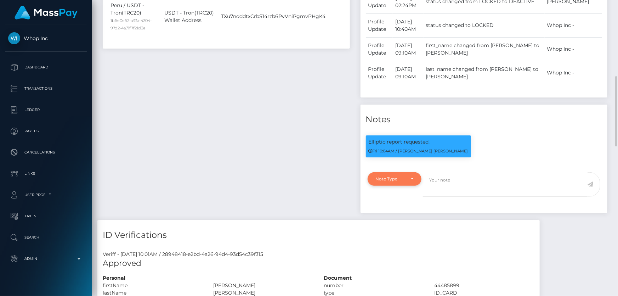
click at [401, 179] on div "Note Type" at bounding box center [395, 178] width 54 height 13
click at [399, 216] on span "Compliance" at bounding box center [389, 213] width 26 height 6
select select "COMPLIANCE"
click at [463, 191] on textarea at bounding box center [505, 184] width 165 height 24
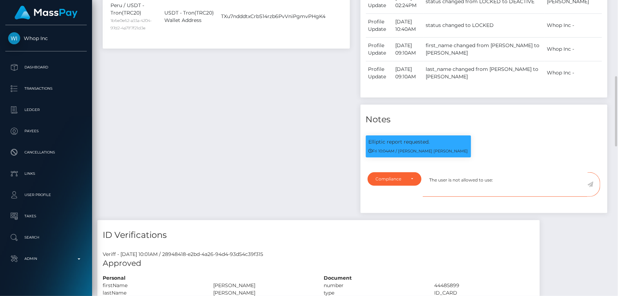
paste textarea "El Dorado"
type textarea "The user is not allowed to use: El Dorado and transactions in Venezuela for his…"
click at [592, 187] on icon at bounding box center [591, 184] width 6 height 6
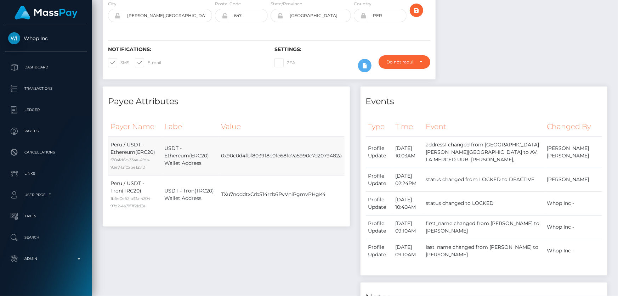
scroll to position [15, 0]
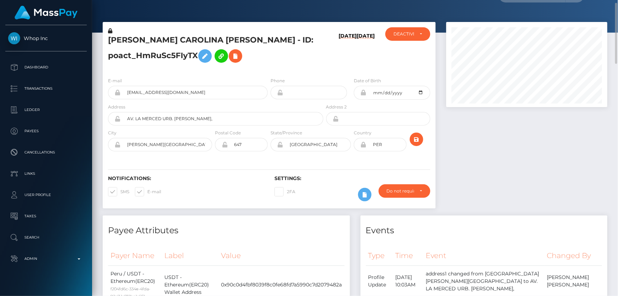
click at [578, 216] on div "Events" at bounding box center [484, 225] width 247 height 21
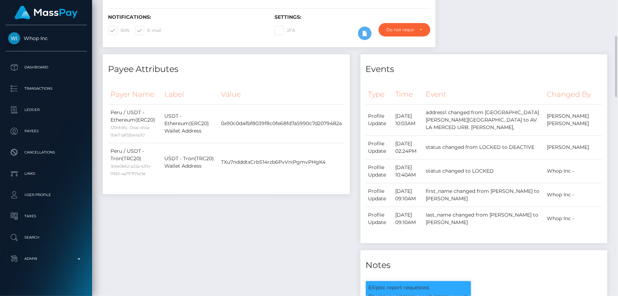
scroll to position [241, 0]
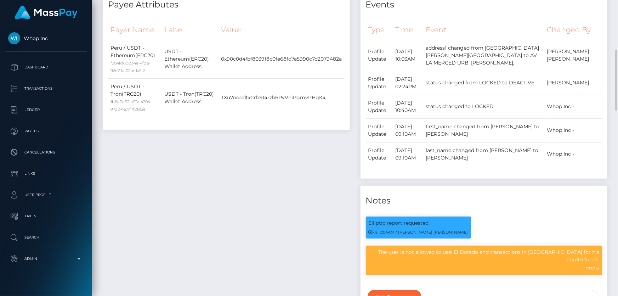
click at [483, 251] on body "Whop Inc Dashboard Transactions Ledger Payees" at bounding box center [309, 148] width 618 height 296
click at [415, 258] on p "The user is not allowed to use: El Dorado and transactions in [GEOGRAPHIC_DATA]…" at bounding box center [484, 255] width 231 height 15
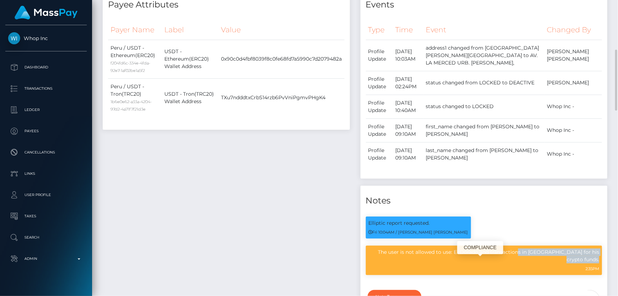
copy div "The user is not allowed to use: El Dorado and transactions in [GEOGRAPHIC_DATA]…"
click at [244, 195] on div "Payee Attributes Payer Name Label Value Peru / USDT - Ethereum(ERC20) f204fd6c-…" at bounding box center [226, 164] width 258 height 348
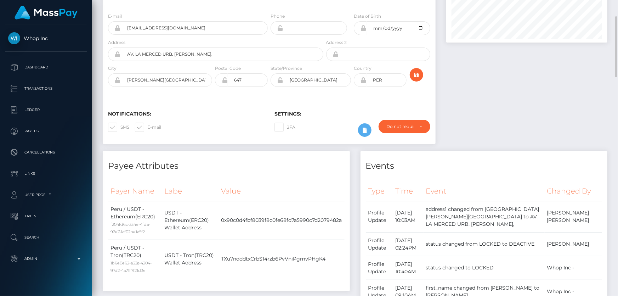
scroll to position [0, 0]
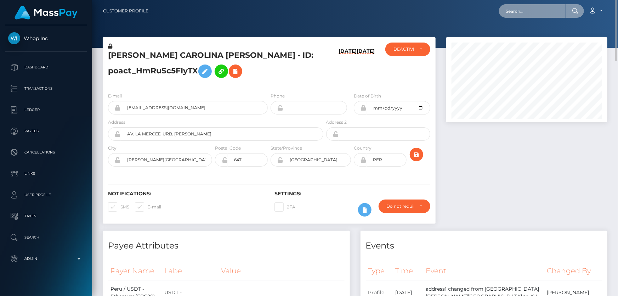
paste input "poact_PPCRwYaV2JqO"
type input "poact_PPCRwYaV2JqO"
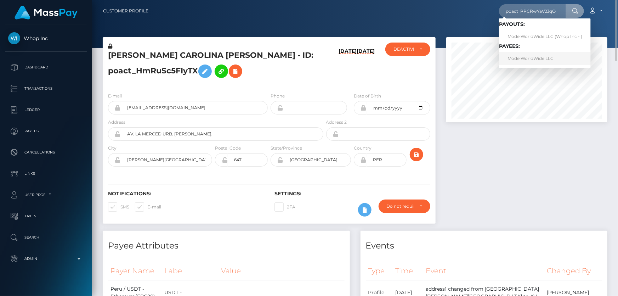
click at [527, 57] on link "ModelWorldWide LLC" at bounding box center [545, 58] width 92 height 13
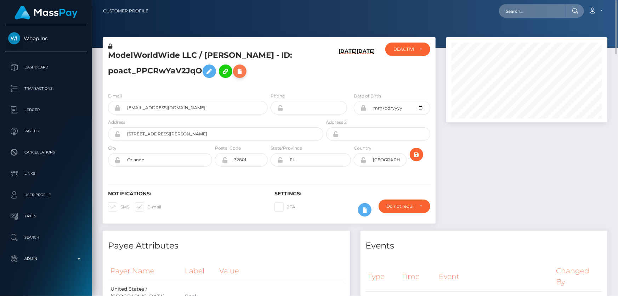
click at [240, 72] on icon at bounding box center [240, 71] width 9 height 9
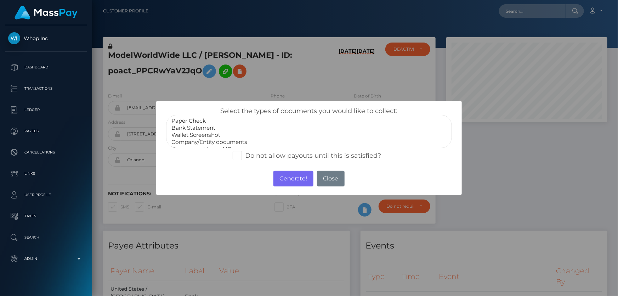
scroll to position [13, 0]
select select "Miscellaneous"
click at [199, 142] on option "Miscellaneous" at bounding box center [309, 142] width 276 height 7
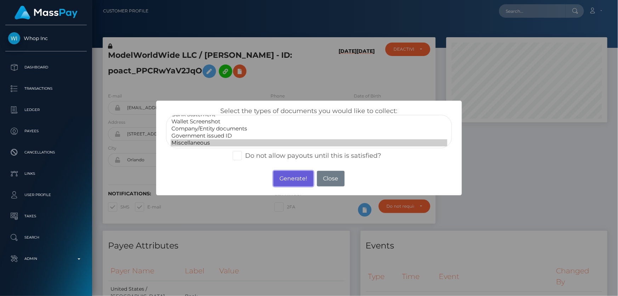
drag, startPoint x: 293, startPoint y: 176, endPoint x: 301, endPoint y: 155, distance: 21.8
click at [293, 175] on button "Generate!" at bounding box center [293, 179] width 40 height 16
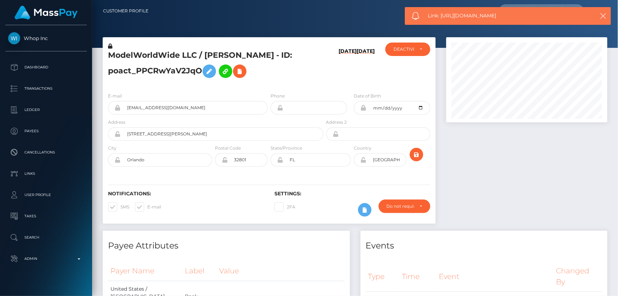
drag, startPoint x: 502, startPoint y: 16, endPoint x: 441, endPoint y: 18, distance: 60.9
click at [442, 18] on span "Link: https://l.maspay.io/HgUpI" at bounding box center [506, 15] width 157 height 7
click at [441, 18] on span "Link: https://l.maspay.io/HgUpI" at bounding box center [506, 15] width 157 height 7
drag, startPoint x: 441, startPoint y: 17, endPoint x: 509, endPoint y: 19, distance: 67.7
click at [509, 19] on span "Link: https://l.maspay.io/HgUpI" at bounding box center [506, 15] width 157 height 7
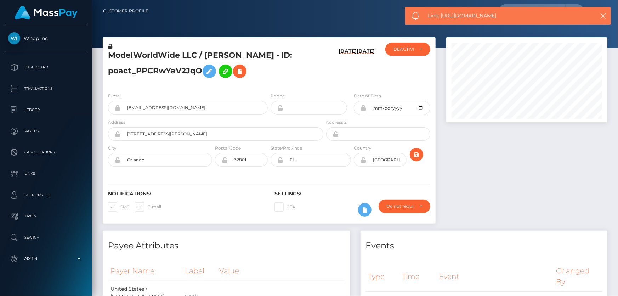
copy span "https://l.maspay.io/HgUpI"
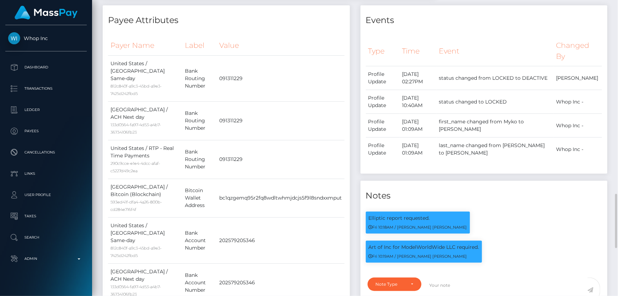
scroll to position [354, 0]
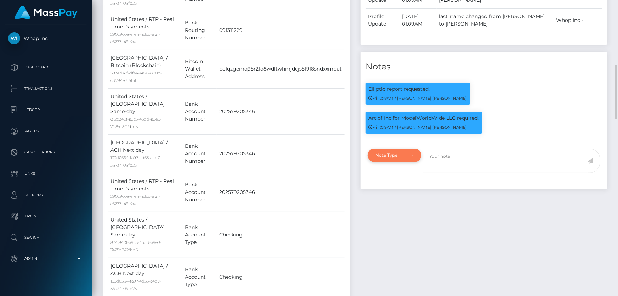
click at [397, 158] on div "Note Type" at bounding box center [395, 154] width 54 height 13
drag, startPoint x: 397, startPoint y: 189, endPoint x: 384, endPoint y: 192, distance: 12.7
click at [397, 189] on span "Compliance" at bounding box center [389, 189] width 26 height 6
select select "COMPLIANCE"
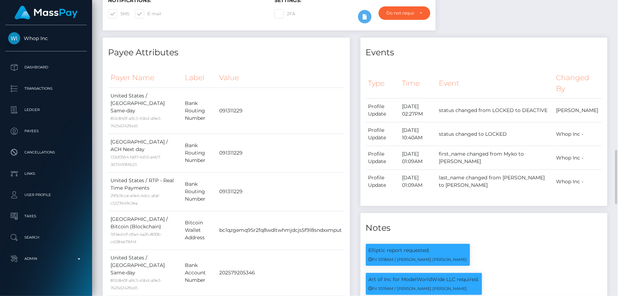
scroll to position [290, 0]
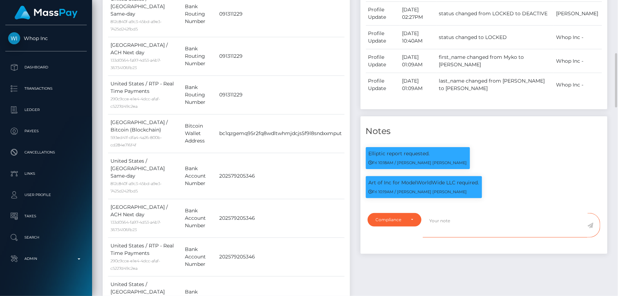
click at [493, 229] on textarea at bounding box center [505, 225] width 165 height 24
type textarea "The user is not allowed to transfer his crypto funds to Roobet."
click at [592, 225] on icon at bounding box center [591, 225] width 6 height 6
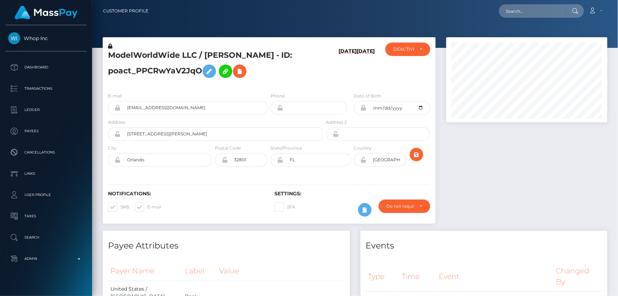
scroll to position [85, 161]
click at [170, 68] on h5 "ModelWorldWide LLC / [PERSON_NAME] - ID: poact_PPCRwYaV2JqO" at bounding box center [213, 66] width 211 height 32
copy h5 "ModelWorldWide LLC / [PERSON_NAME] - ID: poact_PPCRwYaV2JqO"
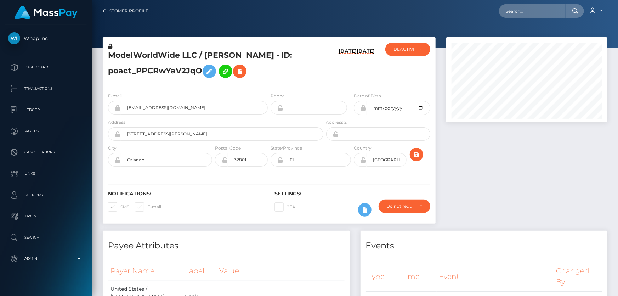
drag, startPoint x: 595, startPoint y: 211, endPoint x: 589, endPoint y: 213, distance: 6.4
click at [595, 211] on div at bounding box center [527, 133] width 172 height 193
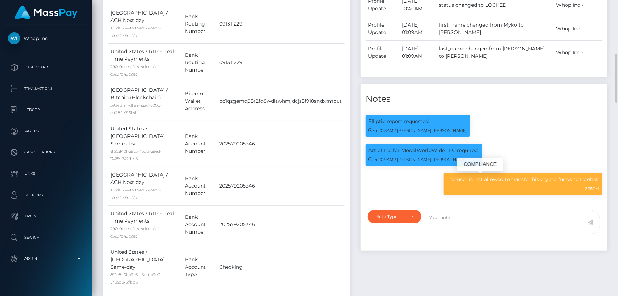
click at [507, 179] on p "The user is not allowed to transfer his crypto funds to Roobet." at bounding box center [523, 179] width 153 height 7
copy div "The user is not allowed to transfer his crypto funds to Roobet."
click at [328, 72] on td "091311229" at bounding box center [281, 62] width 128 height 39
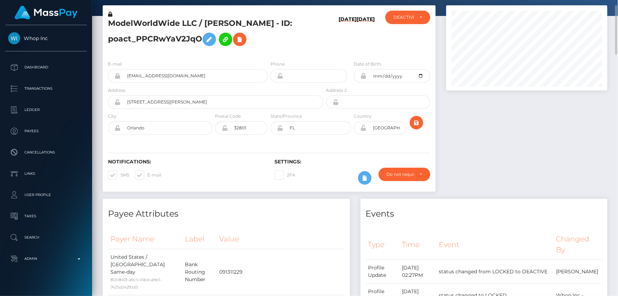
scroll to position [0, 0]
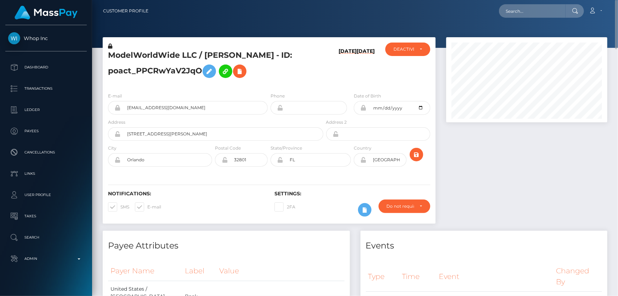
click at [343, 71] on h6 "[DATE]" at bounding box center [348, 66] width 18 height 36
paste input "poact_oSij0wFE5YCk"
type input "poact_oSij0wFE5YCk"
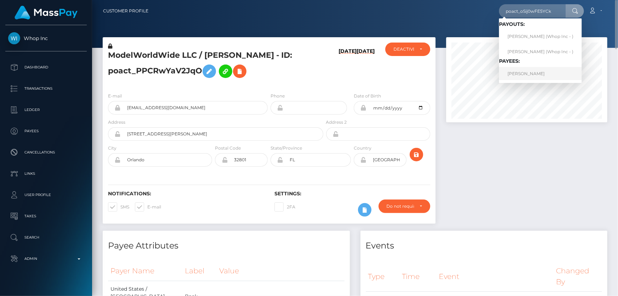
click at [530, 72] on link "KUSHTRIM THACI" at bounding box center [540, 73] width 83 height 13
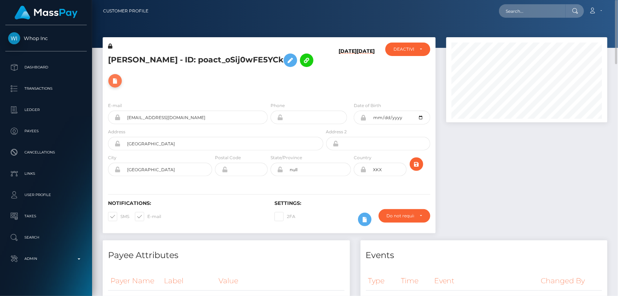
click at [114, 78] on icon at bounding box center [115, 81] width 9 height 9
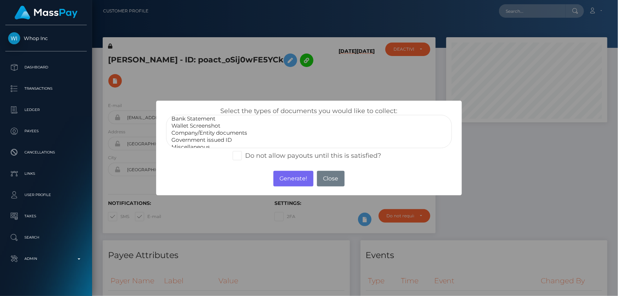
scroll to position [13, 0]
select select "Miscellaneous"
click at [199, 142] on option "Miscellaneous" at bounding box center [309, 142] width 276 height 7
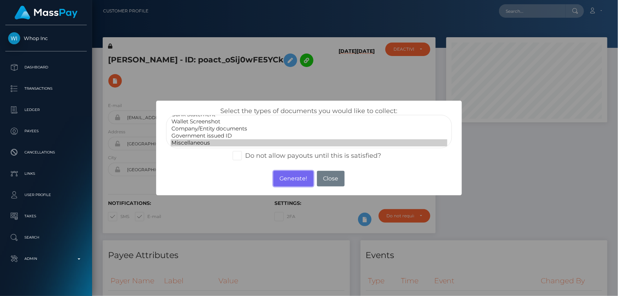
click at [283, 173] on button "Generate!" at bounding box center [293, 179] width 40 height 16
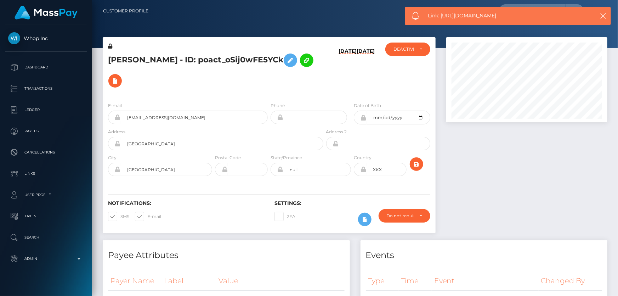
drag, startPoint x: 509, startPoint y: 14, endPoint x: 442, endPoint y: 18, distance: 66.7
click at [442, 18] on span "Link: [URL][DOMAIN_NAME]" at bounding box center [506, 15] width 157 height 7
copy span "[URL][DOMAIN_NAME]"
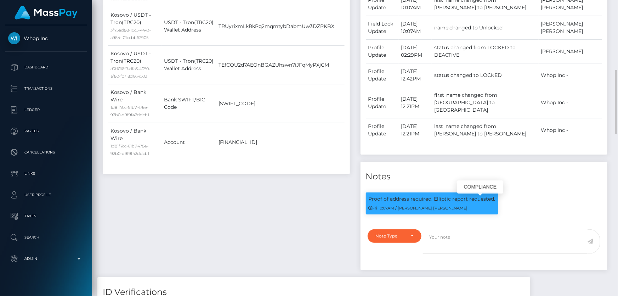
scroll to position [418, 0]
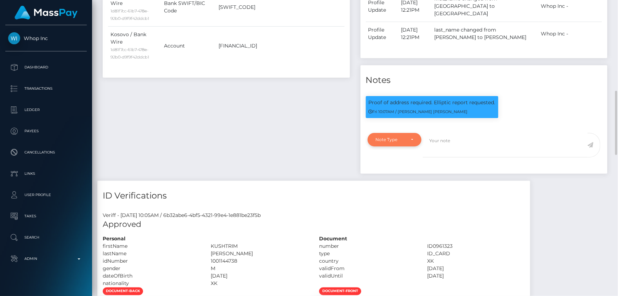
click at [402, 142] on div "Note Type" at bounding box center [391, 140] width 30 height 6
click at [402, 176] on link "Compliance" at bounding box center [395, 173] width 55 height 13
select select "COMPLIANCE"
click at [444, 150] on textarea at bounding box center [505, 145] width 165 height 24
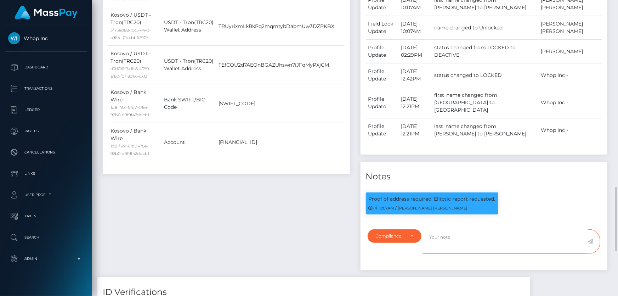
scroll to position [451, 0]
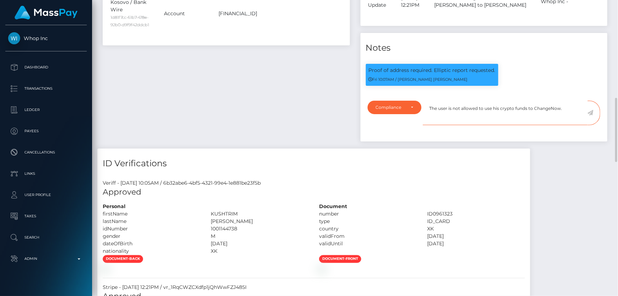
type textarea "The user is not allowed to use his crypto funds to ChangeNow."
click at [591, 115] on icon at bounding box center [591, 113] width 6 height 6
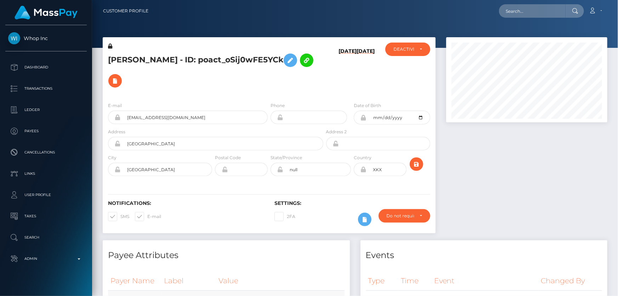
scroll to position [85, 161]
click at [602, 198] on div at bounding box center [527, 138] width 172 height 203
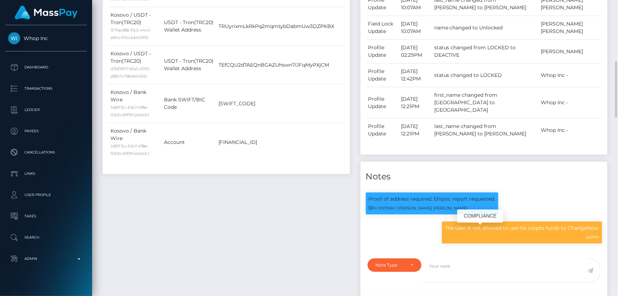
click at [485, 232] on p "The user is not allowed to use his crypto funds to ChangeNow." at bounding box center [522, 227] width 154 height 7
copy div "The user is not allowed to use his crypto funds to ChangeNow."
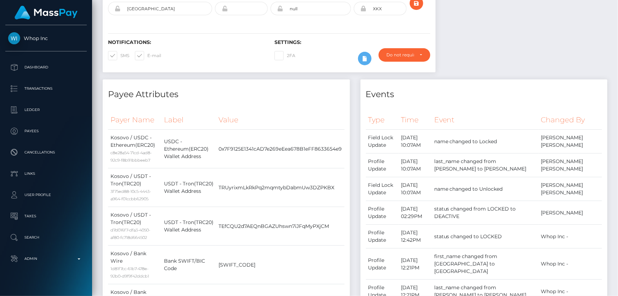
scroll to position [0, 0]
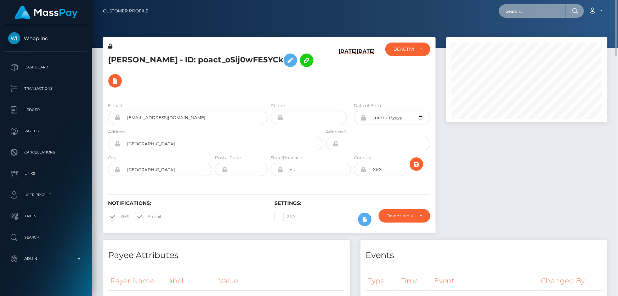
paste input "poact_72epx5xFShqb"
type input "poact_72epx5xFShqb"
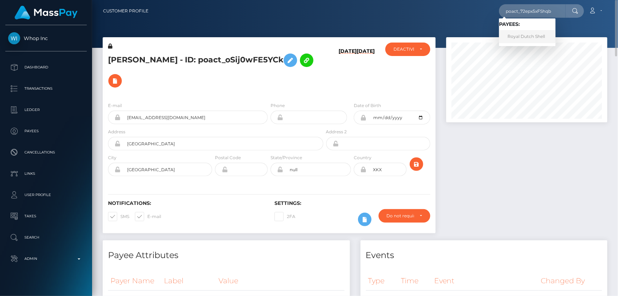
click at [528, 36] on link "Royal Dutch Shell" at bounding box center [527, 36] width 57 height 13
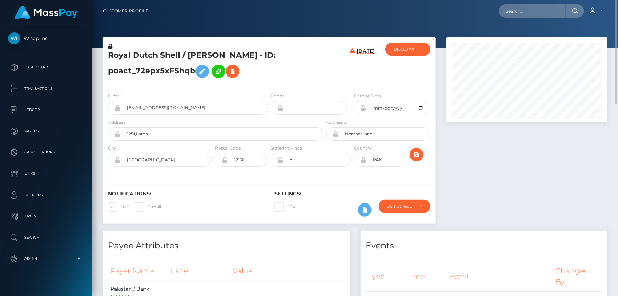
click at [528, 156] on div at bounding box center [527, 133] width 172 height 193
paste input "poact_OtA4IwmC7Lgk"
type input "poact_OtA4IwmC7Lgk"
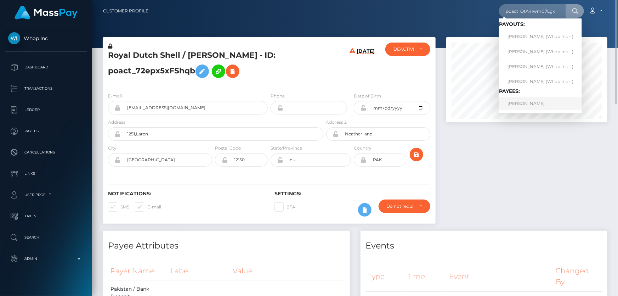
click at [533, 102] on link "[PERSON_NAME]" at bounding box center [540, 103] width 83 height 13
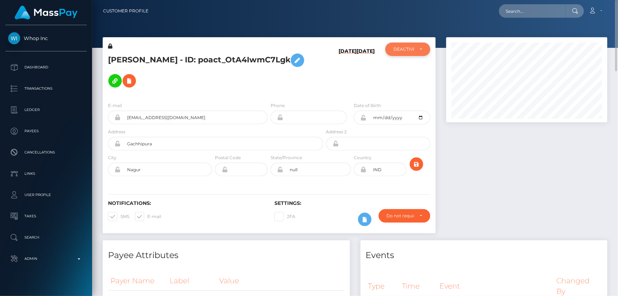
click at [413, 45] on div "DEACTIVE" at bounding box center [407, 49] width 45 height 13
click at [410, 68] on link "ACTIVE" at bounding box center [407, 68] width 45 height 13
select select "ACTIVE"
drag, startPoint x: 518, startPoint y: 158, endPoint x: 510, endPoint y: 141, distance: 19.3
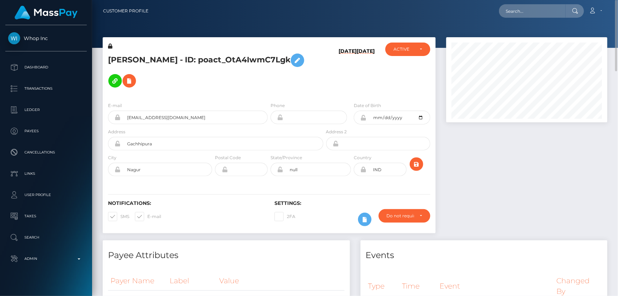
click at [517, 157] on div at bounding box center [527, 138] width 172 height 203
paste input "poact_6n3YuyEmZ8Dw"
type input "poact_6n3YuyEmZ8Dw"
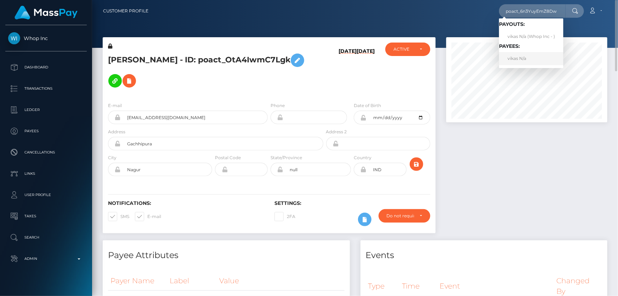
click at [520, 59] on link "vikas N/a" at bounding box center [531, 58] width 64 height 13
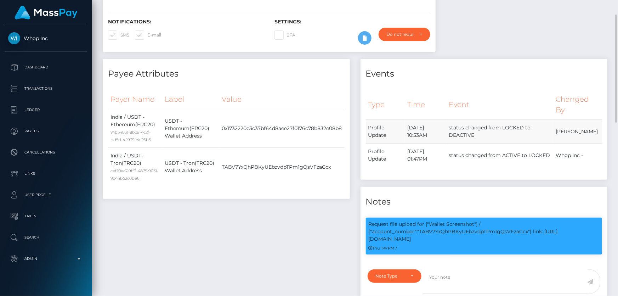
scroll to position [32, 0]
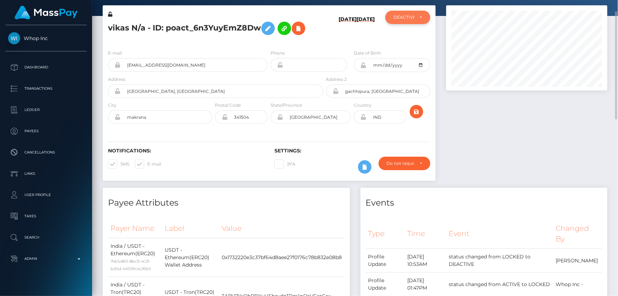
click at [418, 19] on div "DEACTIVE" at bounding box center [408, 18] width 29 height 6
click at [403, 33] on span "ACTIVE" at bounding box center [402, 36] width 16 height 6
select select "ACTIVE"
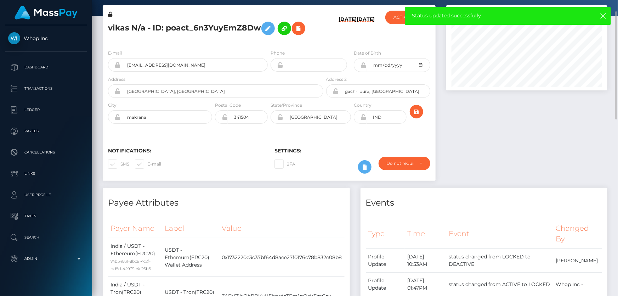
drag, startPoint x: 517, startPoint y: 180, endPoint x: 485, endPoint y: 166, distance: 35.1
click at [517, 179] on div at bounding box center [527, 96] width 172 height 182
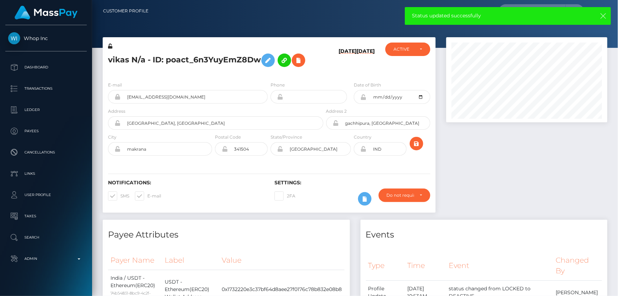
click at [604, 15] on icon "button" at bounding box center [603, 15] width 7 height 7
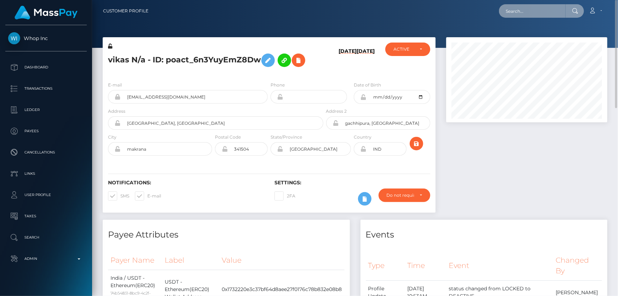
paste input "poact_Au87vlgs9urY"
type input "poact_Au87vlgs9urY"
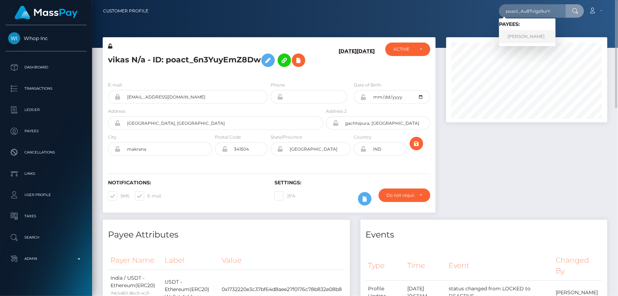
click at [524, 35] on link "Haseeb Ahmed" at bounding box center [527, 36] width 57 height 13
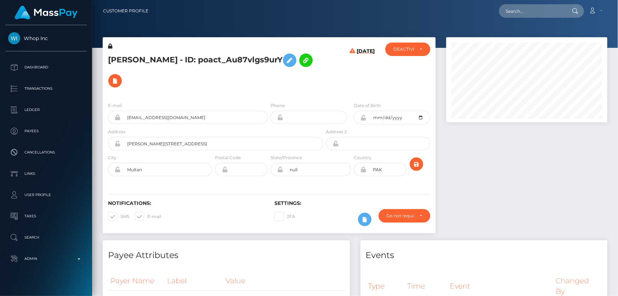
scroll to position [85, 161]
click at [300, 89] on h5 "[PERSON_NAME] - ID: poact_Au87vlgs9urY" at bounding box center [213, 70] width 211 height 41
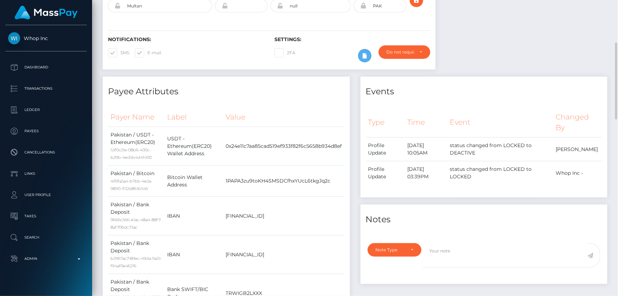
scroll to position [3, 0]
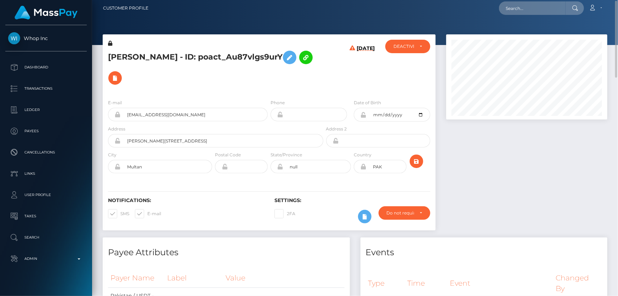
click at [411, 204] on div "Settings: 2FA Require ID/Selfie Verification" at bounding box center [352, 211] width 166 height 29
click at [407, 214] on div "Do not require" at bounding box center [400, 213] width 27 height 6
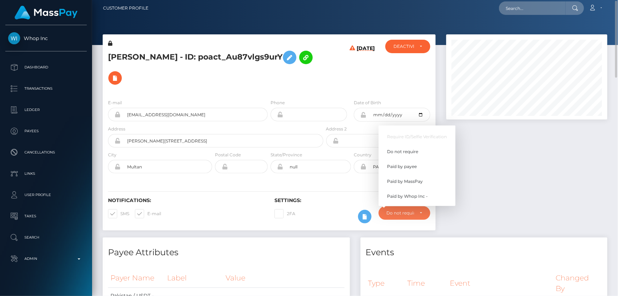
scroll to position [85, 161]
click at [417, 183] on span "Paid by MassPay" at bounding box center [405, 181] width 36 height 6
select select "2"
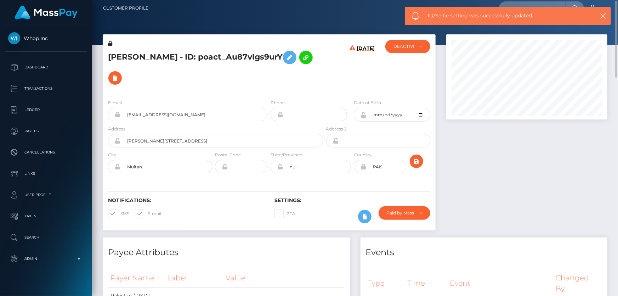
click at [187, 57] on h5 "[PERSON_NAME] - ID: poact_Au87vlgs9urY" at bounding box center [213, 67] width 211 height 41
copy h5 "[PERSON_NAME] - ID: poact_Au87vlgs9urY"
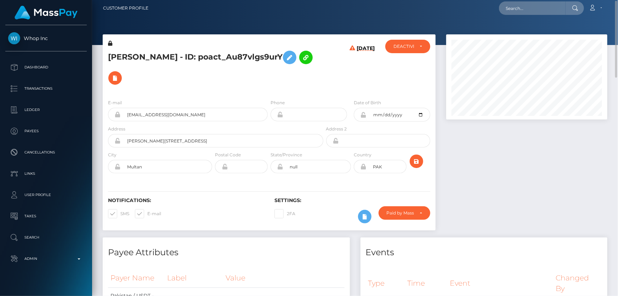
drag, startPoint x: 229, startPoint y: 87, endPoint x: 210, endPoint y: 95, distance: 20.9
click at [229, 87] on h5 "[PERSON_NAME] - ID: poact_Au87vlgs9urY" at bounding box center [213, 67] width 211 height 41
drag, startPoint x: 519, startPoint y: 175, endPoint x: 499, endPoint y: 168, distance: 21.1
click at [517, 173] on div at bounding box center [527, 135] width 172 height 203
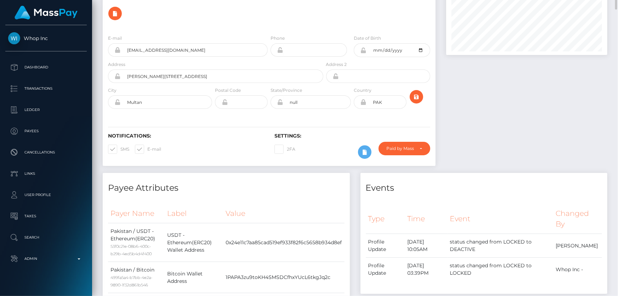
scroll to position [0, 0]
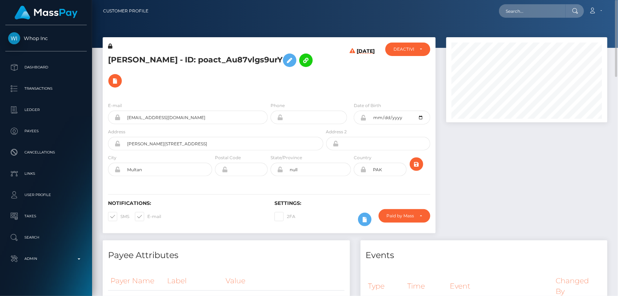
click at [230, 69] on h5 "[PERSON_NAME] - ID: poact_Au87vlgs9urY" at bounding box center [213, 70] width 211 height 41
paste input "poact_buhAaYrLmtKg"
type input "poact_buhAaYrLmtKg"
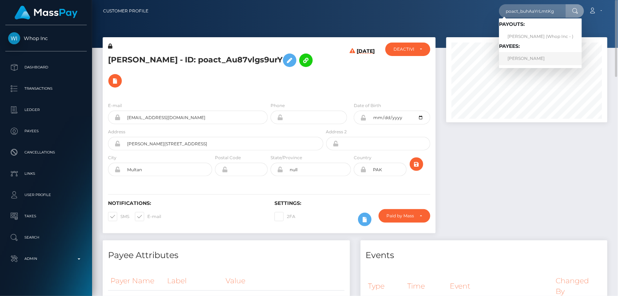
click at [533, 58] on link "SAMUEL LUKE FAWCETT" at bounding box center [540, 58] width 83 height 13
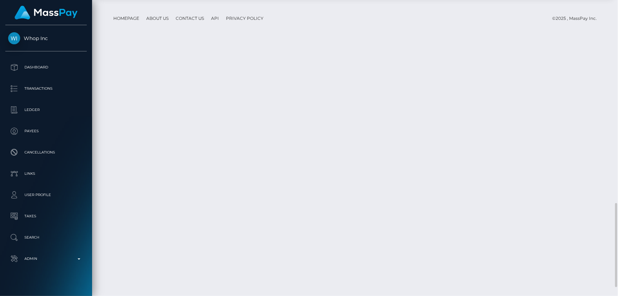
scroll to position [85, 161]
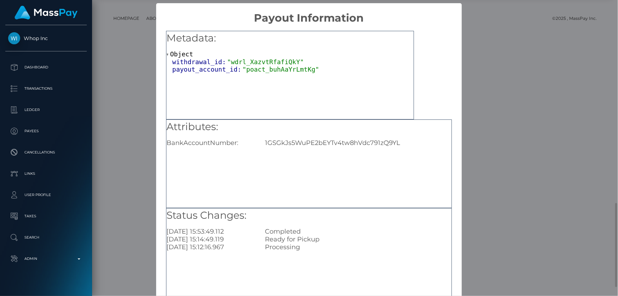
scroll to position [0, 0]
click at [345, 145] on div "1GSGkJs5WuPE2bEYTv4tw8hVdc791zQ9YL" at bounding box center [358, 143] width 197 height 8
copy div "1GSGkJs5WuPE2bEYTv4tw8hVdc791zQ9YL"
click at [523, 220] on div "× Payout Information Metadata: Object withdrawal_id: "wdrl_XazvtRfafiQkY" payou…" at bounding box center [309, 148] width 618 height 296
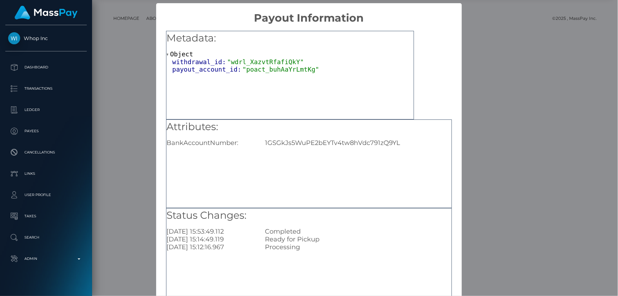
drag, startPoint x: 498, startPoint y: 142, endPoint x: 488, endPoint y: 106, distance: 37.9
click at [498, 142] on div "× Payout Information Metadata: Object withdrawal_id: "wdrl_XazvtRfafiQkY" payou…" at bounding box center [309, 148] width 618 height 296
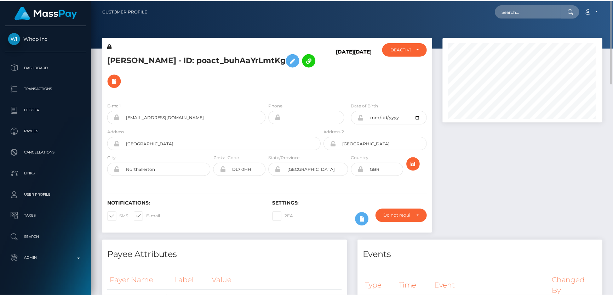
scroll to position [85, 161]
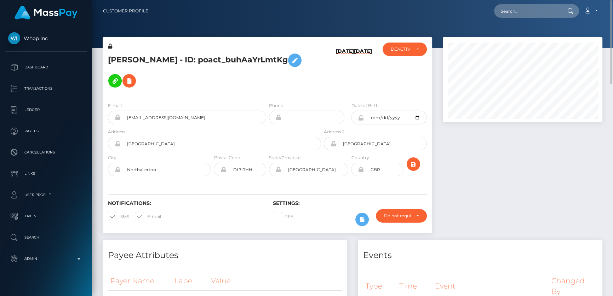
click at [219, 96] on div "E-mail sam4cet12@gmail.com Phone Date of Birth" at bounding box center [268, 139] width 330 height 87
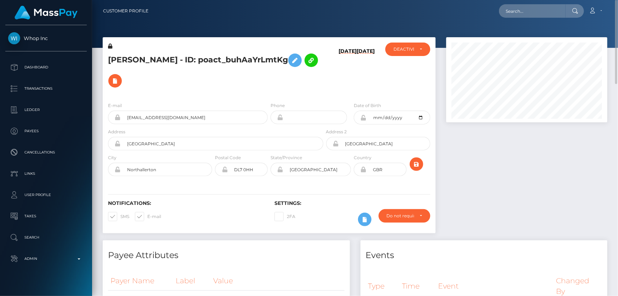
click at [572, 188] on div at bounding box center [527, 138] width 172 height 203
